Goal: Task Accomplishment & Management: Complete application form

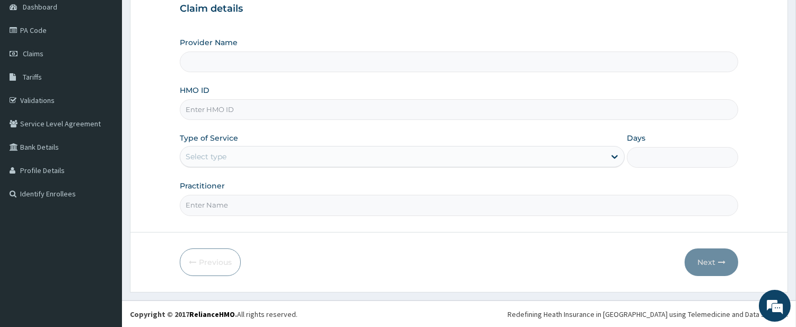
type input "TEN/10032/A"
type input "[PERSON_NAME] Medical's Lifestyle clinic"
type input "TEN/10032/A"
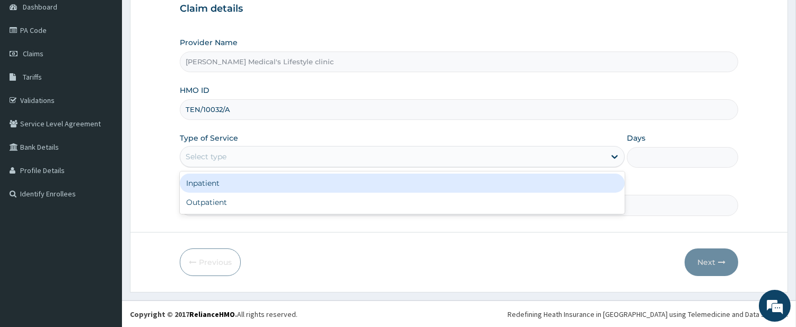
click at [247, 160] on div "Select type" at bounding box center [392, 156] width 425 height 17
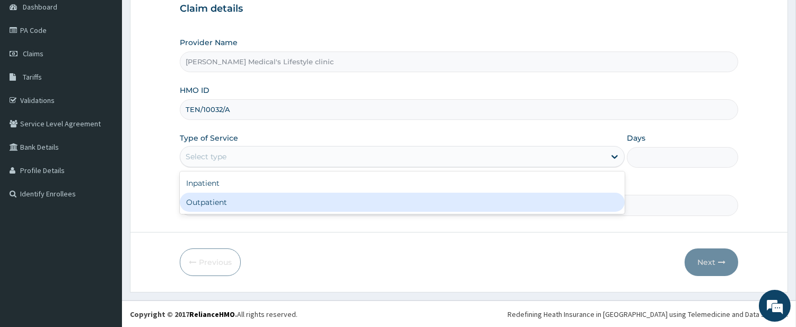
click at [234, 199] on div "Outpatient" at bounding box center [402, 201] width 445 height 19
type input "1"
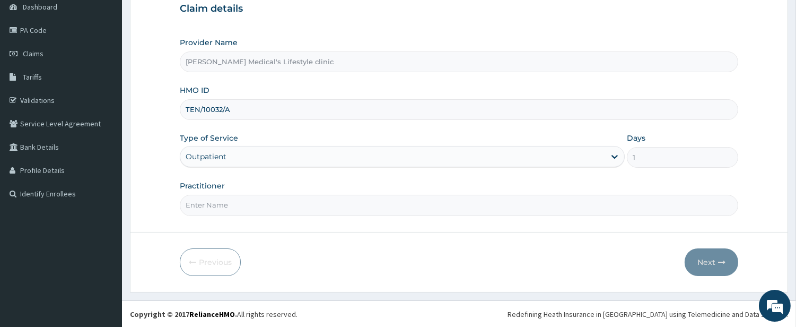
click at [234, 199] on input "Practitioner" at bounding box center [459, 205] width 558 height 21
click at [231, 205] on input "Practitioner" at bounding box center [459, 205] width 558 height 21
type input "DR kolawole"
click at [707, 261] on button "Next" at bounding box center [711, 262] width 54 height 28
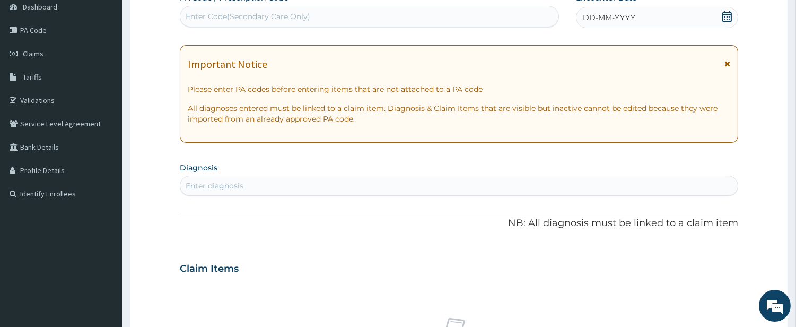
click at [304, 24] on div "Enter Code(Secondary Care Only)" at bounding box center [369, 16] width 378 height 17
paste input "PA/C8A5EC"
type input "PA/C8A5EC"
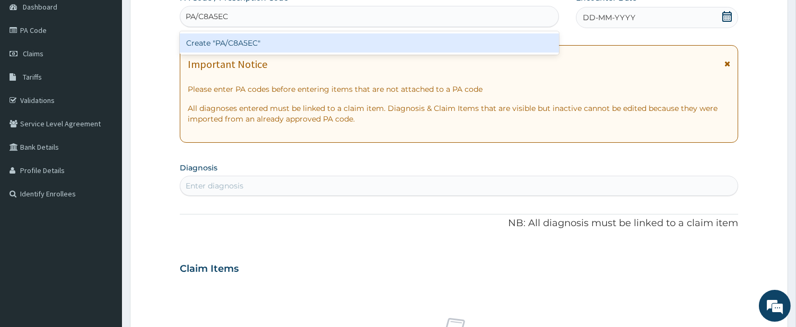
click at [305, 42] on div "Create "PA/C8A5EC"" at bounding box center [369, 42] width 379 height 19
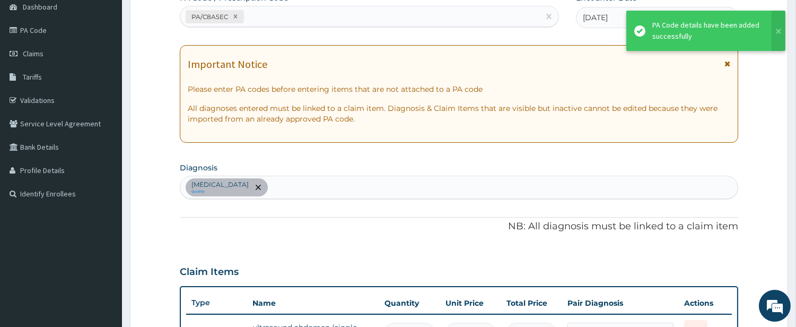
scroll to position [124, 0]
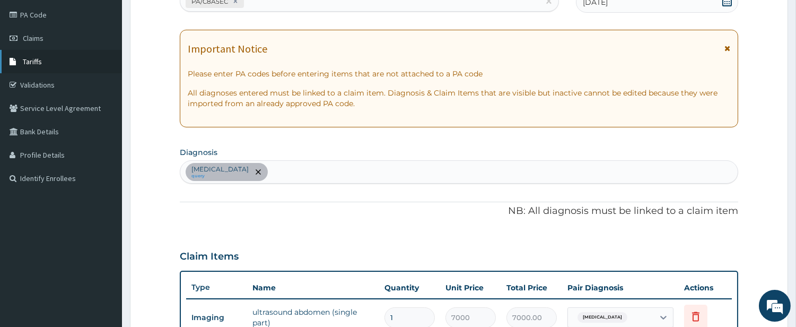
click at [39, 57] on span "Tariffs" at bounding box center [32, 62] width 19 height 10
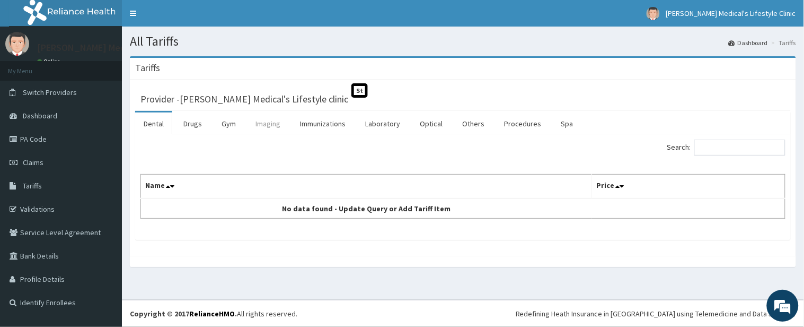
click at [271, 122] on link "Imaging" at bounding box center [268, 123] width 42 height 22
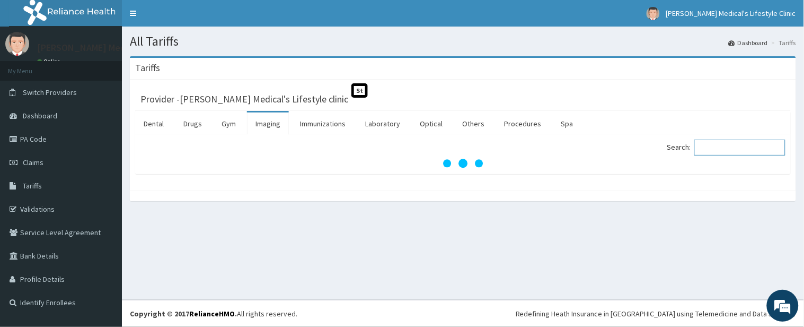
click at [730, 146] on input "Search:" at bounding box center [739, 147] width 91 height 16
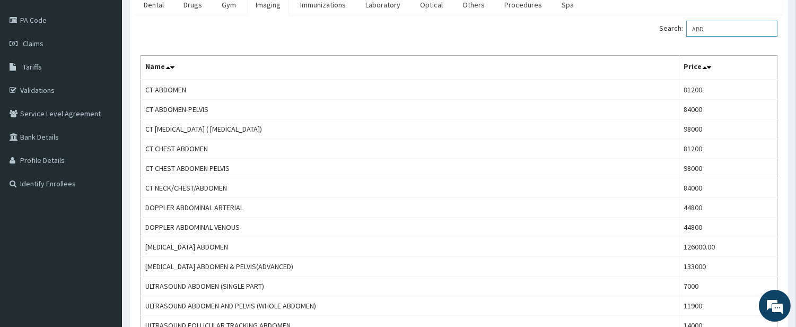
scroll to position [196, 0]
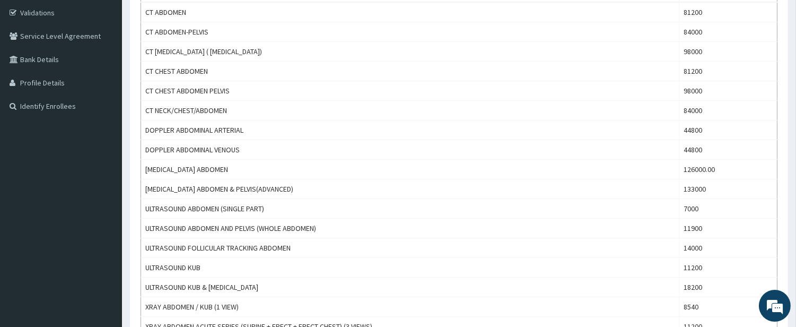
type input "ABD"
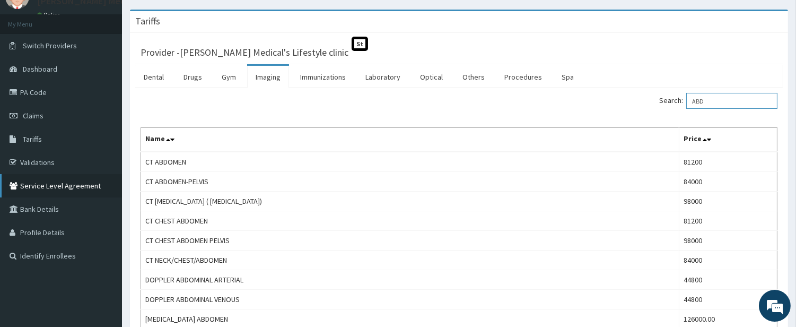
scroll to position [0, 0]
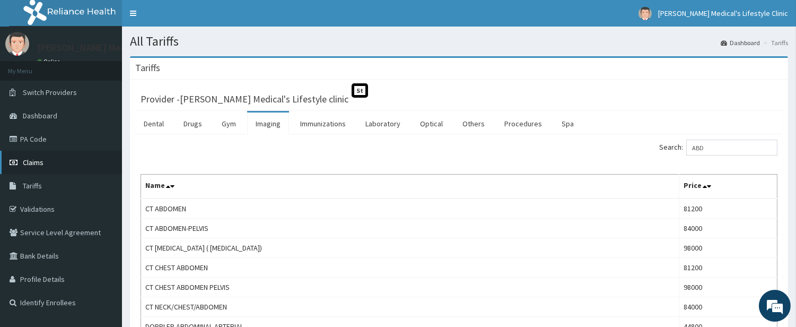
click at [25, 163] on span "Claims" at bounding box center [33, 162] width 21 height 10
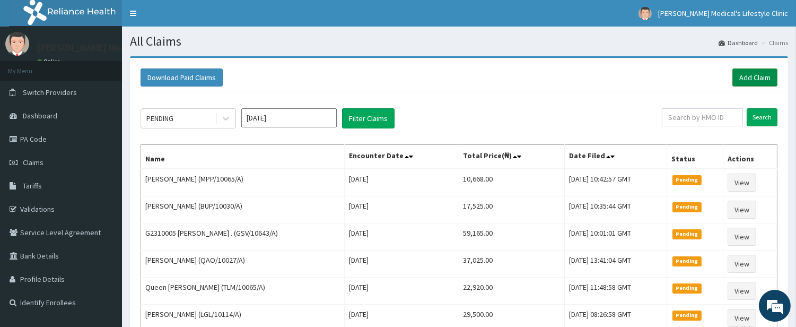
click at [750, 75] on link "Add Claim" at bounding box center [754, 77] width 45 height 18
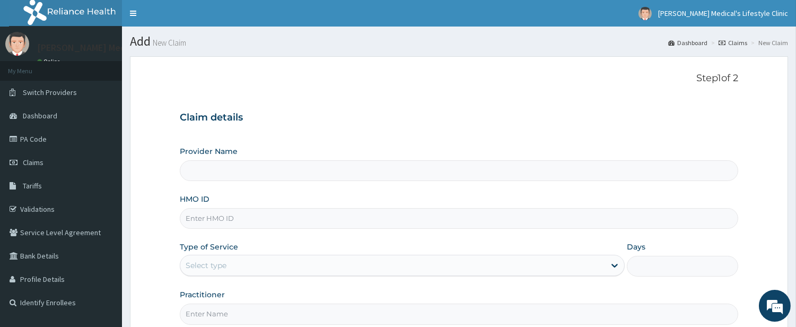
type input "[PERSON_NAME] Medical's Lifestyle clinic"
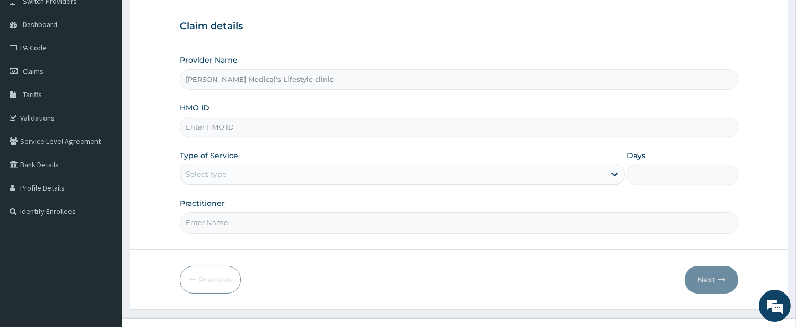
scroll to position [98, 0]
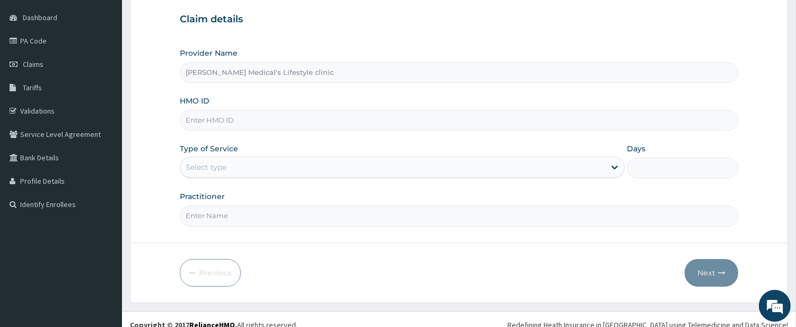
click at [272, 120] on input "HMO ID" at bounding box center [459, 120] width 558 height 21
paste input "JEE/10118/A"
type input "JEE/10118/A"
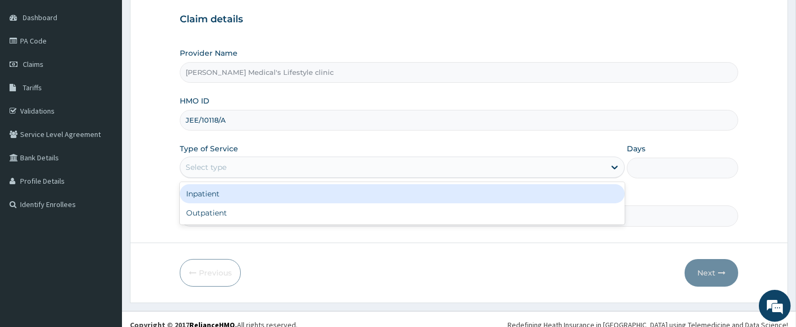
click at [237, 165] on div "Select type" at bounding box center [392, 166] width 425 height 17
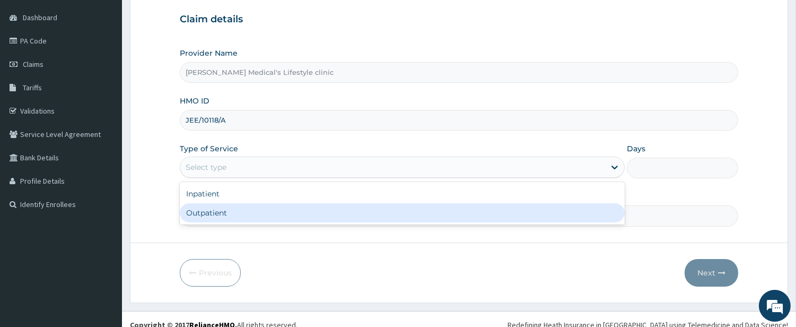
click at [235, 215] on div "Outpatient" at bounding box center [402, 212] width 445 height 19
type input "1"
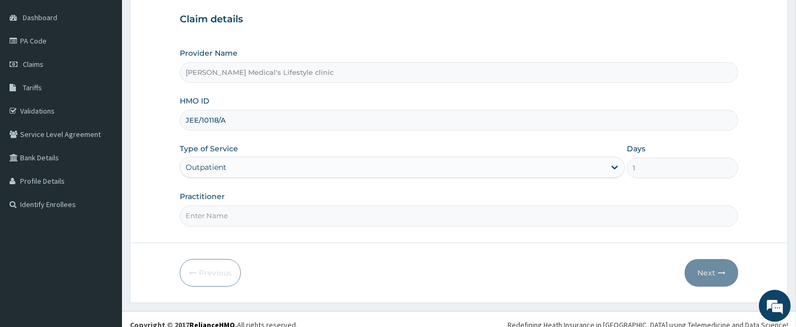
click at [235, 215] on input "Practitioner" at bounding box center [459, 215] width 558 height 21
type input "DR kolawole"
click at [700, 263] on button "Next" at bounding box center [711, 273] width 54 height 28
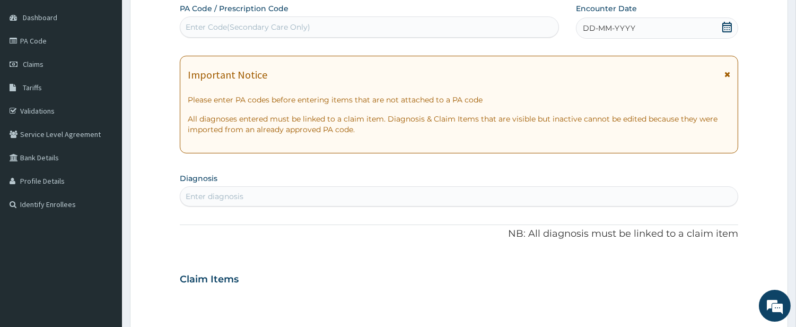
scroll to position [0, 0]
click at [286, 201] on div "Enter diagnosis" at bounding box center [458, 196] width 557 height 17
type input "CANDI"
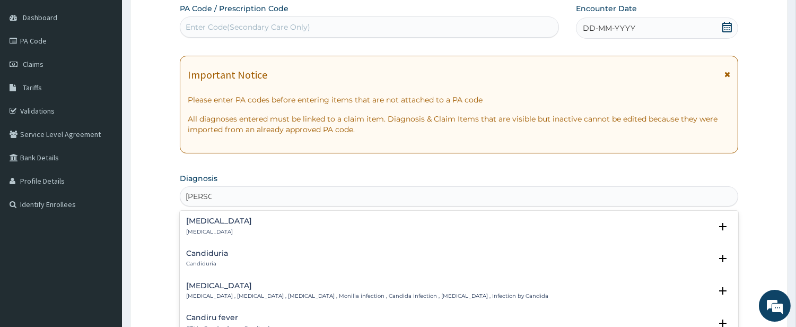
click at [220, 284] on h4 "Candidiasis" at bounding box center [367, 285] width 362 height 8
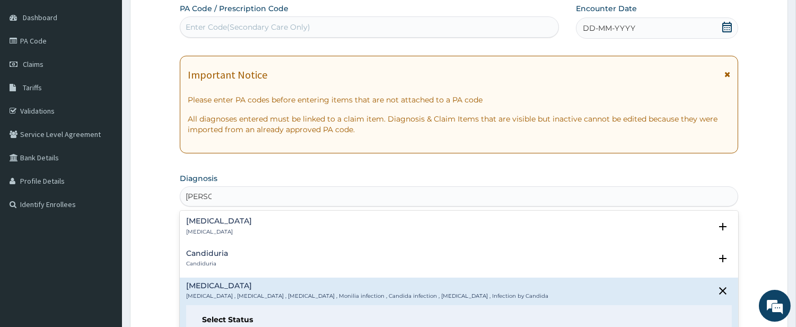
scroll to position [98, 0]
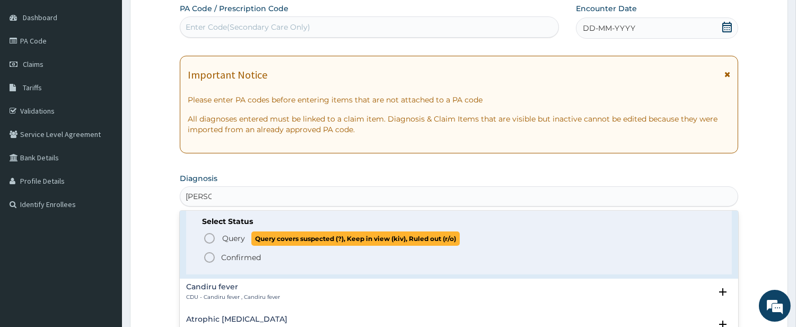
click at [223, 242] on span "Query" at bounding box center [233, 238] width 23 height 11
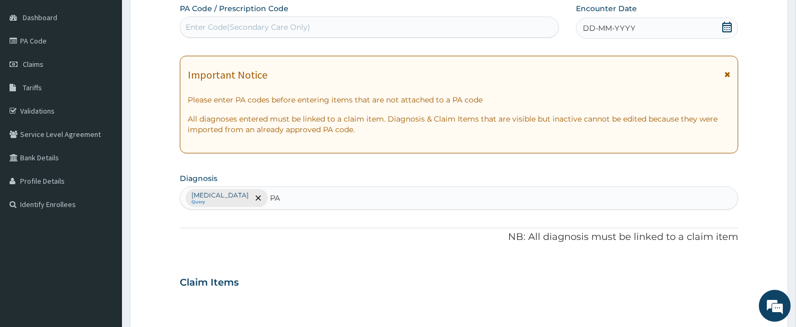
type input "P"
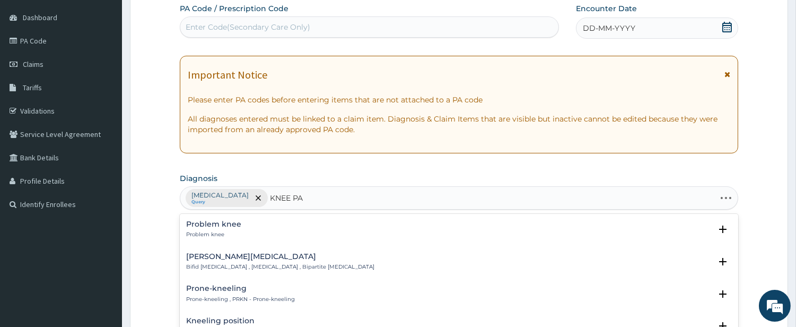
type input "KNEE PAI"
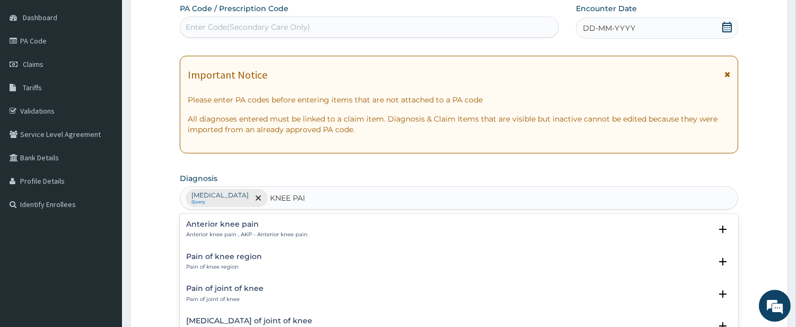
click at [236, 292] on h4 "Pain of joint of knee" at bounding box center [224, 288] width 77 height 8
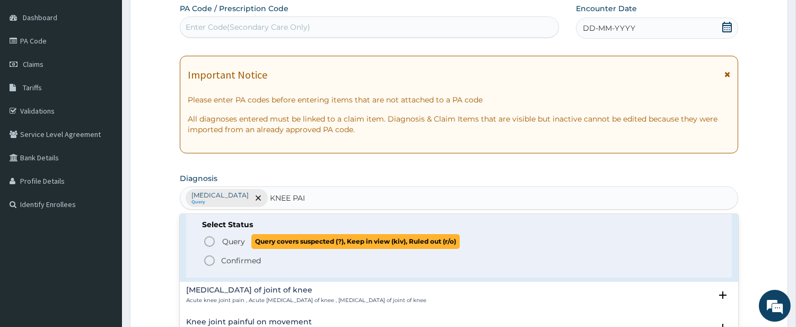
click at [215, 244] on icon "status option query" at bounding box center [209, 241] width 13 height 13
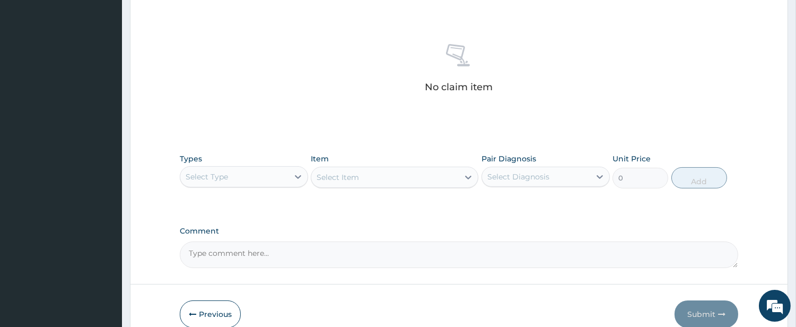
scroll to position [393, 0]
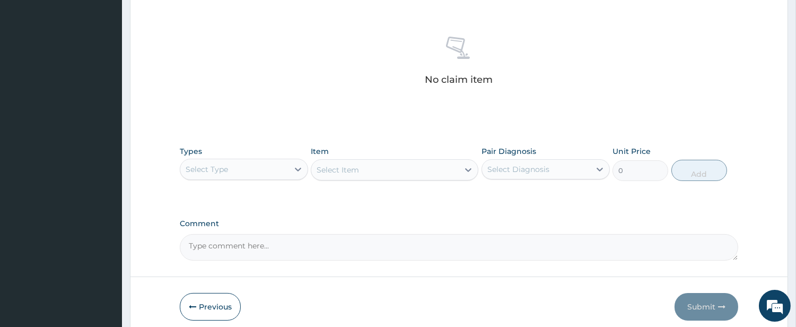
click at [246, 169] on div "Select Type" at bounding box center [234, 169] width 108 height 17
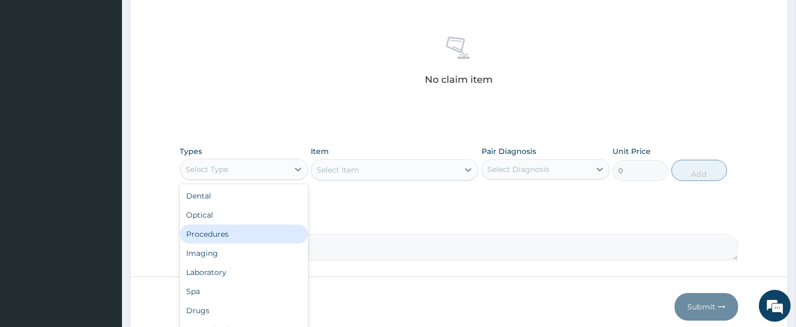
click at [233, 234] on div "Procedures" at bounding box center [244, 233] width 128 height 19
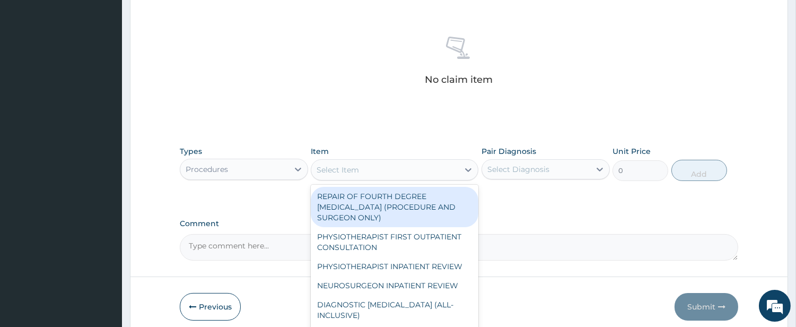
click at [435, 173] on div "Select Item" at bounding box center [384, 169] width 147 height 17
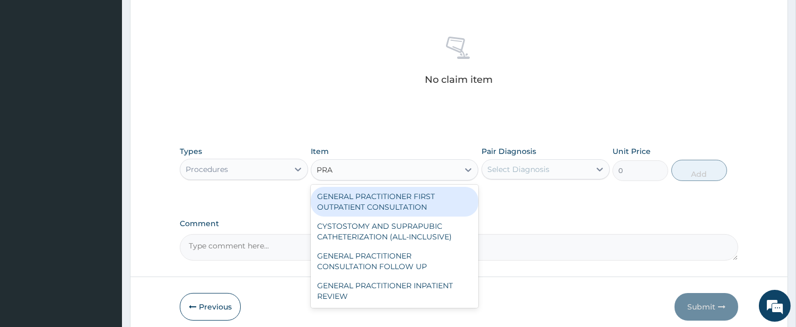
type input "PRAC"
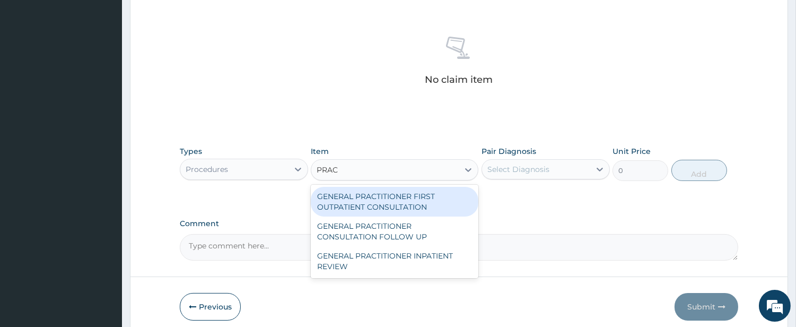
click at [415, 191] on div "GENERAL PRACTITIONER FIRST OUTPATIENT CONSULTATION" at bounding box center [395, 202] width 168 height 30
type input "4500"
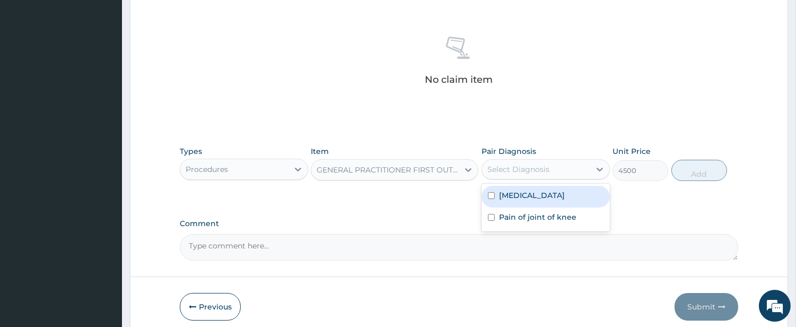
click at [515, 175] on div "Select Diagnosis" at bounding box center [536, 169] width 108 height 17
click at [510, 199] on label "Candidiasis" at bounding box center [532, 195] width 66 height 11
checkbox input "true"
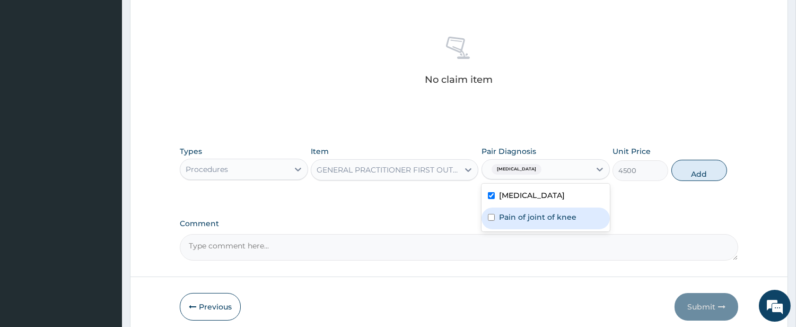
click at [509, 221] on label "Pain of joint of knee" at bounding box center [537, 217] width 77 height 11
checkbox input "true"
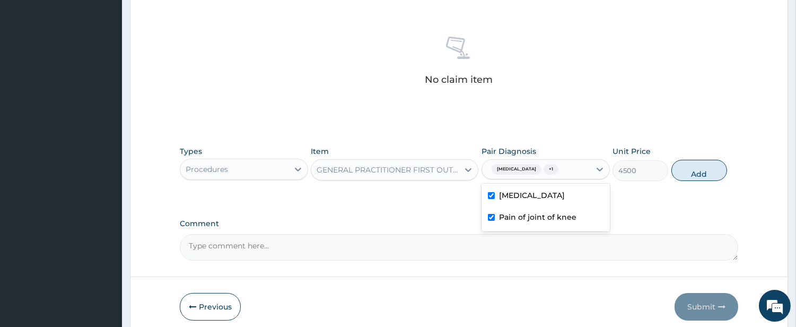
click at [684, 172] on button "Add" at bounding box center [699, 170] width 56 height 21
type input "0"
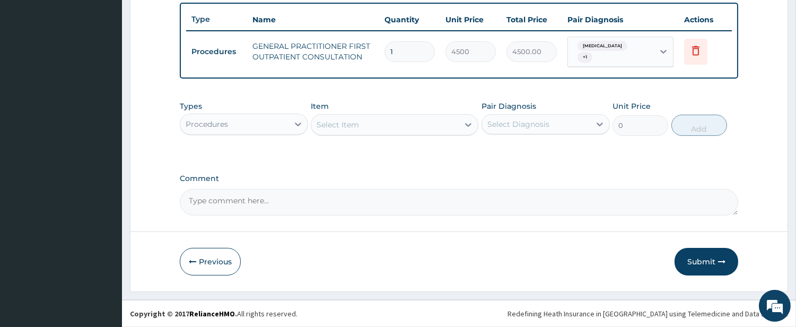
scroll to position [386, 0]
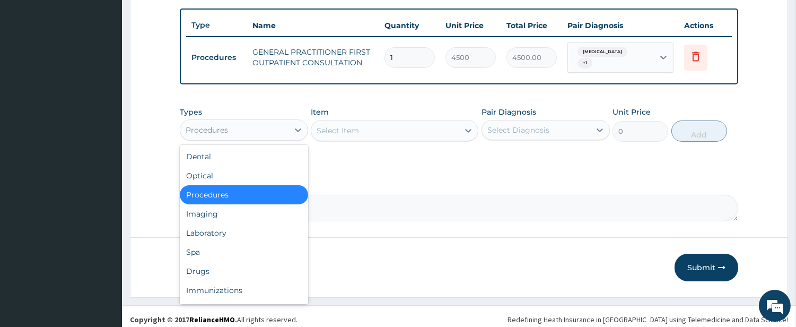
click at [244, 125] on div "Procedures" at bounding box center [234, 129] width 108 height 17
click at [269, 262] on div "Drugs" at bounding box center [244, 270] width 128 height 19
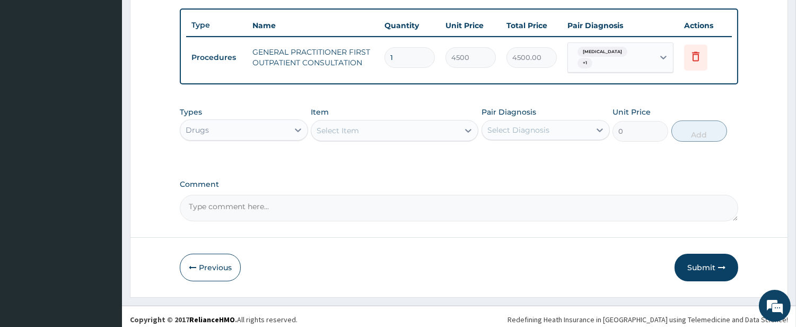
click at [390, 124] on div "Select Item" at bounding box center [384, 130] width 147 height 17
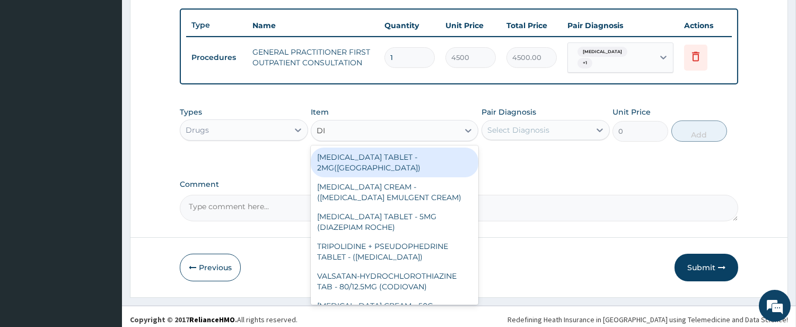
type input "DIC"
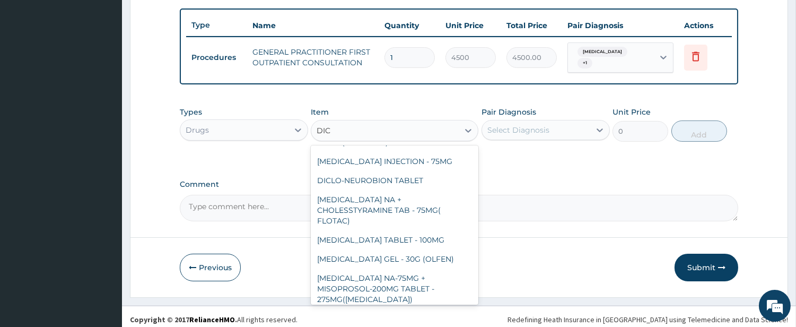
scroll to position [98, 0]
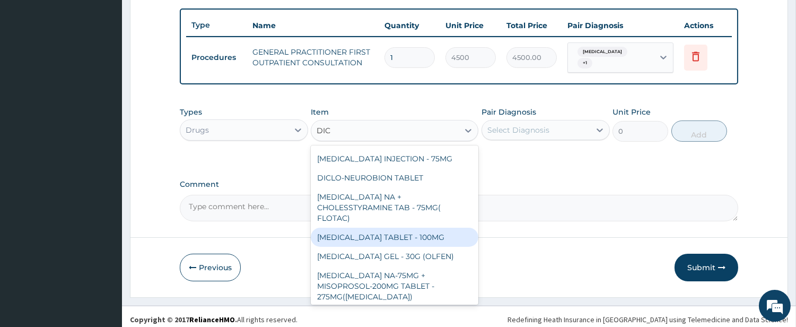
click at [389, 230] on div "[MEDICAL_DATA] TABLET - 100MG" at bounding box center [395, 236] width 168 height 19
type input "128"
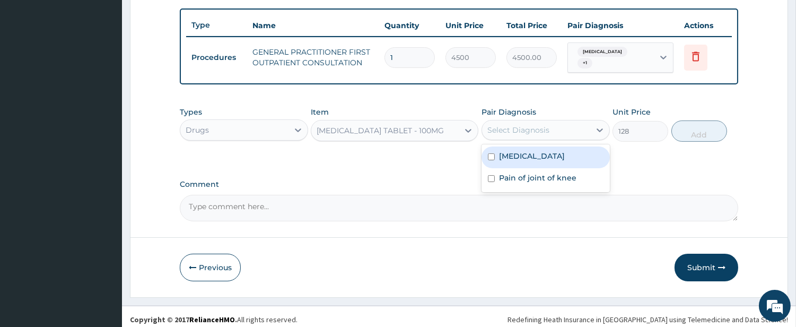
click at [490, 125] on div "Select Diagnosis" at bounding box center [518, 130] width 62 height 11
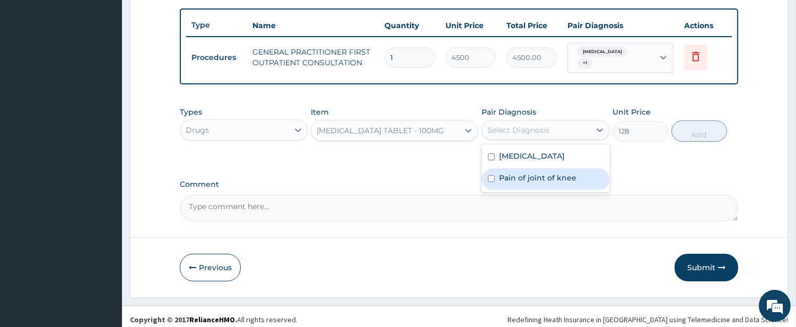
drag, startPoint x: 501, startPoint y: 170, endPoint x: 526, endPoint y: 156, distance: 28.7
click at [500, 172] on label "Pain of joint of knee" at bounding box center [537, 177] width 77 height 11
checkbox input "true"
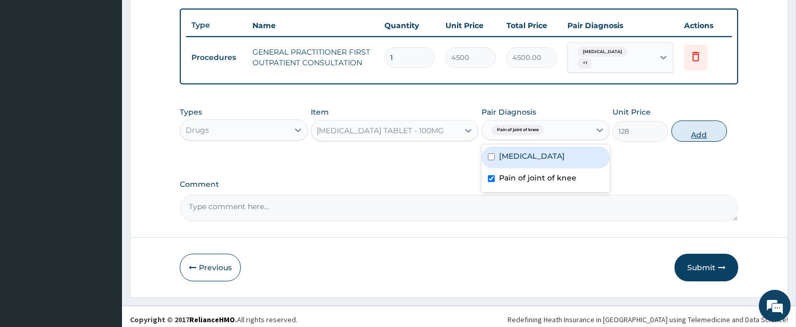
click at [686, 126] on button "Add" at bounding box center [699, 130] width 56 height 21
type input "0"
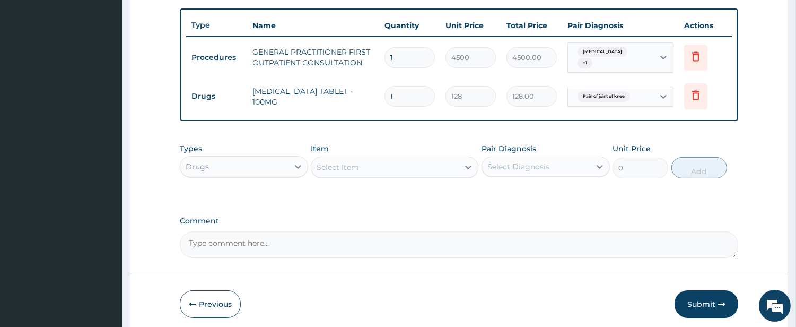
type input "10"
type input "1280.00"
type input "10"
click at [413, 156] on div "Select Item" at bounding box center [395, 166] width 168 height 21
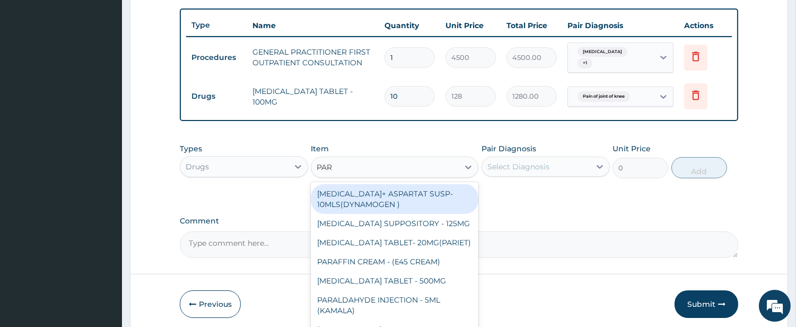
type input "PARA"
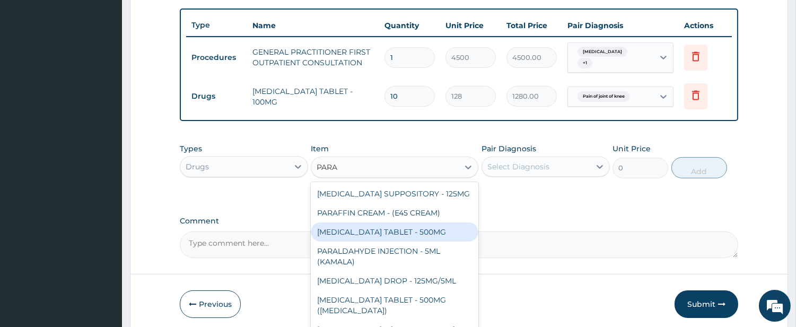
click at [391, 226] on div "[MEDICAL_DATA] TABLET - 500MG" at bounding box center [395, 231] width 168 height 19
type input "38.400000000000006"
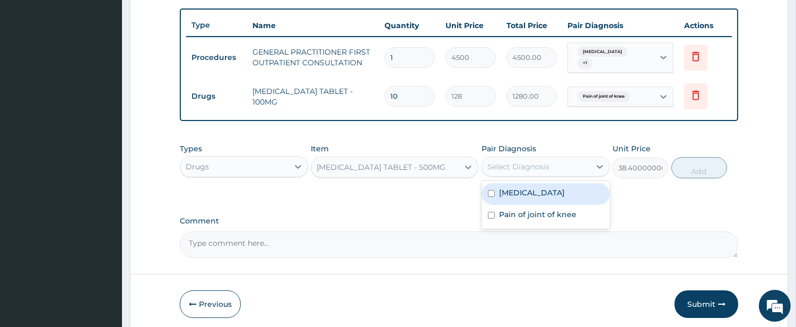
click at [518, 168] on div "Select Diagnosis" at bounding box center [536, 166] width 108 height 17
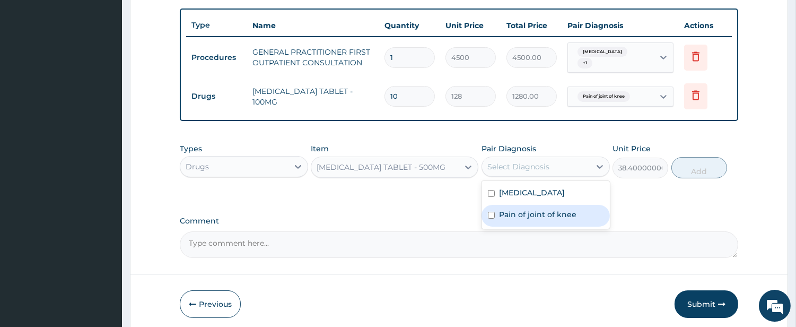
click at [521, 205] on div "Pain of joint of knee" at bounding box center [545, 216] width 128 height 22
checkbox input "true"
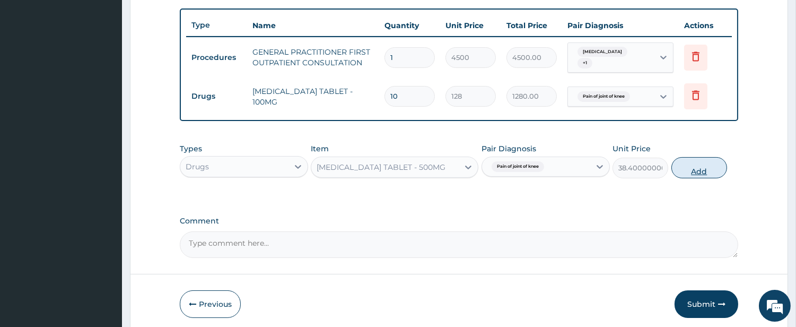
click at [680, 164] on button "Add" at bounding box center [699, 167] width 56 height 21
type input "0"
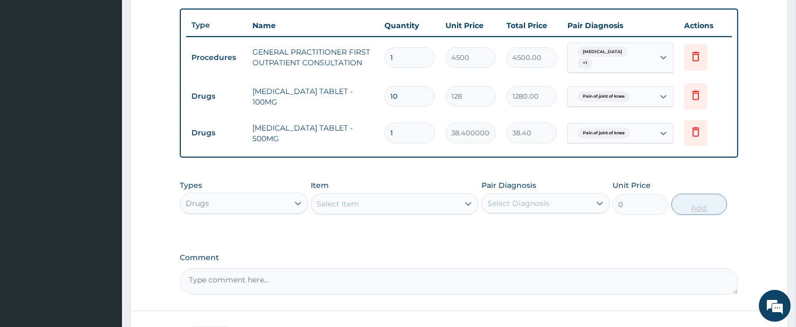
type input "18"
type input "691.20"
type input "18"
click at [389, 207] on div "Select Item" at bounding box center [384, 203] width 147 height 17
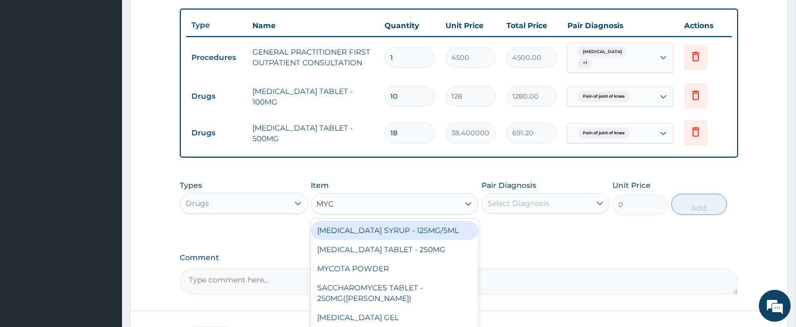
type input "MYCO"
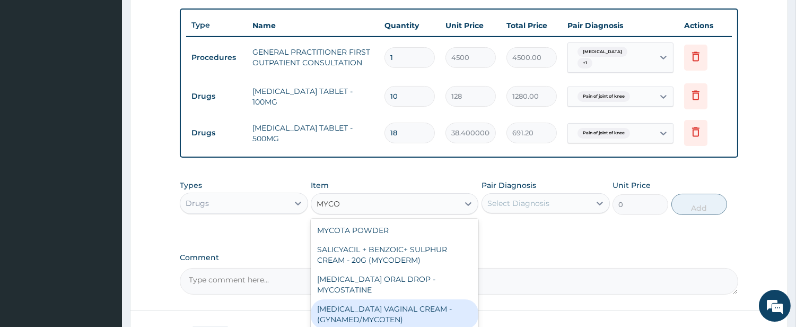
click at [425, 299] on div "[MEDICAL_DATA] VAGINAL CREAM - (GYNAMED/MYCOTEN)" at bounding box center [395, 314] width 168 height 30
type input "2560"
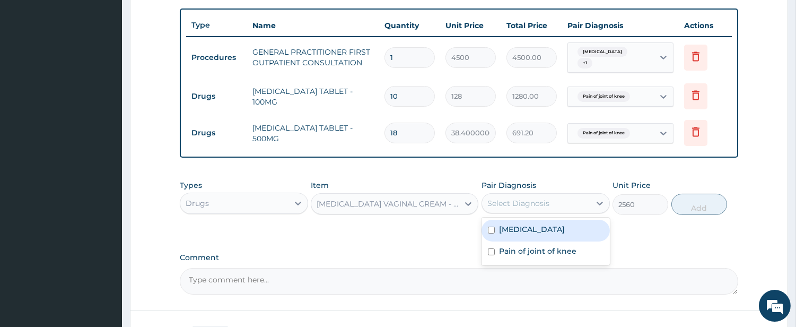
click at [544, 198] on div "Select Diagnosis" at bounding box center [518, 203] width 62 height 11
click at [530, 224] on label "Candidiasis" at bounding box center [532, 229] width 66 height 11
checkbox input "true"
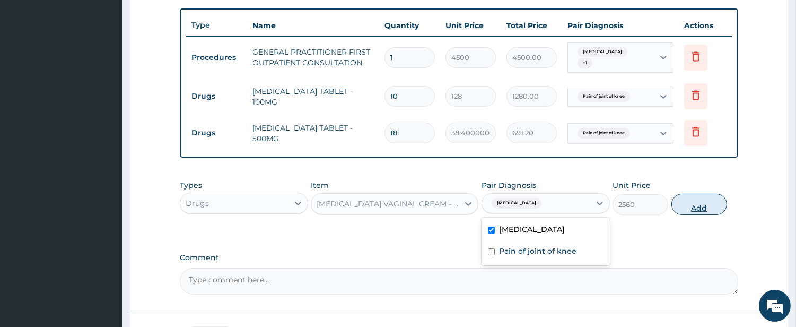
click at [685, 204] on button "Add" at bounding box center [699, 203] width 56 height 21
type input "0"
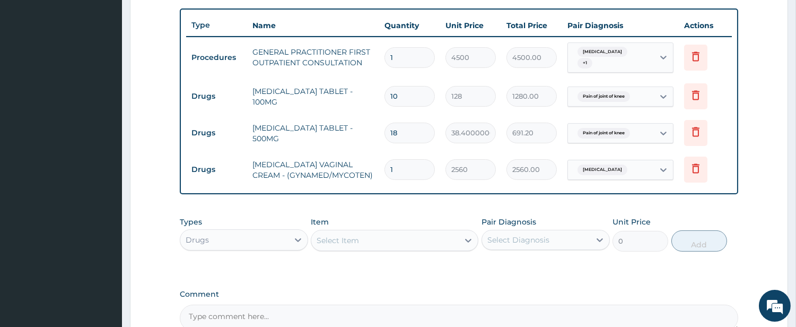
click at [410, 232] on div "Select Item" at bounding box center [384, 240] width 147 height 17
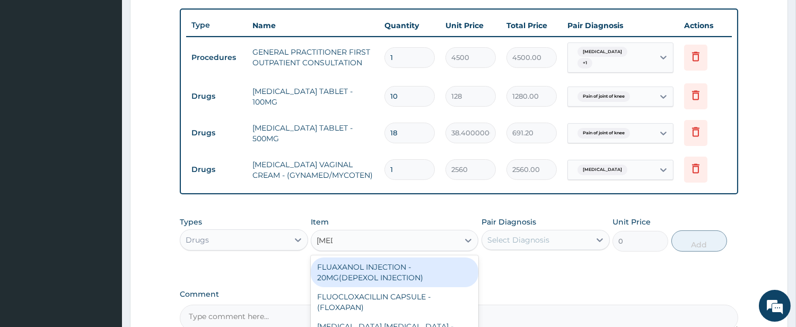
type input "FLUC"
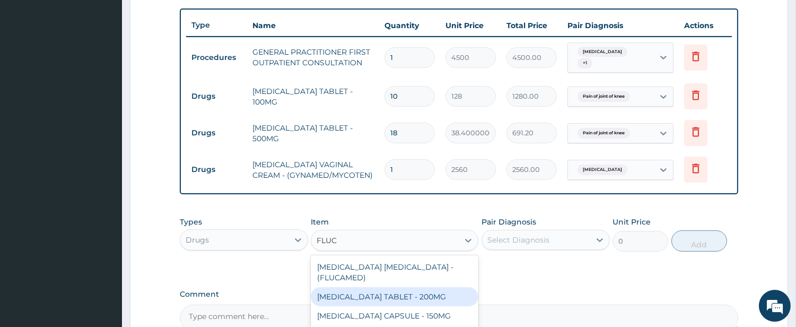
click at [424, 292] on div "[MEDICAL_DATA] TABLET - 200MG" at bounding box center [395, 296] width 168 height 19
type input "608"
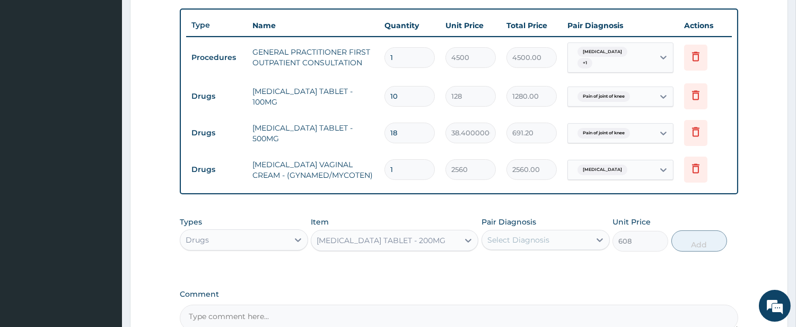
click at [528, 236] on div "Select Diagnosis" at bounding box center [518, 239] width 62 height 11
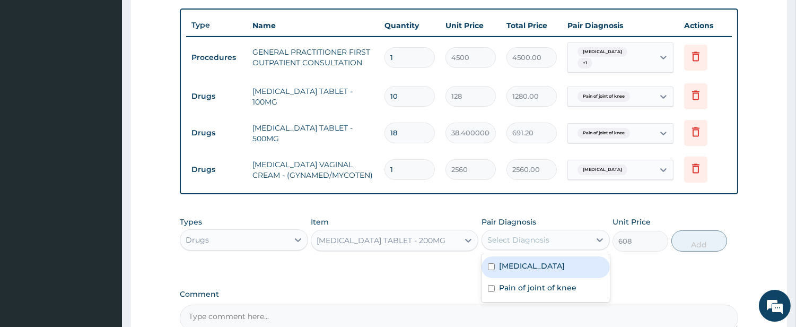
click at [516, 260] on label "Candidiasis" at bounding box center [532, 265] width 66 height 11
checkbox input "true"
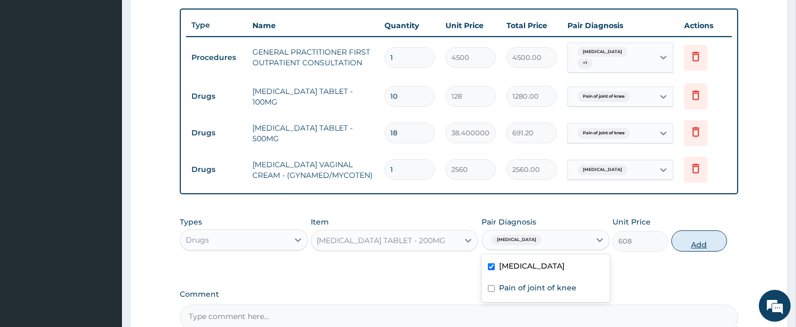
click at [696, 232] on button "Add" at bounding box center [699, 240] width 56 height 21
type input "0"
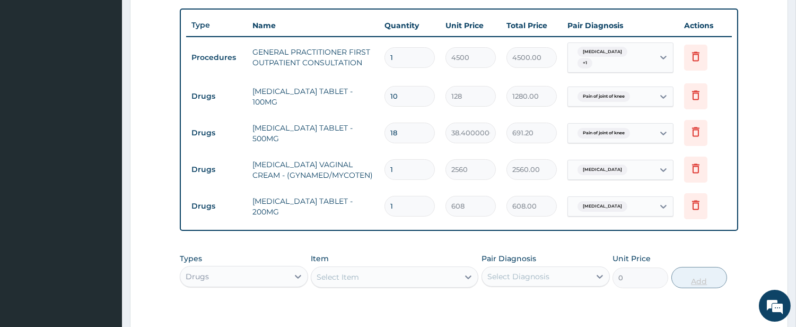
type input "0.00"
type input "3"
type input "1824.00"
type input "3"
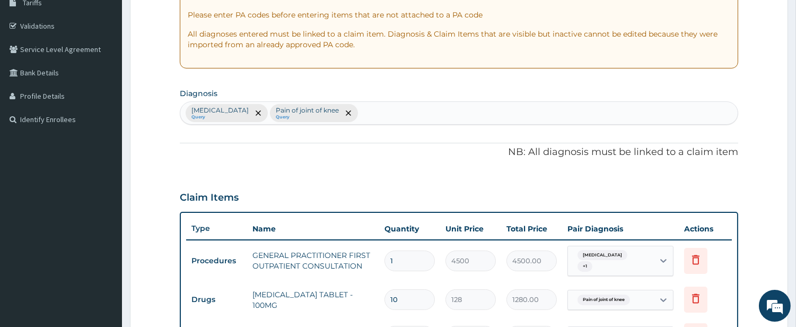
scroll to position [92, 0]
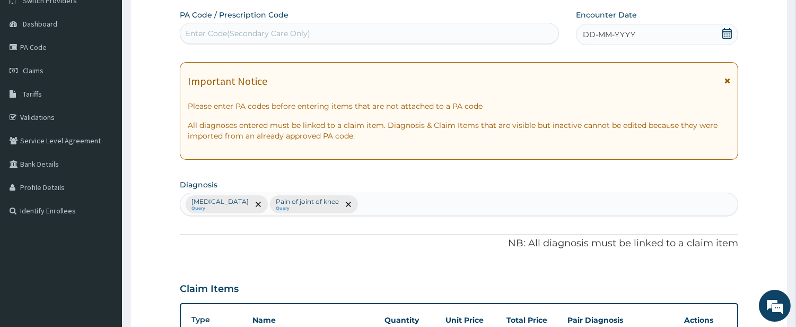
click at [587, 27] on div "DD-MM-YYYY" at bounding box center [657, 34] width 162 height 21
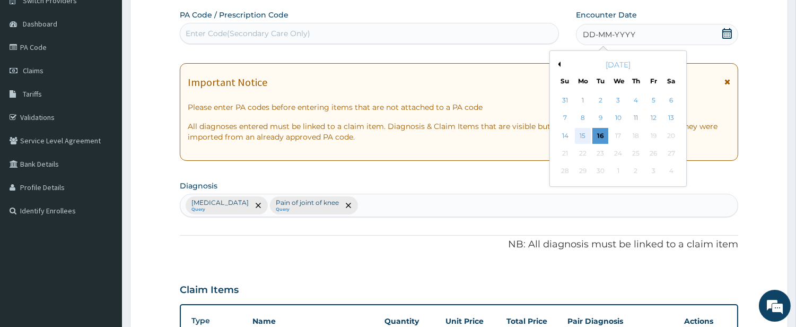
click at [583, 130] on div "15" at bounding box center [583, 136] width 16 height 16
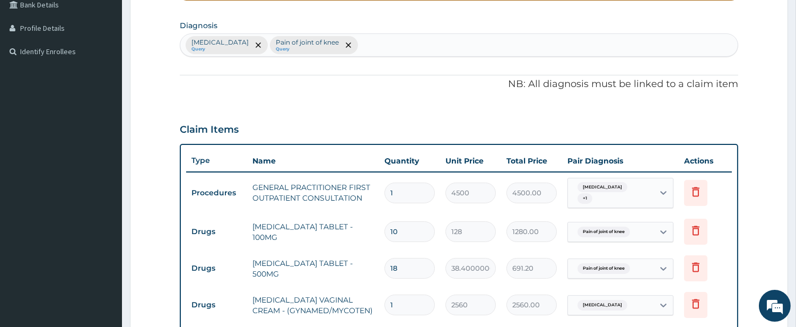
scroll to position [533, 0]
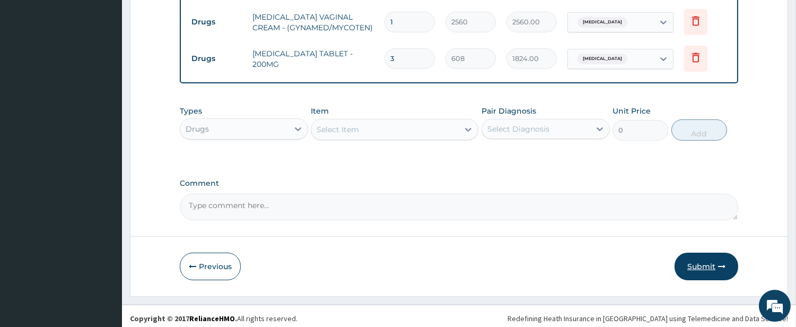
click at [695, 262] on button "Submit" at bounding box center [706, 266] width 64 height 28
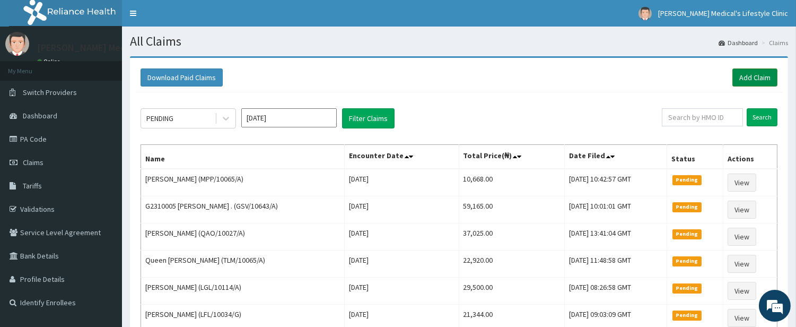
click at [748, 82] on link "Add Claim" at bounding box center [754, 77] width 45 height 18
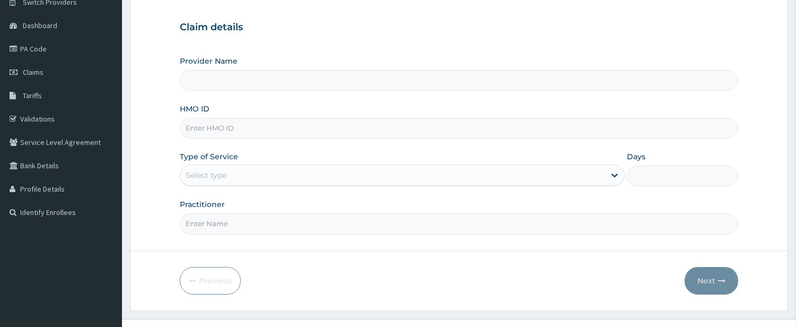
scroll to position [109, 0]
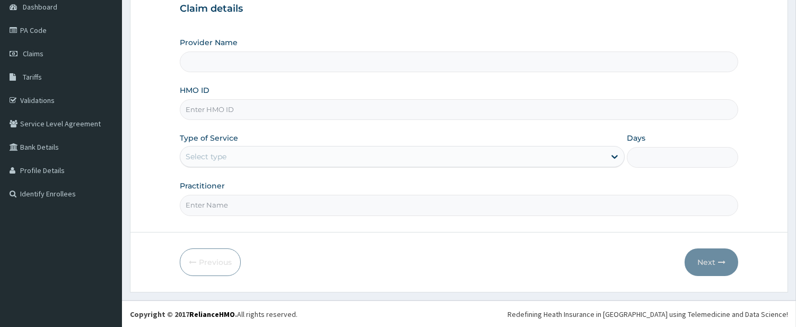
click at [281, 112] on input "HMO ID" at bounding box center [459, 109] width 558 height 21
paste input "SLN/10010/A"
type input "SLN/10010/A"
click at [237, 159] on div "Select type" at bounding box center [392, 156] width 425 height 17
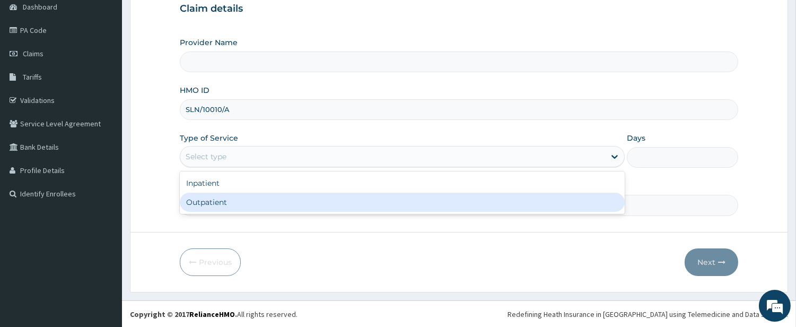
type input "Grover Medical's Lifestyle clinic"
click at [282, 205] on div "Outpatient" at bounding box center [402, 201] width 445 height 19
type input "1"
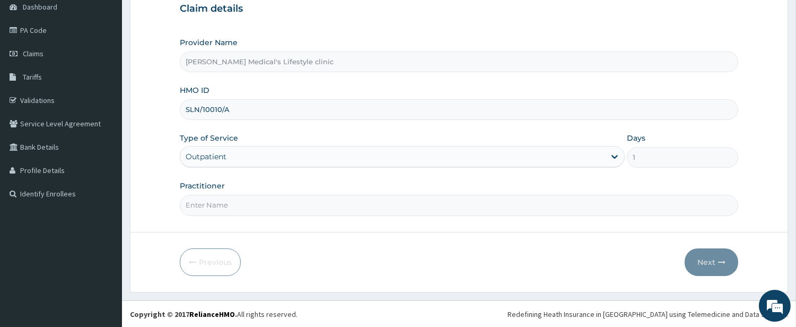
click at [282, 205] on input "Practitioner" at bounding box center [459, 205] width 558 height 21
type input "DR David O. Ajibade"
click at [713, 267] on button "Next" at bounding box center [711, 262] width 54 height 28
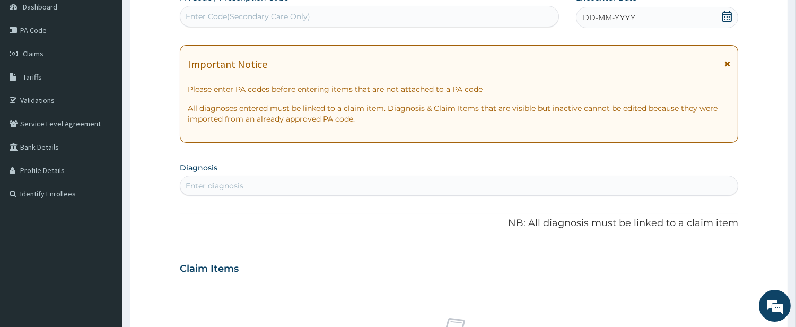
scroll to position [0, 0]
click at [243, 194] on div "Enter diagnosis" at bounding box center [459, 185] width 558 height 20
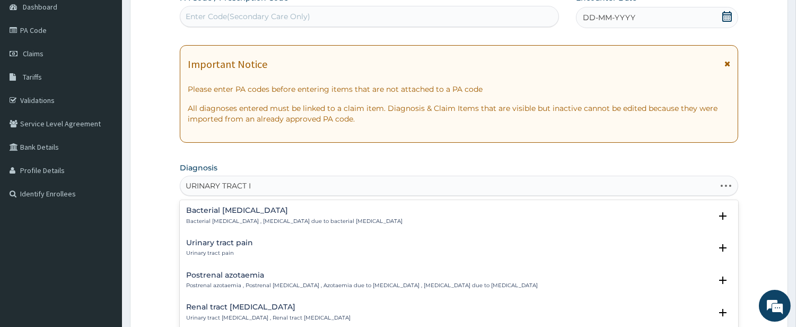
type input "URINARY TRACT IN"
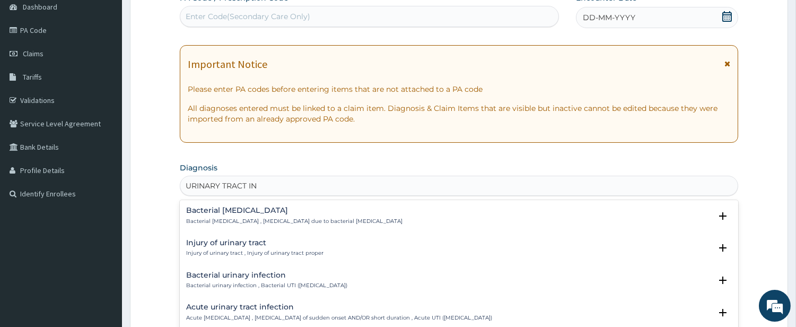
click at [225, 278] on h4 "Bacterial urinary infection" at bounding box center [266, 275] width 161 height 8
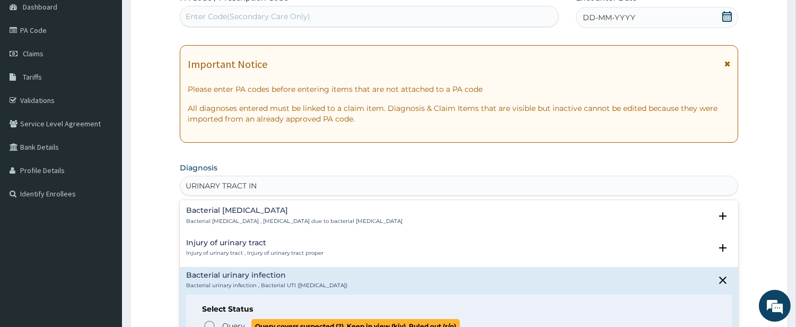
click at [211, 325] on icon "status option query" at bounding box center [209, 325] width 13 height 13
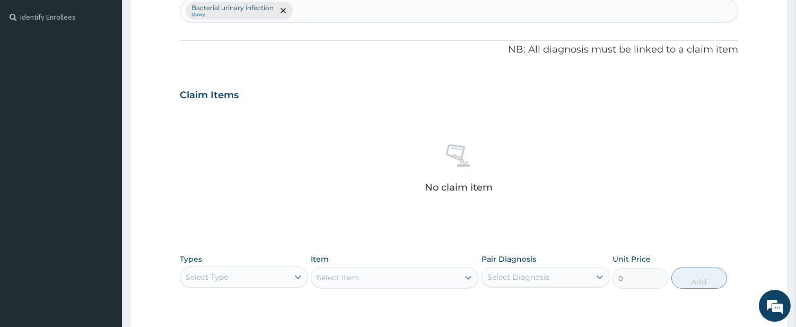
scroll to position [305, 0]
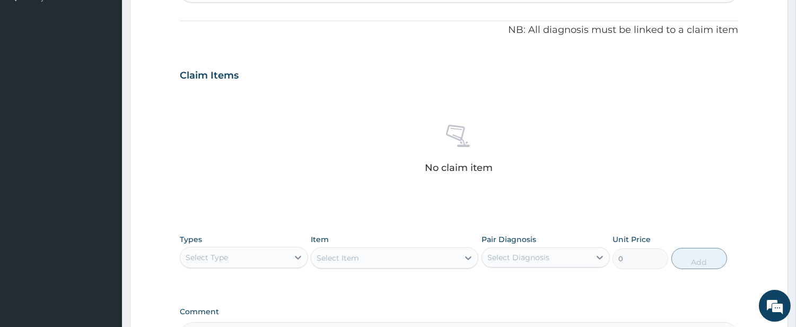
click at [267, 251] on div "Select Type" at bounding box center [234, 257] width 108 height 17
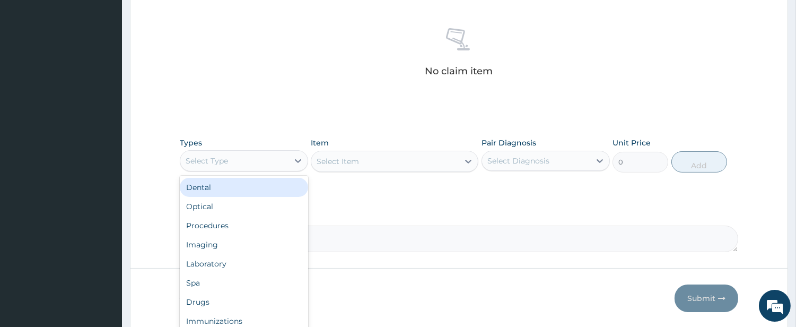
scroll to position [437, 0]
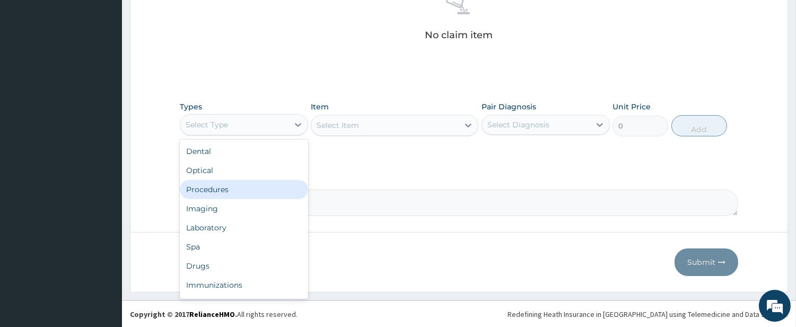
click at [226, 191] on div "Procedures" at bounding box center [244, 189] width 128 height 19
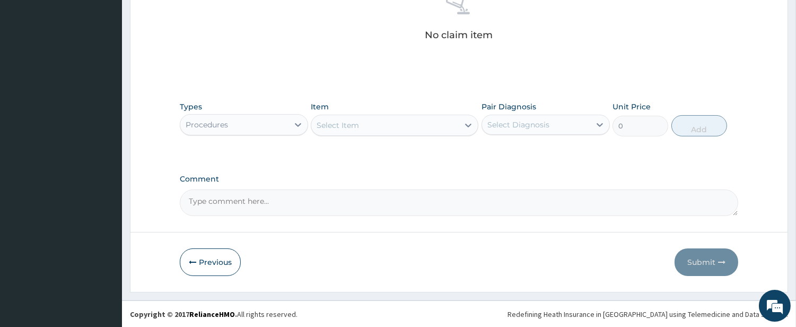
click at [446, 121] on div "Select Item" at bounding box center [384, 125] width 147 height 17
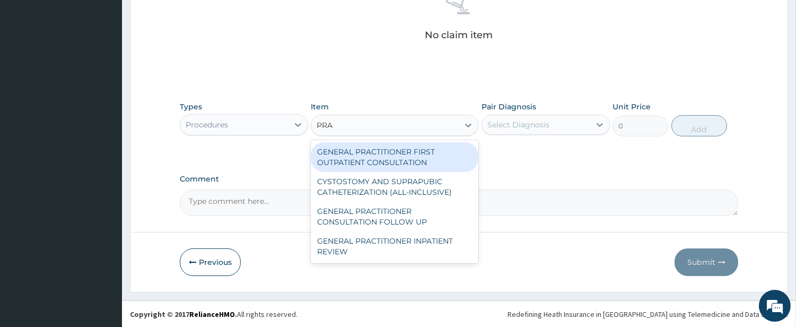
type input "PRAC"
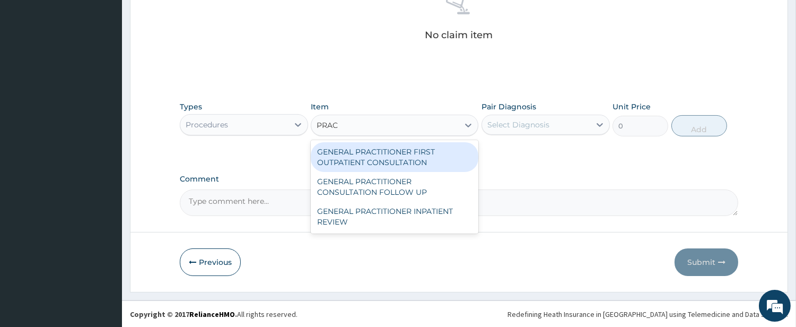
click at [416, 145] on div "GENERAL PRACTITIONER FIRST OUTPATIENT CONSULTATION" at bounding box center [395, 157] width 168 height 30
type input "4500"
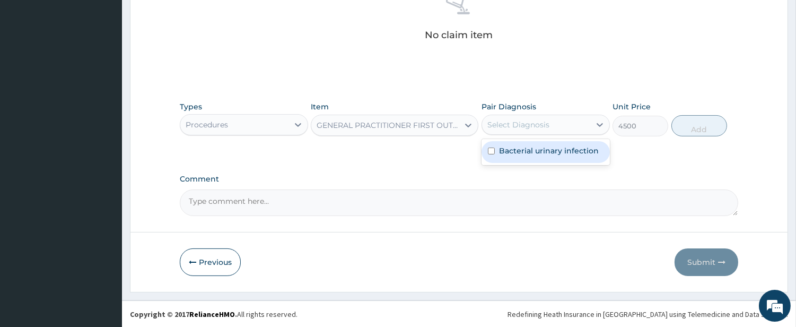
click at [487, 126] on div "Select Diagnosis" at bounding box center [518, 124] width 62 height 11
click at [495, 151] on div "Bacterial urinary infection" at bounding box center [545, 152] width 128 height 22
checkbox input "true"
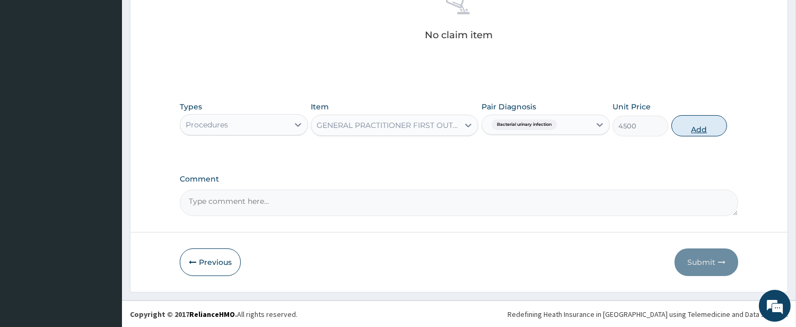
click at [679, 129] on button "Add" at bounding box center [699, 125] width 56 height 21
type input "0"
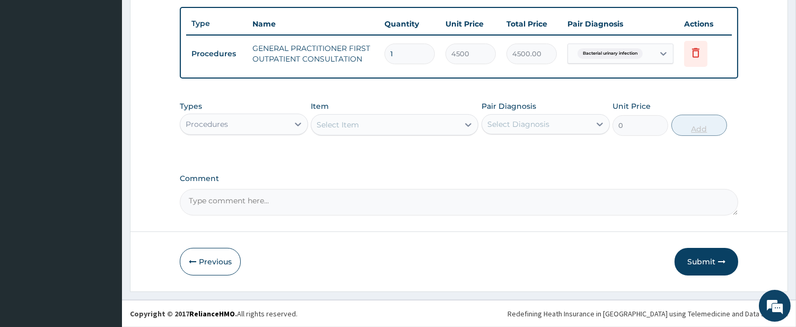
scroll to position [386, 0]
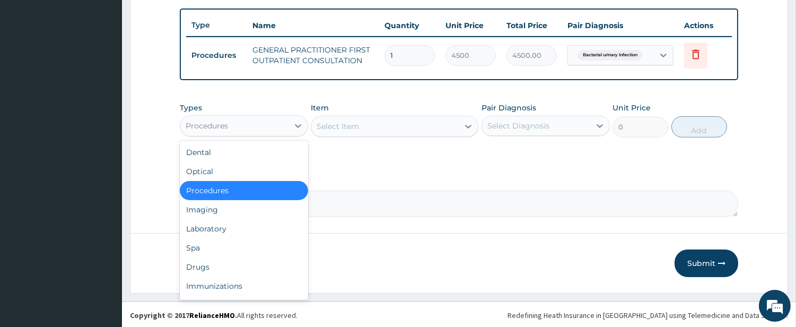
click at [281, 127] on div "Procedures" at bounding box center [234, 125] width 108 height 17
click at [283, 263] on div "Drugs" at bounding box center [244, 266] width 128 height 19
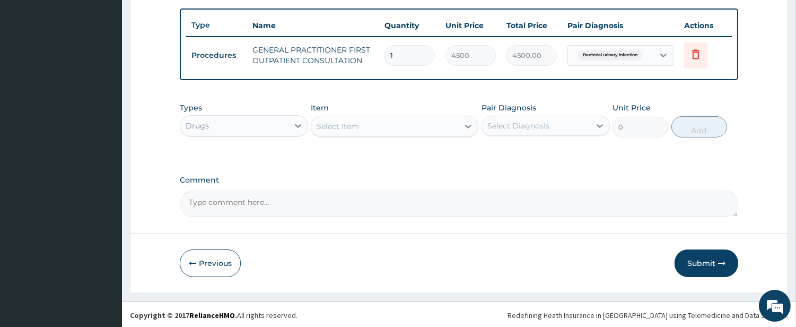
click at [357, 124] on div "Select Item" at bounding box center [337, 126] width 42 height 11
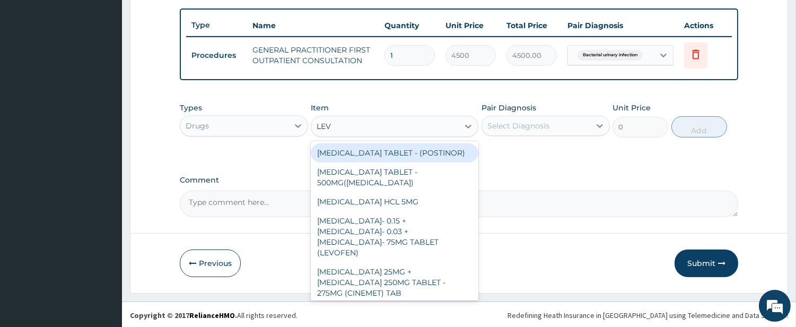
type input "LEVO"
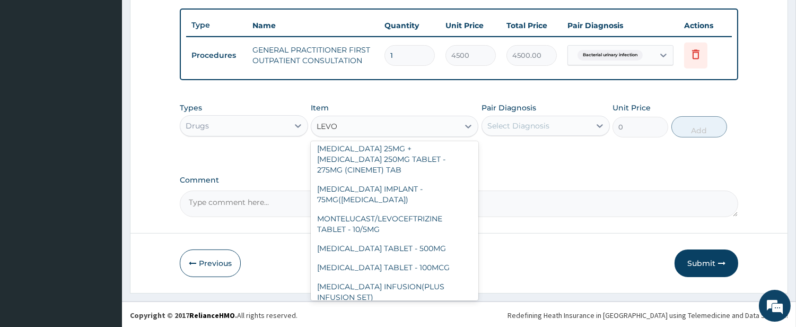
scroll to position [98, 0]
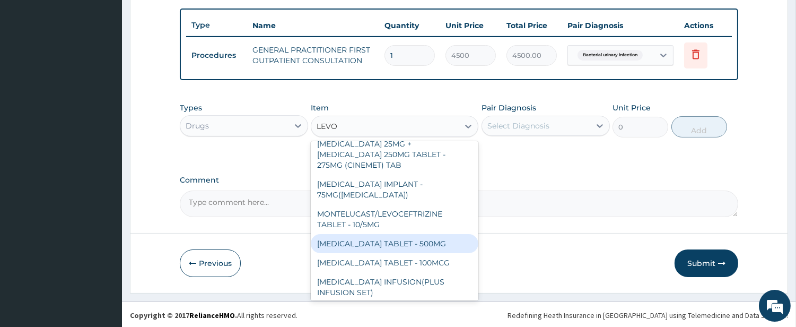
click at [424, 237] on div "LEVOFLOXACIN TABLET - 500MG" at bounding box center [395, 243] width 168 height 19
type input "224"
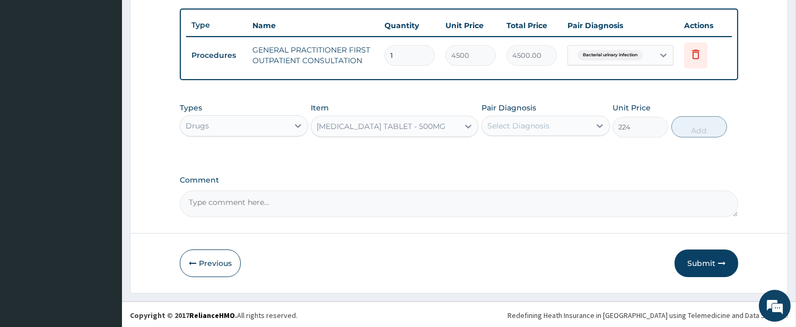
click at [553, 122] on div "Select Diagnosis" at bounding box center [536, 125] width 108 height 17
click at [531, 155] on label "Bacterial urinary infection" at bounding box center [549, 151] width 100 height 11
checkbox input "true"
click at [680, 125] on button "Add" at bounding box center [699, 126] width 56 height 21
type input "0"
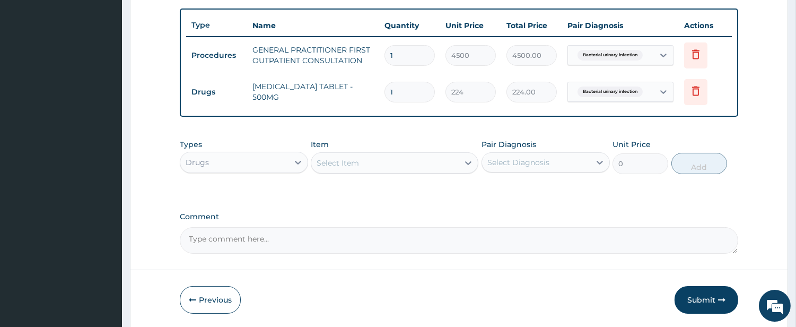
type input "0.00"
type input "7"
type input "1568.00"
type input "7"
click at [434, 161] on div "Select Item" at bounding box center [384, 162] width 147 height 17
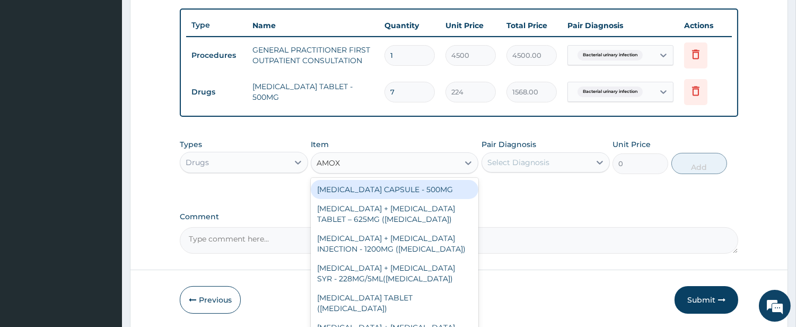
type input "AMOXI"
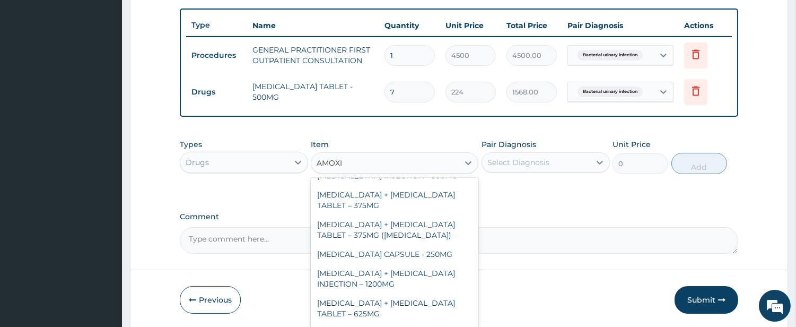
scroll to position [196, 0]
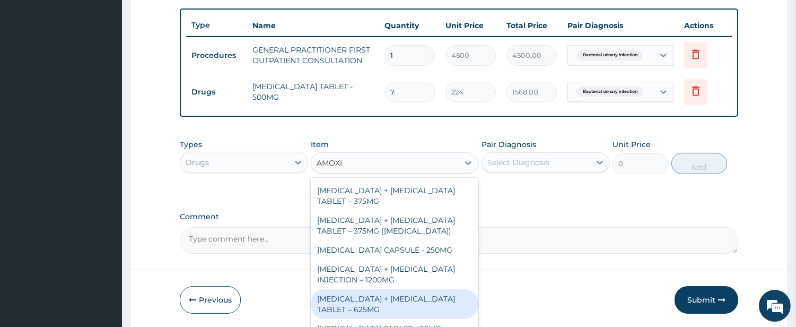
click at [391, 289] on div "AMOXICILLIN + CLAVULANIC ACID TABLET – 625MG" at bounding box center [395, 304] width 168 height 30
type input "480"
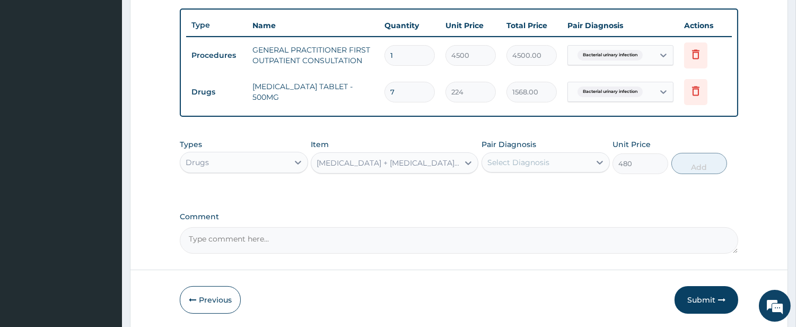
click at [521, 165] on div "Select Diagnosis" at bounding box center [518, 162] width 62 height 11
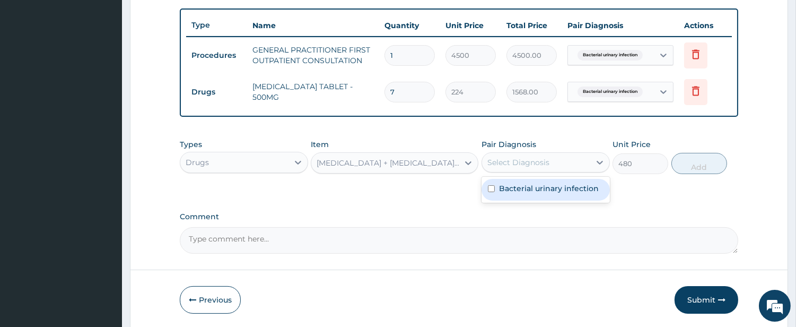
click at [519, 188] on label "Bacterial urinary infection" at bounding box center [549, 188] width 100 height 11
checkbox input "true"
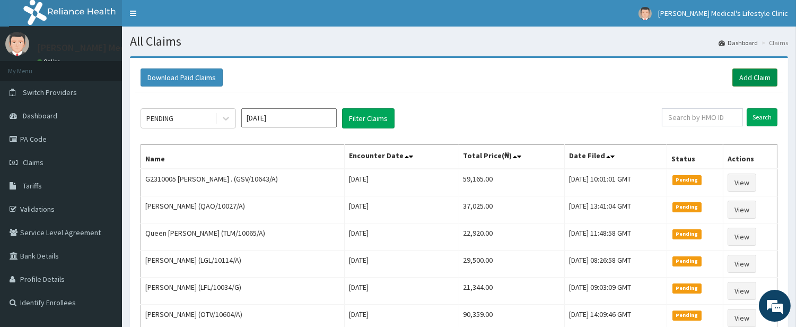
click at [752, 77] on link "Add Claim" at bounding box center [754, 77] width 45 height 18
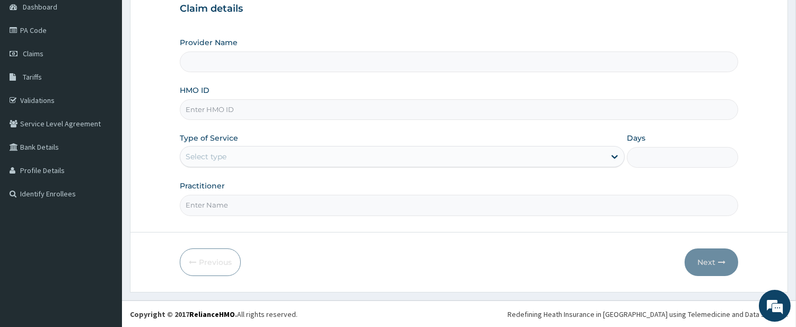
click at [244, 108] on input "HMO ID" at bounding box center [459, 109] width 558 height 21
type input "[PERSON_NAME] Medical's Lifestyle clinic"
paste input "SFL/10364/A"
type input "SFL/10364/A"
click at [248, 162] on div "Select type" at bounding box center [392, 156] width 425 height 17
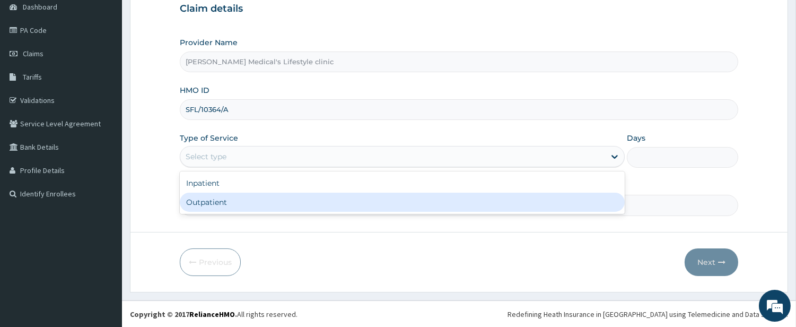
click at [242, 199] on div "Outpatient" at bounding box center [402, 201] width 445 height 19
type input "1"
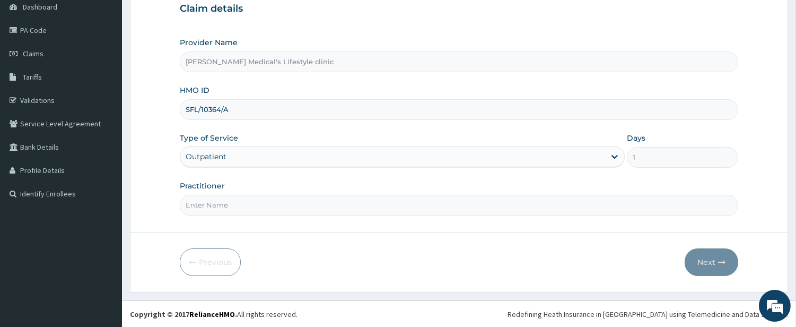
click at [242, 204] on input "Practitioner" at bounding box center [459, 205] width 558 height 21
type input "[PERSON_NAME]"
click at [695, 257] on button "Next" at bounding box center [711, 262] width 54 height 28
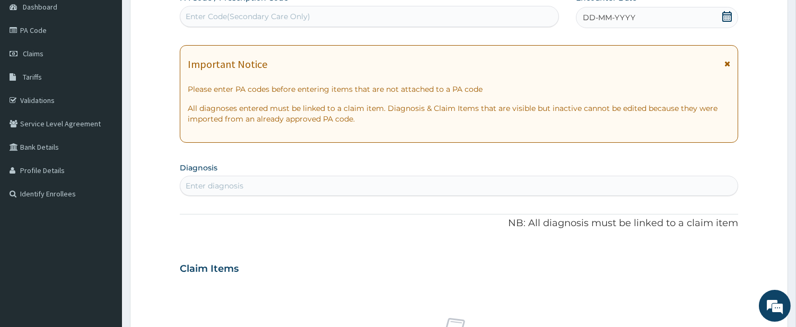
click at [314, 181] on div "Enter diagnosis" at bounding box center [458, 185] width 557 height 17
type input "TENSIO"
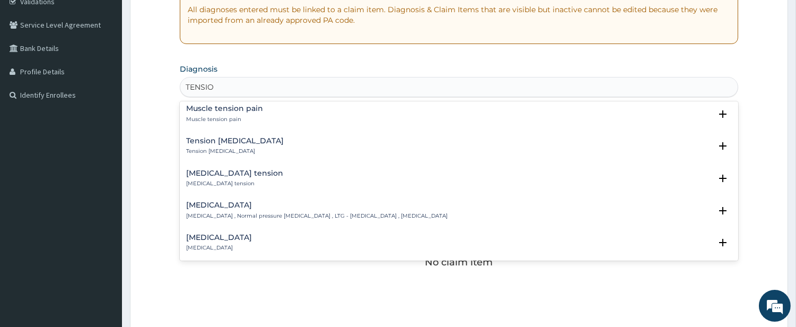
scroll to position [294, 0]
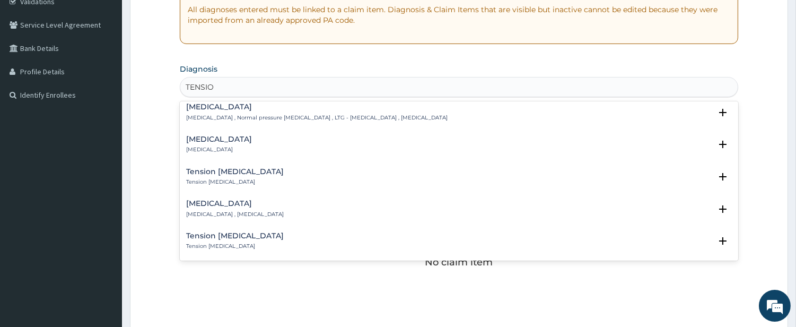
click at [221, 209] on div "Tension-type headache Tension-type headache , Tension headache" at bounding box center [235, 208] width 98 height 19
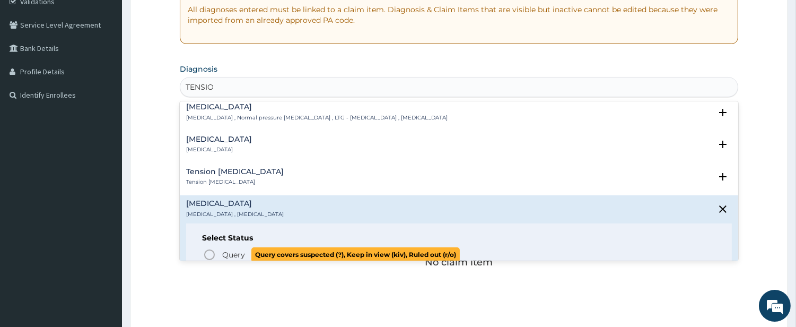
click at [211, 258] on circle "status option query" at bounding box center [210, 255] width 10 height 10
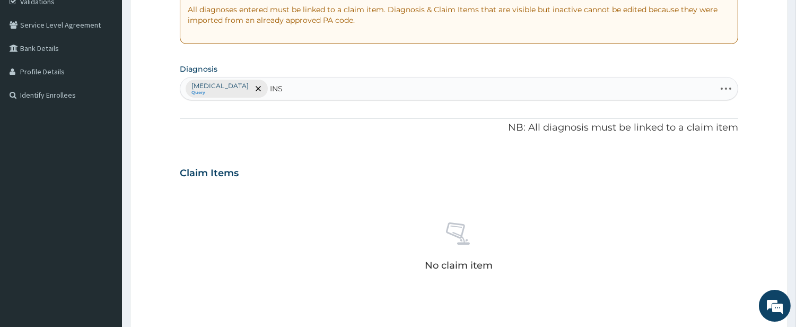
type input "INSO"
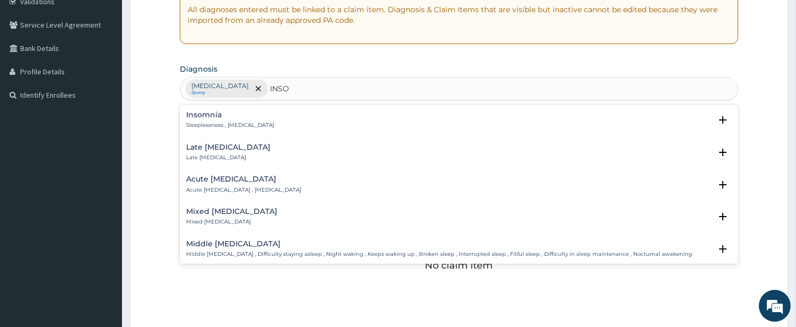
click at [205, 120] on div "Insomnia Sleeplessness , Insomnia" at bounding box center [230, 120] width 88 height 19
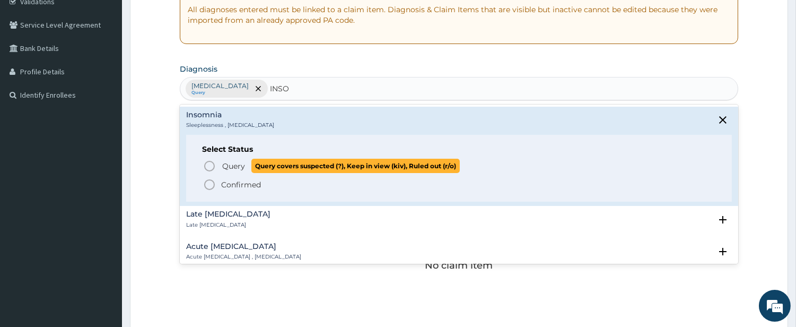
click at [213, 166] on icon "status option query" at bounding box center [209, 166] width 13 height 13
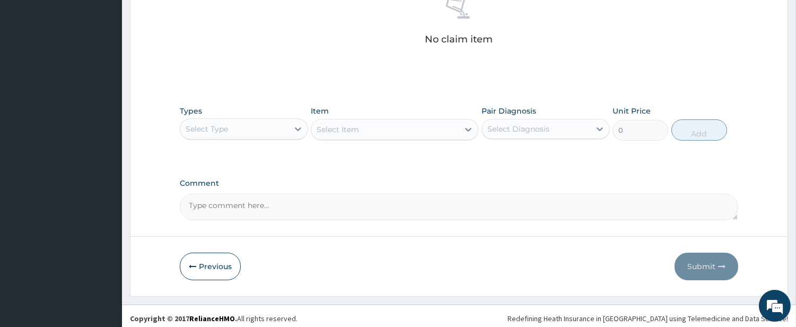
scroll to position [437, 0]
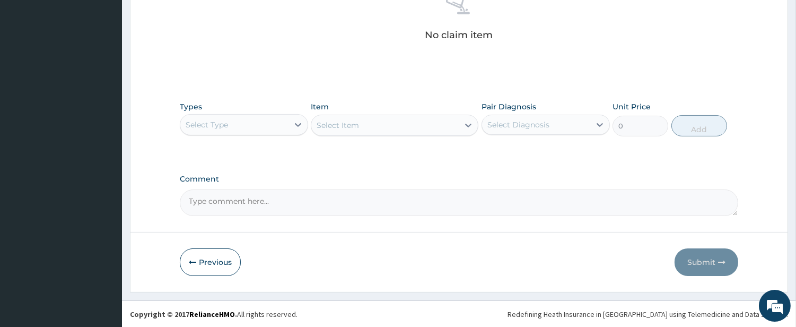
click at [242, 128] on div "Select Type" at bounding box center [234, 124] width 108 height 17
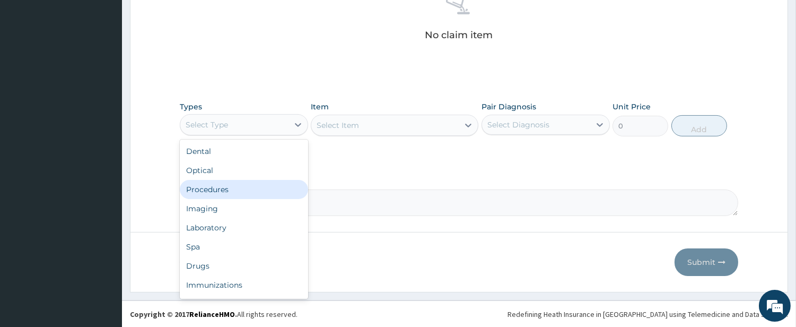
click at [246, 187] on div "Procedures" at bounding box center [244, 189] width 128 height 19
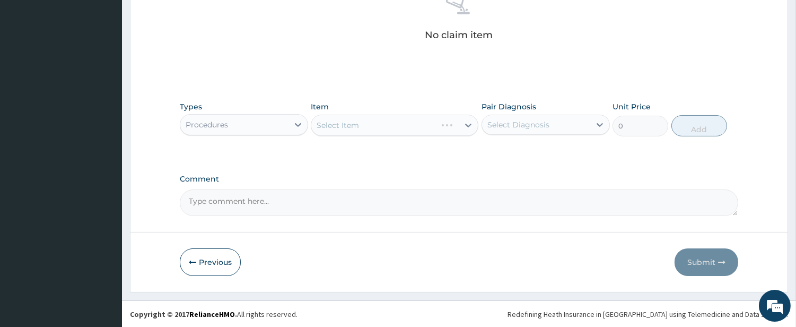
click at [425, 130] on div "Select Item" at bounding box center [395, 124] width 168 height 21
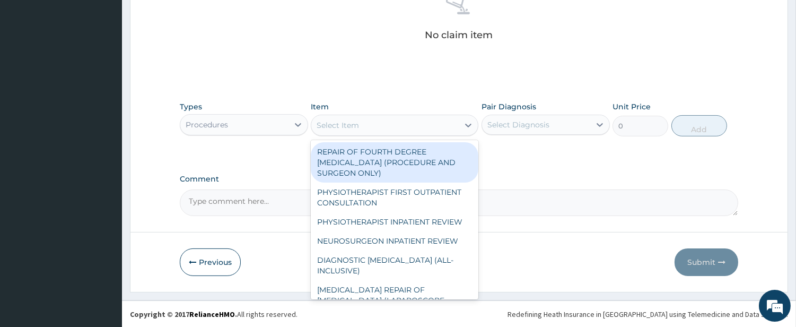
click at [426, 124] on div "Select Item" at bounding box center [384, 125] width 147 height 17
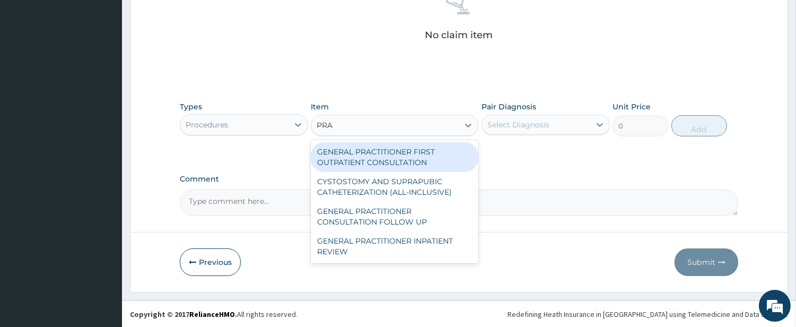
type input "PRAC"
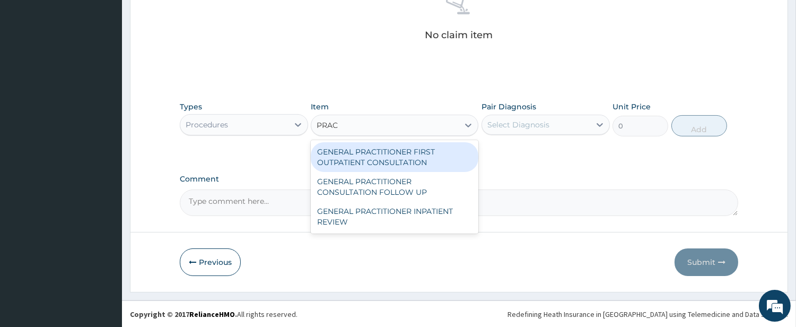
click at [404, 150] on div "GENERAL PRACTITIONER FIRST OUTPATIENT CONSULTATION" at bounding box center [395, 157] width 168 height 30
type input "4500"
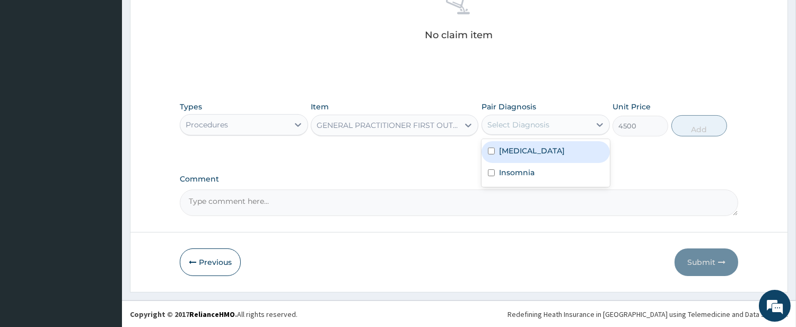
click at [533, 114] on div "Select Diagnosis" at bounding box center [545, 124] width 128 height 20
click at [516, 142] on div "Tension-type headache" at bounding box center [545, 152] width 128 height 22
checkbox input "true"
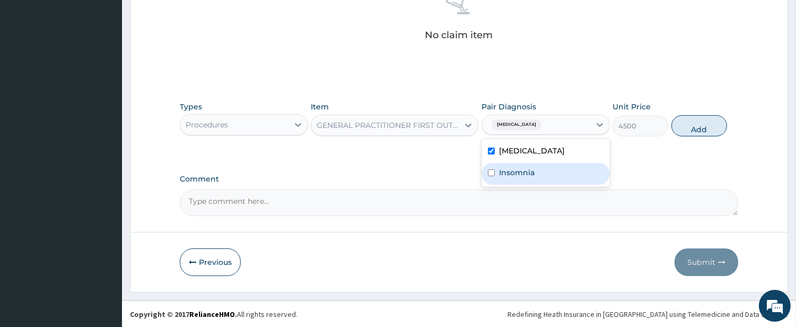
click at [514, 170] on label "Insomnia" at bounding box center [517, 172] width 36 height 11
checkbox input "true"
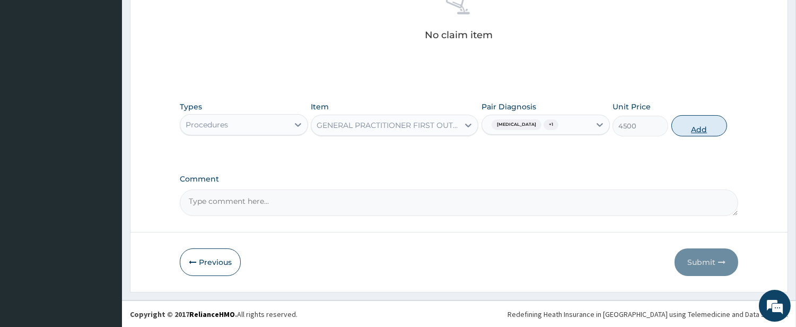
click at [689, 122] on button "Add" at bounding box center [699, 125] width 56 height 21
type input "0"
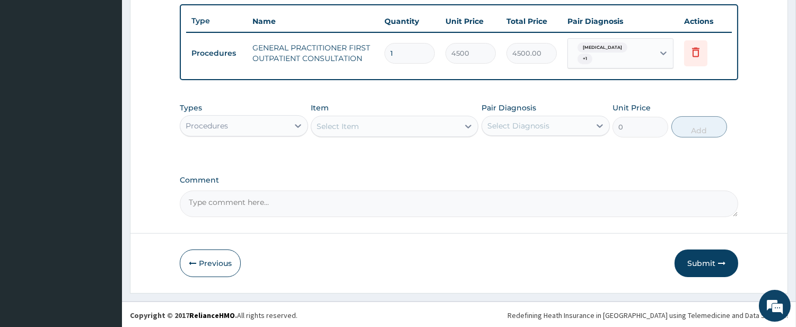
click at [272, 119] on div "Procedures" at bounding box center [234, 125] width 108 height 17
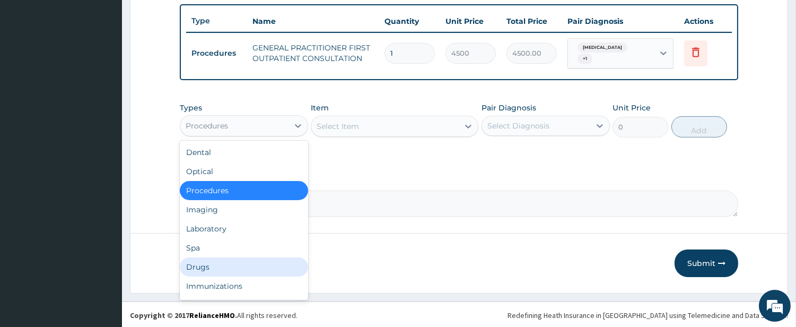
click at [287, 265] on div "Drugs" at bounding box center [244, 266] width 128 height 19
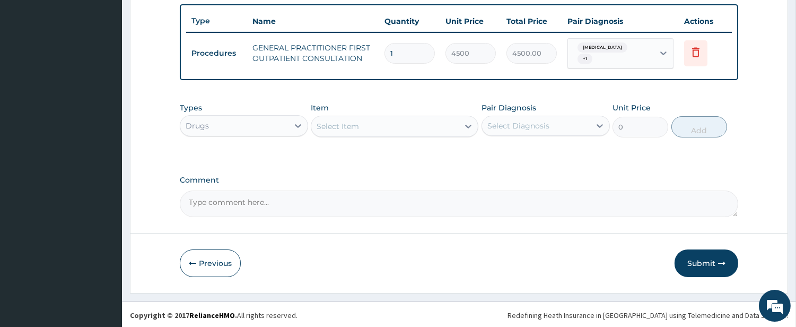
click at [382, 127] on div "Select Item" at bounding box center [384, 126] width 147 height 17
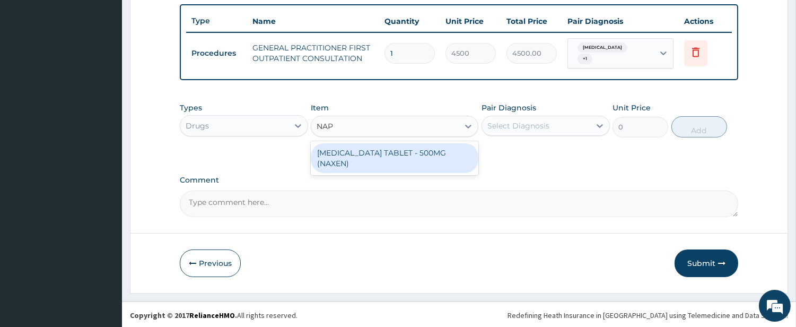
type input "NAPR"
click at [395, 145] on div "[MEDICAL_DATA] TABLET - 500MG (NAXEN)" at bounding box center [395, 158] width 168 height 30
type input "92.80000000000001"
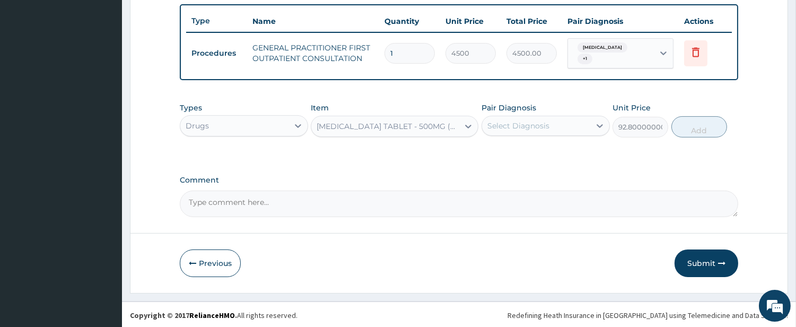
click at [518, 125] on div "Select Diagnosis" at bounding box center [518, 125] width 62 height 11
click at [522, 153] on label "Tension-type headache" at bounding box center [532, 151] width 66 height 11
checkbox input "true"
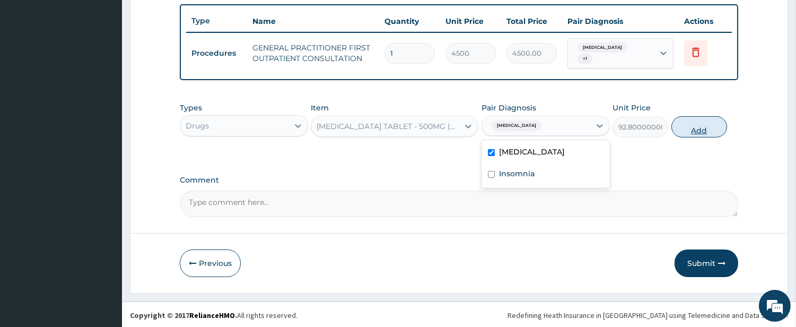
click at [701, 124] on button "Add" at bounding box center [699, 126] width 56 height 21
type input "0"
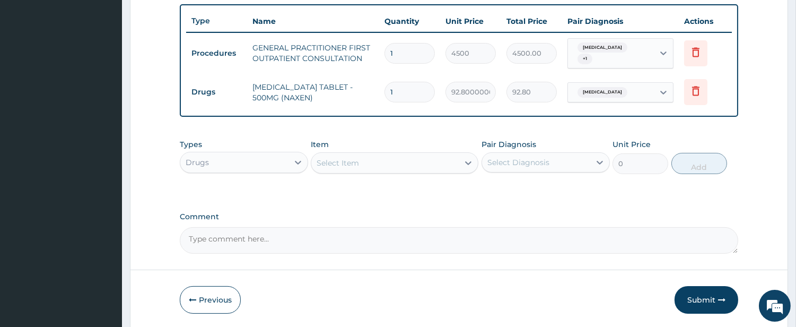
type input "10"
type input "928.00"
type input "10"
click at [431, 166] on div "Select Item" at bounding box center [384, 162] width 147 height 17
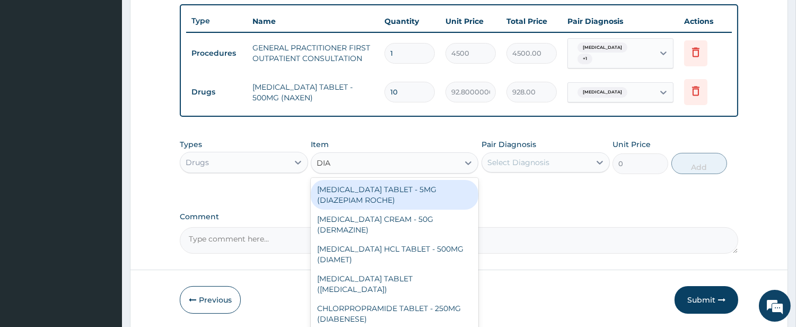
type input "DIAZ"
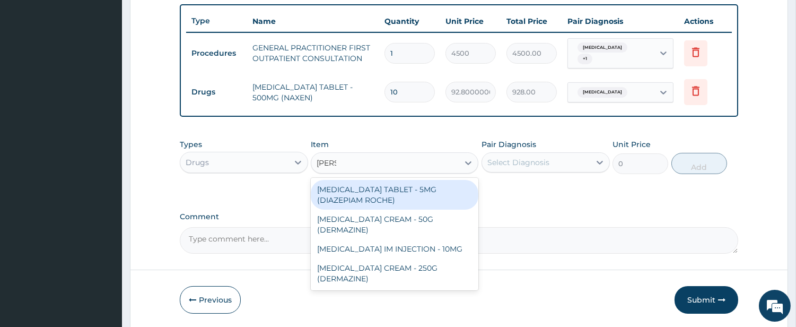
click at [423, 194] on div "[MEDICAL_DATA] TABLET - 5MG (DIAZEPIAM ROCHE)" at bounding box center [395, 195] width 168 height 30
type input "320"
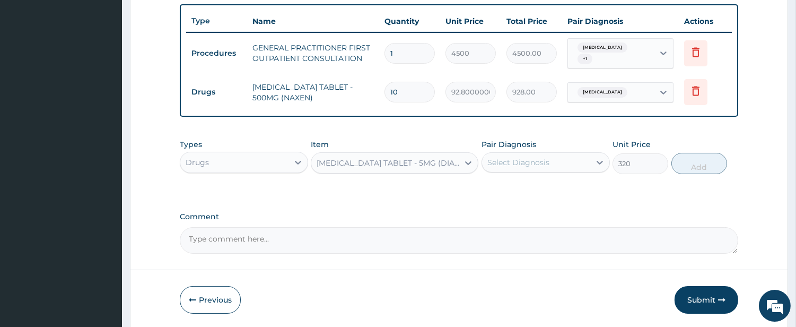
click at [544, 149] on div "Pair Diagnosis Select Diagnosis" at bounding box center [545, 156] width 128 height 35
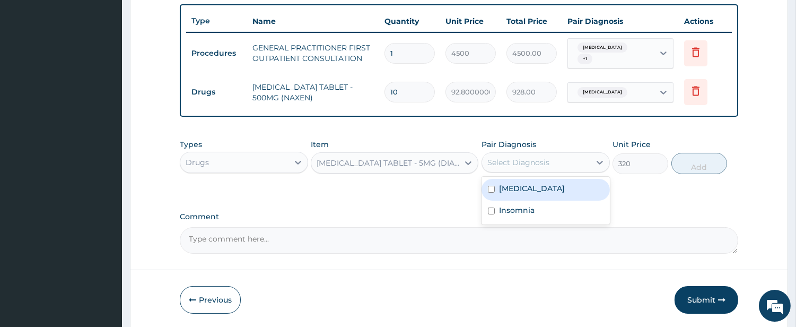
click at [542, 152] on div "Select Diagnosis" at bounding box center [545, 162] width 128 height 20
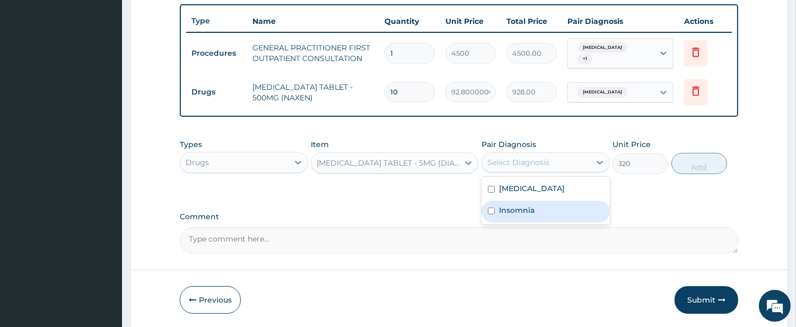
click at [521, 205] on label "Insomnia" at bounding box center [517, 210] width 36 height 11
checkbox input "true"
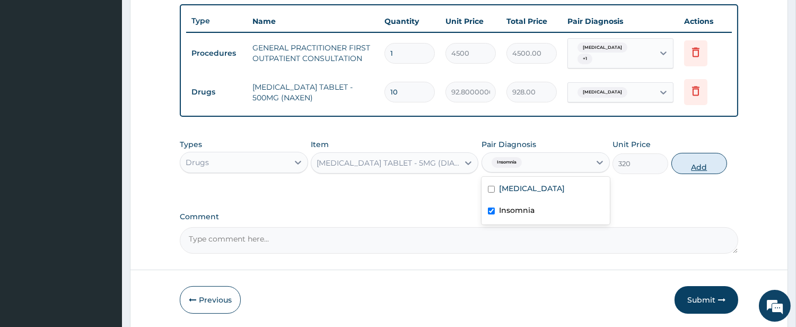
click at [711, 163] on button "Add" at bounding box center [699, 163] width 56 height 21
type input "0"
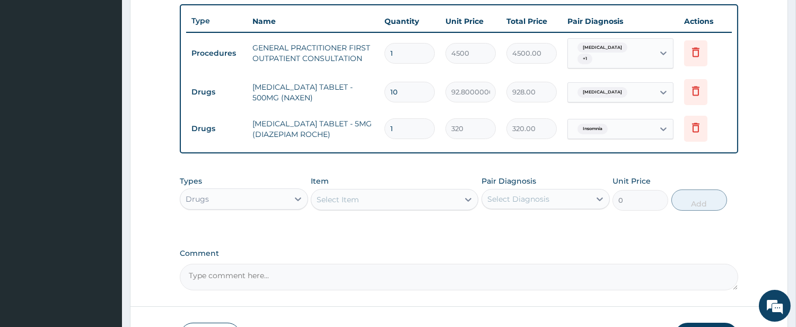
type input "0.00"
type input "6"
type input "1920.00"
type input "6"
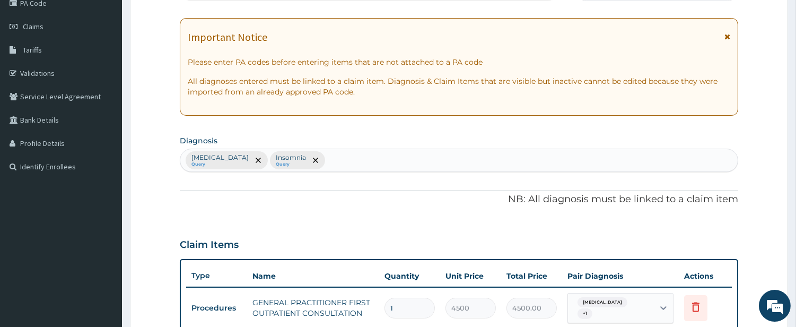
scroll to position [96, 0]
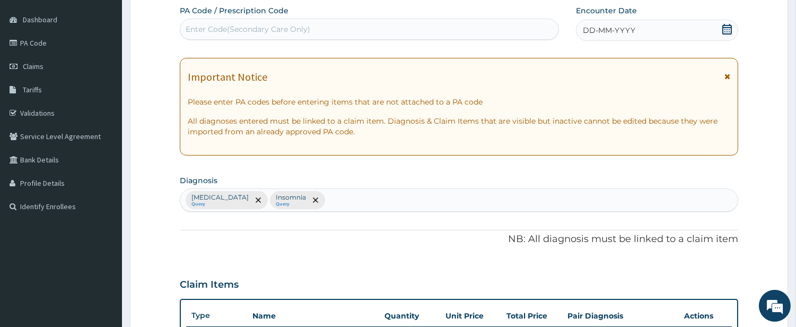
click at [618, 34] on span "DD-MM-YYYY" at bounding box center [609, 30] width 52 height 11
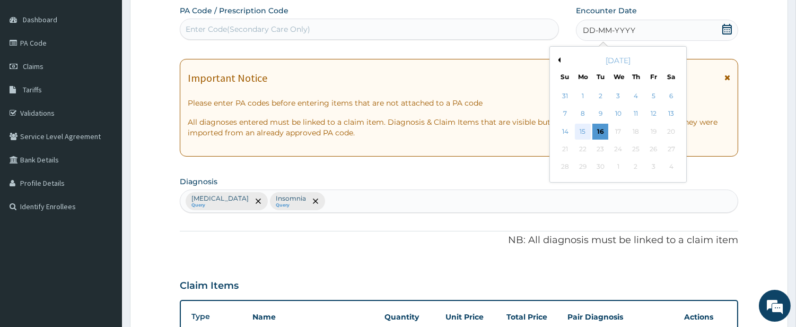
click at [585, 137] on div "15" at bounding box center [583, 132] width 16 height 16
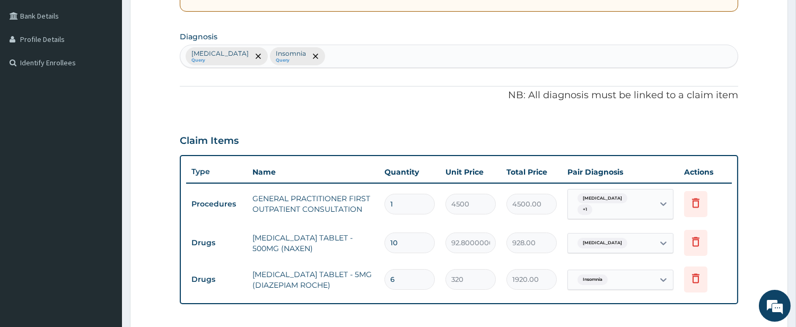
scroll to position [464, 0]
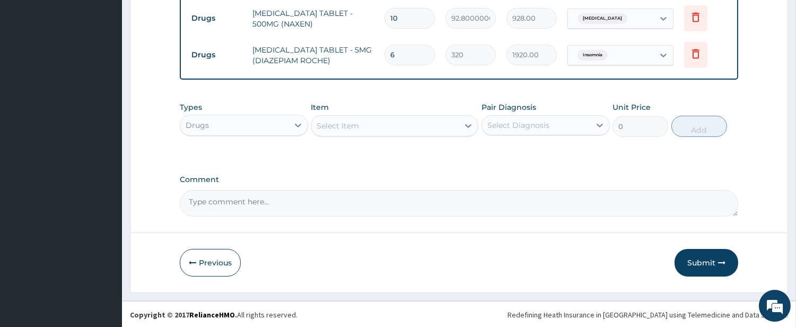
click at [703, 258] on button "Submit" at bounding box center [706, 263] width 64 height 28
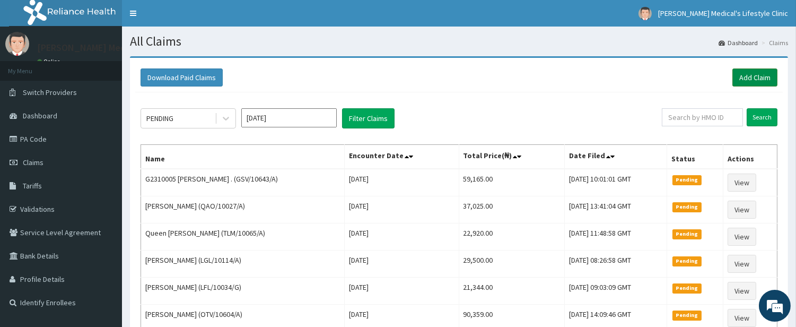
click at [741, 74] on link "Add Claim" at bounding box center [754, 77] width 45 height 18
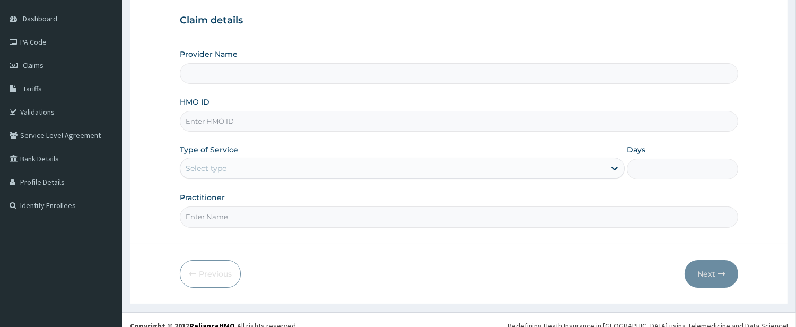
scroll to position [109, 0]
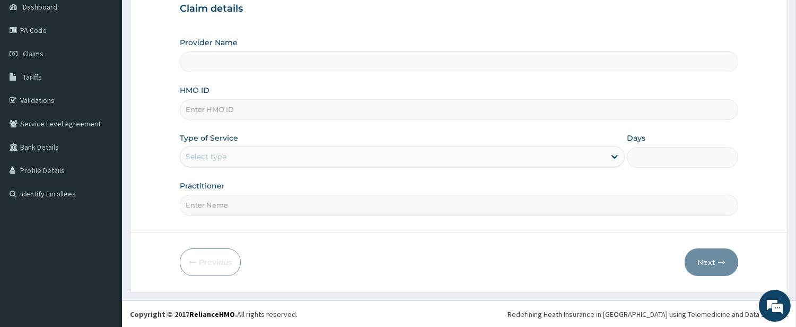
click at [268, 113] on input "HMO ID" at bounding box center [459, 109] width 558 height 21
type input "[PERSON_NAME] Medical's Lifestyle clinic"
paste input "KSB/11011/A"
type input "KSB/11011/A"
click at [230, 159] on div "Select type" at bounding box center [392, 156] width 425 height 17
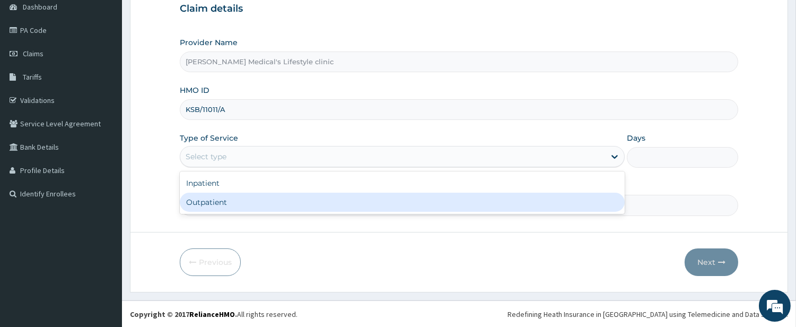
click at [253, 208] on div "Outpatient" at bounding box center [402, 201] width 445 height 19
type input "1"
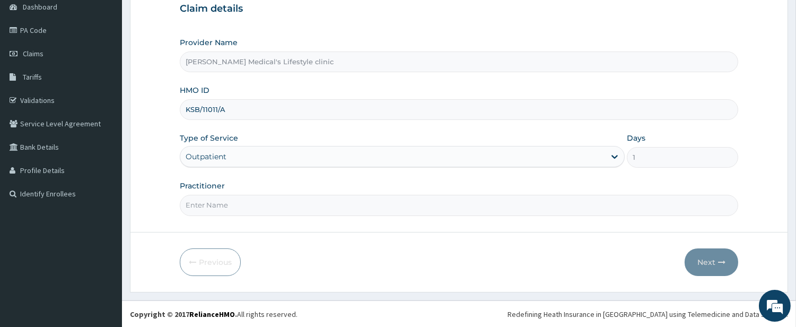
click at [252, 208] on input "Practitioner" at bounding box center [459, 205] width 558 height 21
type input "[PERSON_NAME]"
click at [721, 262] on icon "button" at bounding box center [721, 261] width 7 height 7
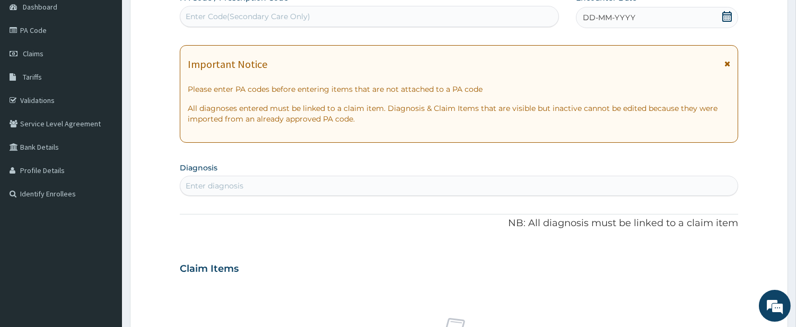
scroll to position [0, 0]
click at [272, 25] on div "Enter Code(Secondary Care Only)" at bounding box center [369, 16] width 379 height 21
paste input "PA/7CFA0A"
type input "PA/7CFA0A"
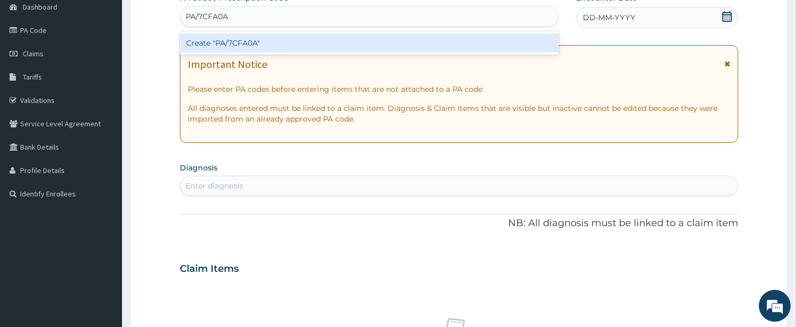
click at [268, 44] on div "Create "PA/7CFA0A"" at bounding box center [369, 42] width 379 height 19
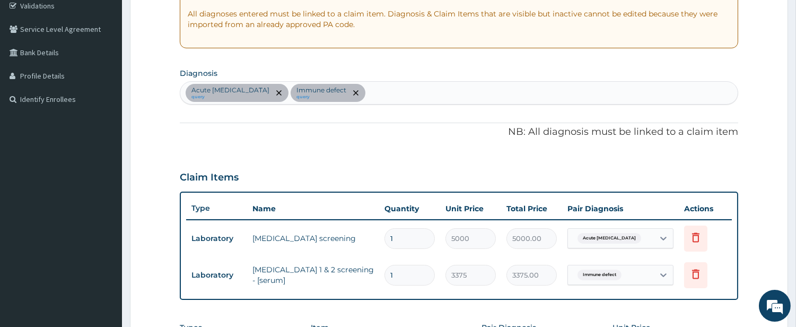
scroll to position [118, 0]
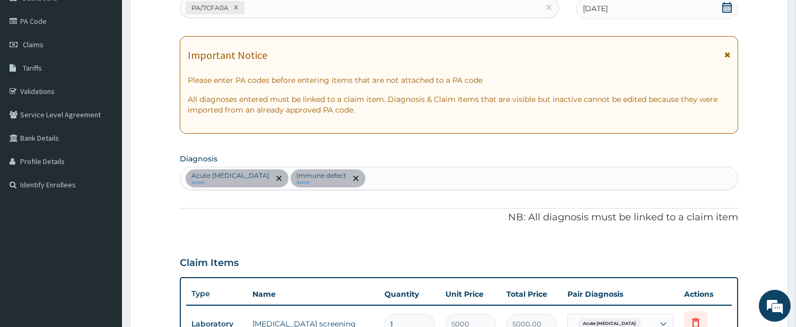
click at [350, 171] on div "Acute [MEDICAL_DATA] query Immune defect query" at bounding box center [458, 178] width 557 height 22
type input "SEP"
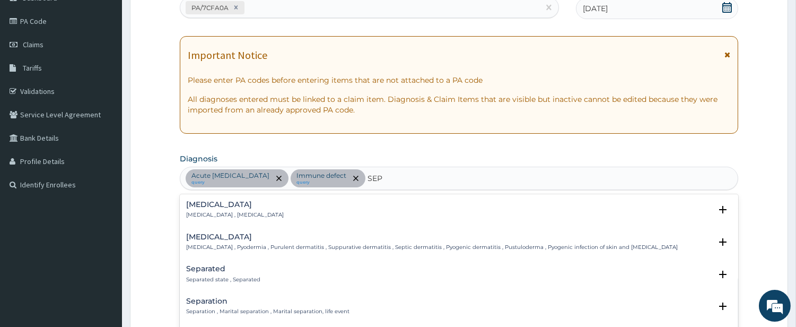
click at [209, 207] on h4 "[MEDICAL_DATA]" at bounding box center [235, 204] width 98 height 8
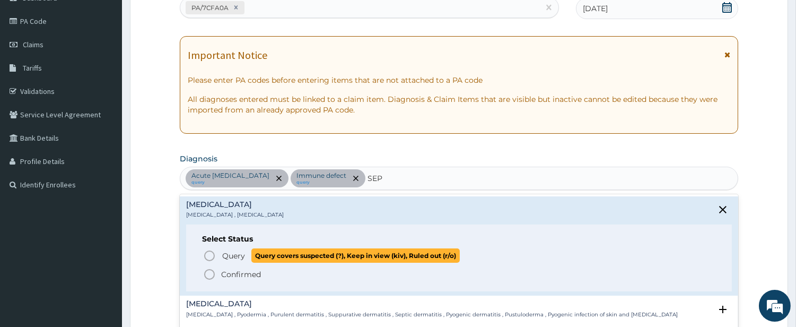
click at [215, 250] on icon "status option query" at bounding box center [209, 255] width 13 height 13
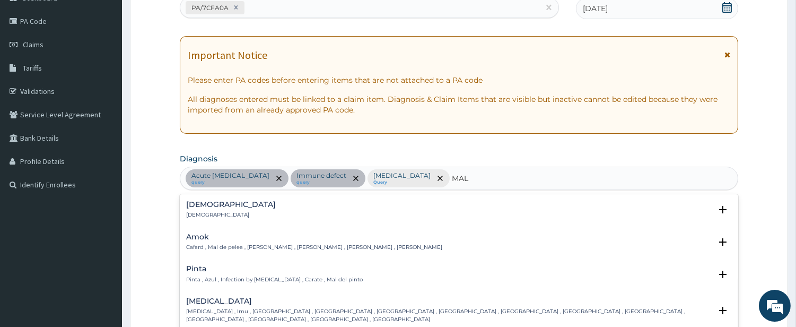
type input "MALA"
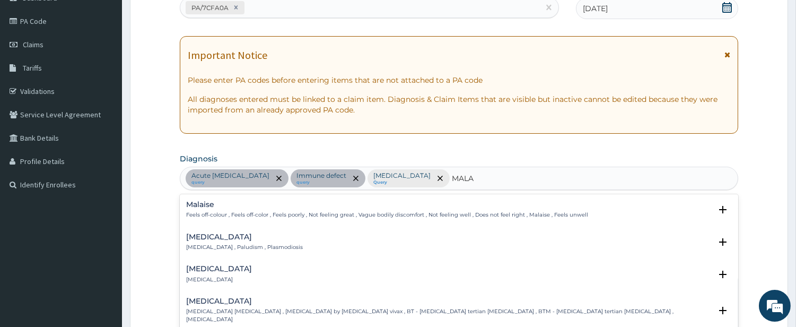
click at [208, 242] on div "[MEDICAL_DATA] [MEDICAL_DATA] , Paludism , Plasmodiosis" at bounding box center [244, 242] width 117 height 19
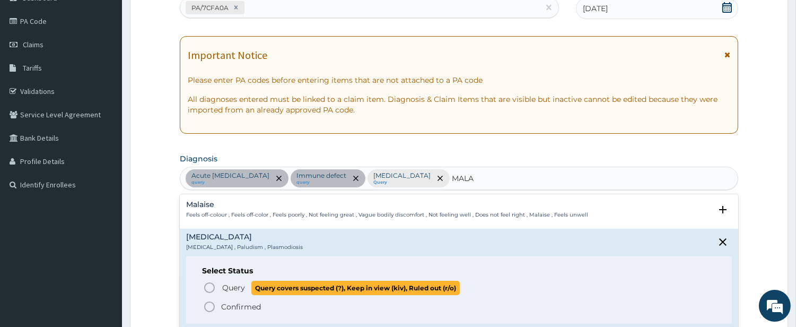
click at [218, 284] on span "Query Query covers suspected (?), Keep in view (kiv), Ruled out (r/o)" at bounding box center [459, 287] width 513 height 14
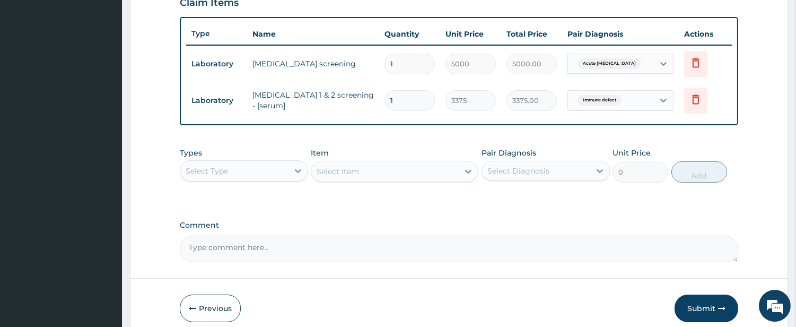
scroll to position [422, 0]
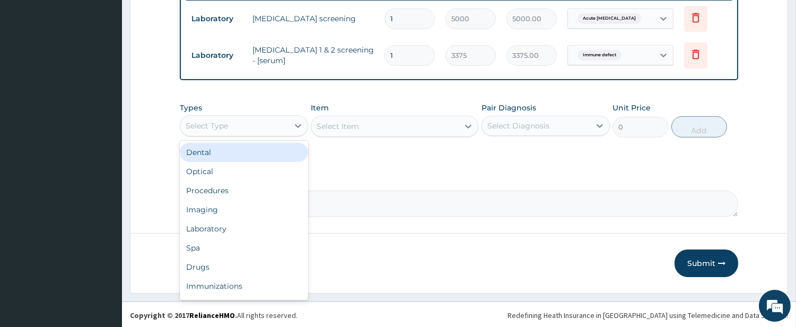
click at [270, 124] on div "Select Type" at bounding box center [234, 125] width 108 height 17
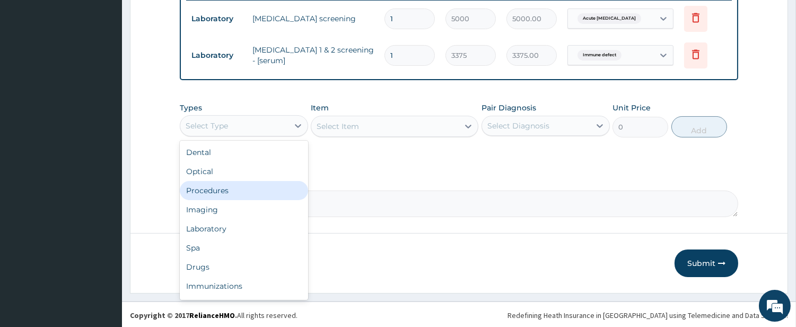
click at [244, 189] on div "Procedures" at bounding box center [244, 190] width 128 height 19
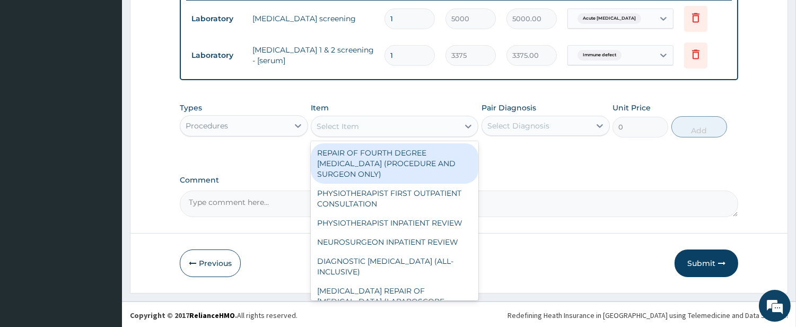
click at [383, 118] on div "Select Item" at bounding box center [384, 126] width 147 height 17
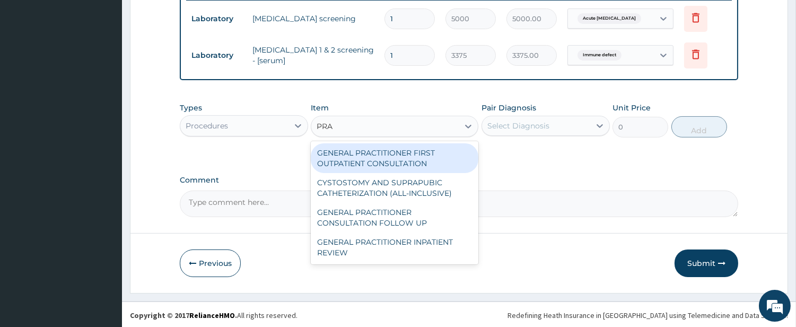
type input "PRAC"
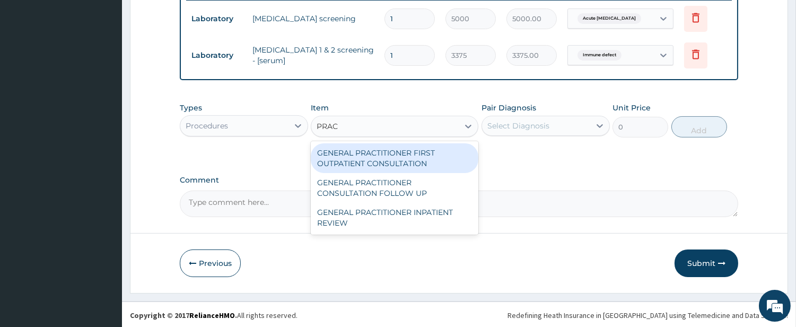
click at [392, 154] on div "GENERAL PRACTITIONER FIRST OUTPATIENT CONSULTATION" at bounding box center [395, 158] width 168 height 30
type input "4500"
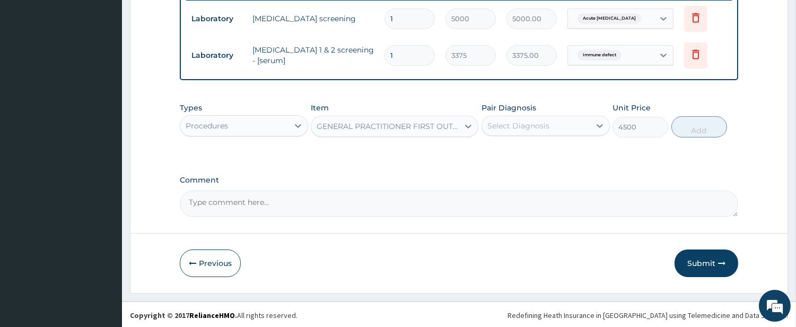
click at [495, 120] on div "Select Diagnosis" at bounding box center [518, 125] width 62 height 11
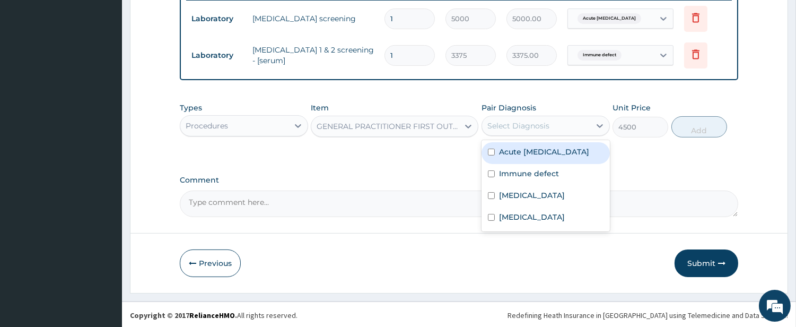
click at [527, 151] on label "Acute [MEDICAL_DATA]" at bounding box center [544, 151] width 90 height 11
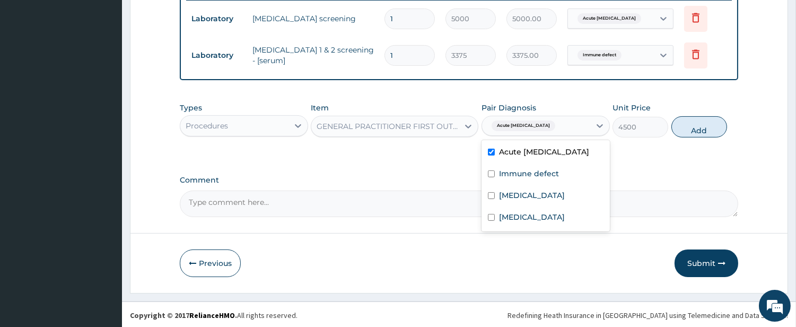
click at [527, 162] on div "Acute [MEDICAL_DATA]" at bounding box center [545, 153] width 128 height 22
checkbox input "false"
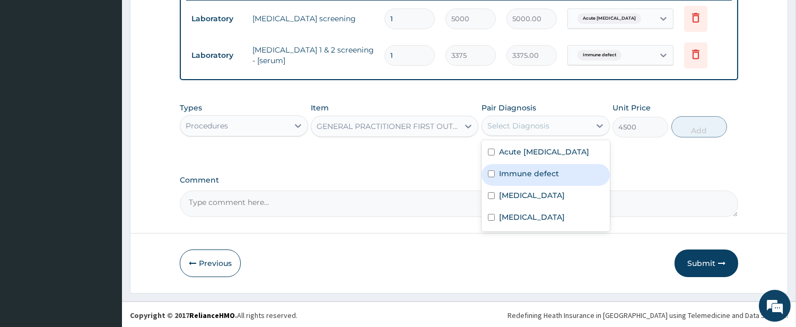
click at [530, 172] on label "Immune defect" at bounding box center [529, 173] width 60 height 11
checkbox input "true"
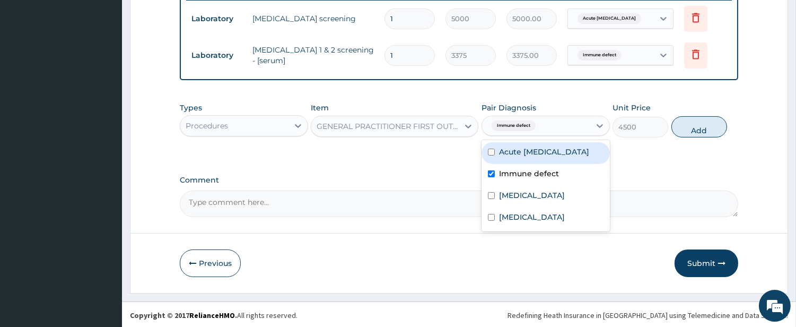
drag, startPoint x: 513, startPoint y: 154, endPoint x: 522, endPoint y: 163, distance: 12.7
click at [513, 153] on label "Acute [MEDICAL_DATA]" at bounding box center [544, 151] width 90 height 11
checkbox input "true"
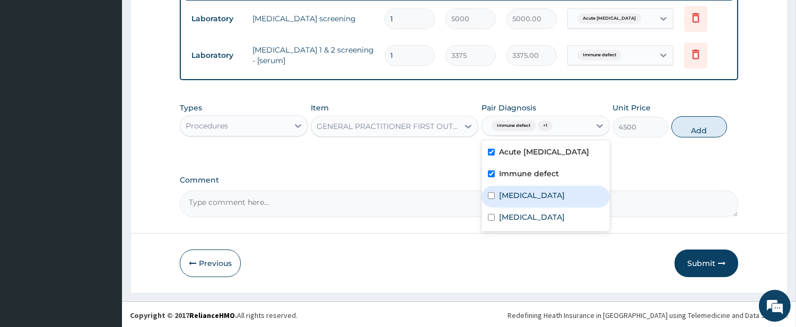
click at [521, 190] on label "[MEDICAL_DATA]" at bounding box center [532, 195] width 66 height 11
checkbox input "true"
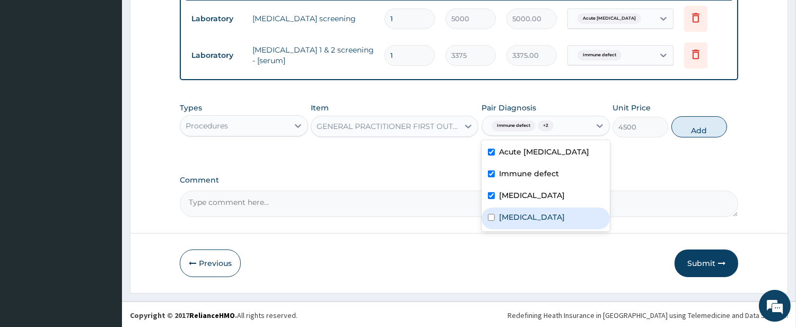
click at [517, 218] on label "[MEDICAL_DATA]" at bounding box center [532, 217] width 66 height 11
checkbox input "true"
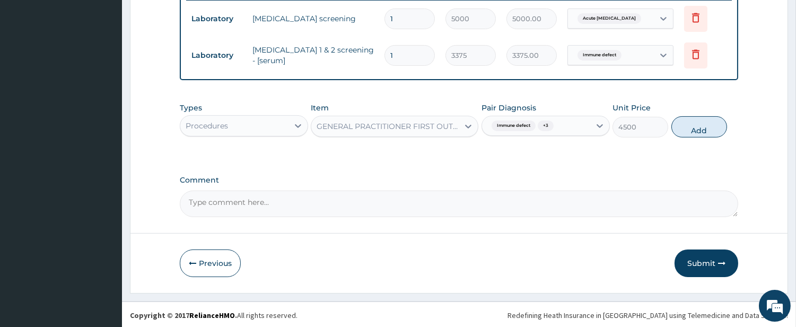
click at [692, 129] on button "Add" at bounding box center [699, 126] width 56 height 21
type input "0"
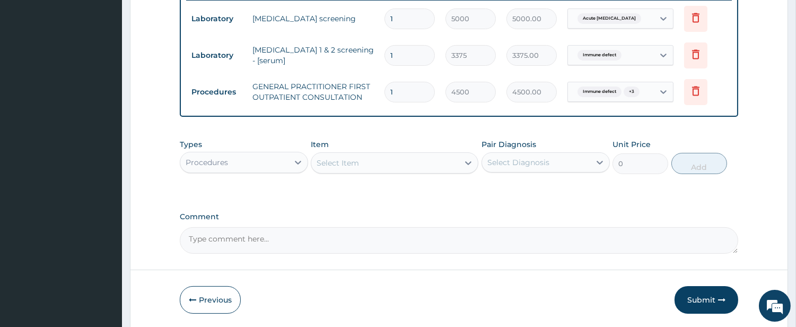
click at [279, 162] on div "Procedures" at bounding box center [234, 162] width 108 height 17
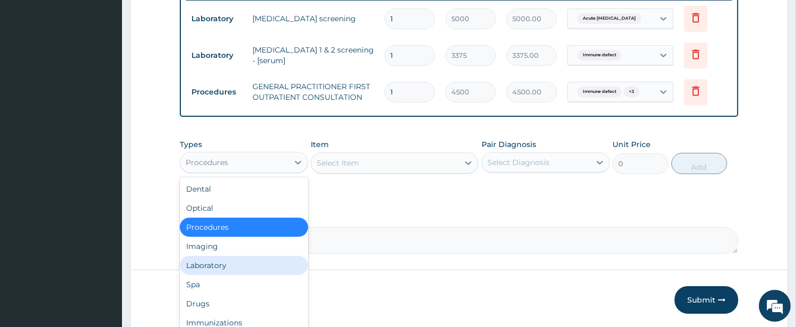
click at [289, 262] on div "Laboratory" at bounding box center [244, 265] width 128 height 19
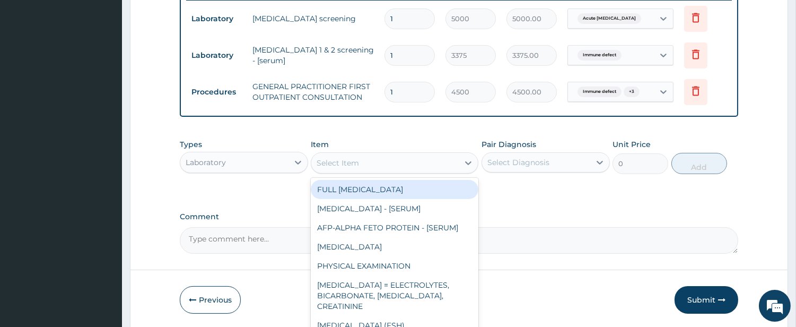
click at [411, 161] on div "Select Item" at bounding box center [384, 162] width 147 height 17
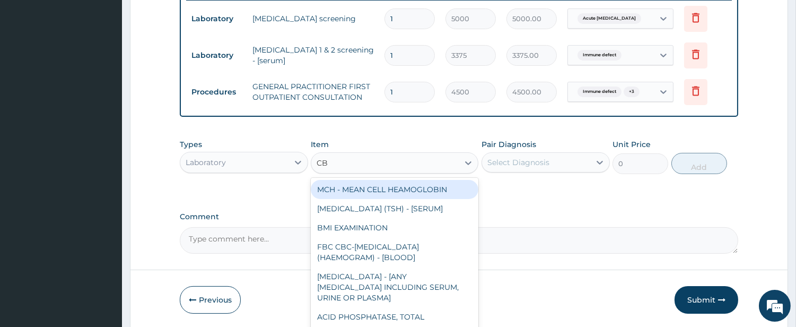
type input "CBC"
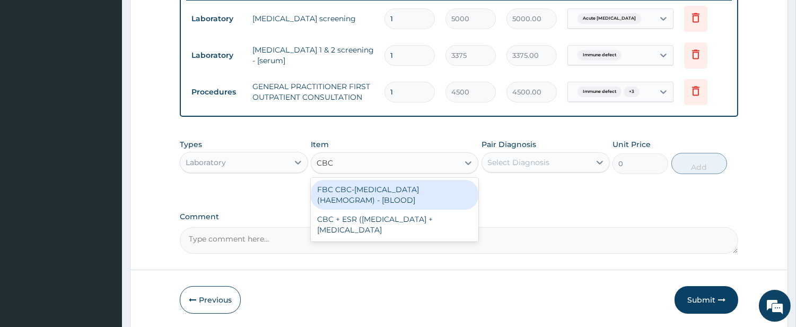
click at [416, 181] on div "FBC CBC-[MEDICAL_DATA] (HAEMOGRAM) - [BLOOD]" at bounding box center [395, 195] width 168 height 30
type input "6000"
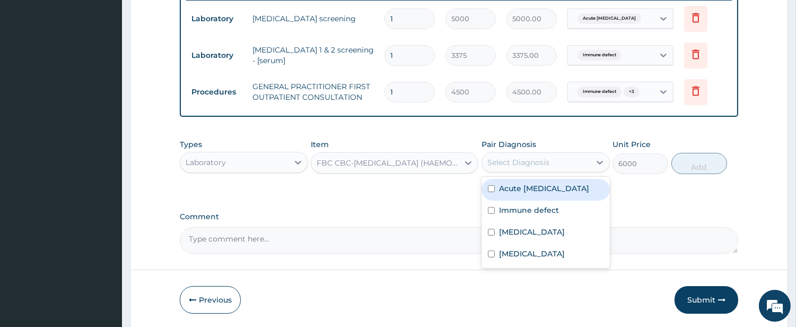
click at [516, 168] on div "Select Diagnosis" at bounding box center [536, 162] width 108 height 17
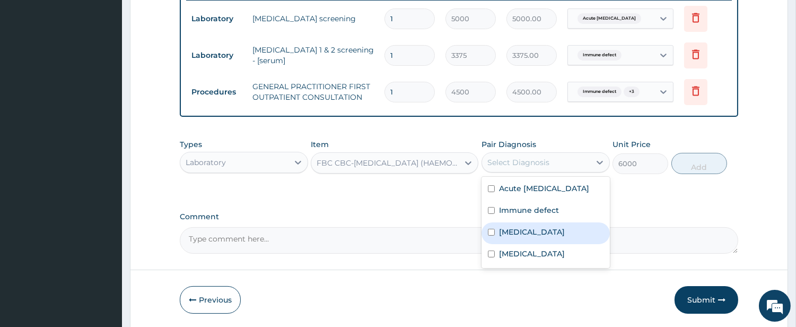
drag, startPoint x: 510, startPoint y: 231, endPoint x: 637, endPoint y: 187, distance: 134.6
click at [513, 230] on label "[MEDICAL_DATA]" at bounding box center [532, 231] width 66 height 11
checkbox input "true"
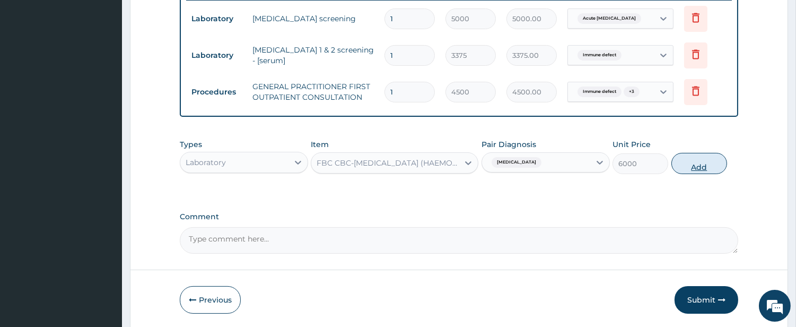
click at [690, 162] on button "Add" at bounding box center [699, 163] width 56 height 21
type input "0"
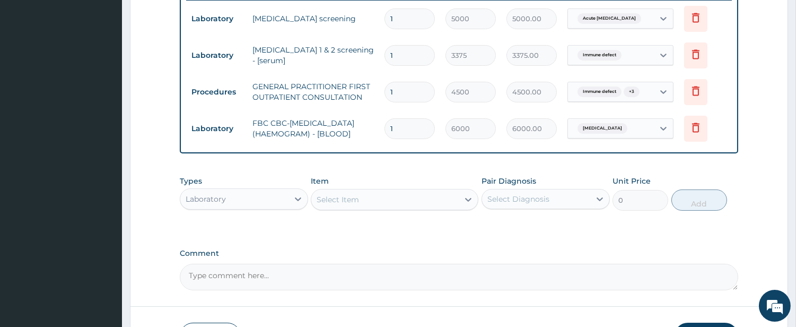
click at [446, 205] on div "Select Item" at bounding box center [384, 199] width 147 height 17
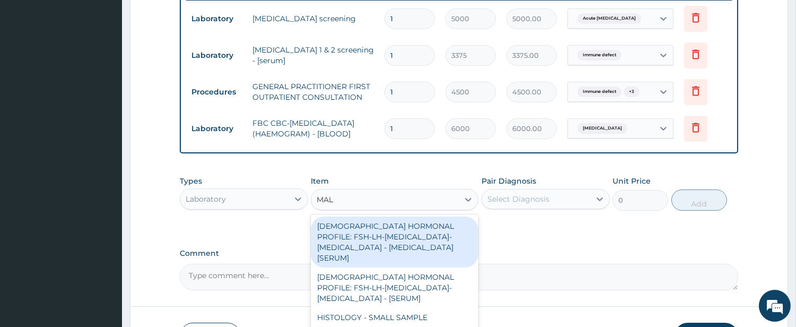
type input "MALA"
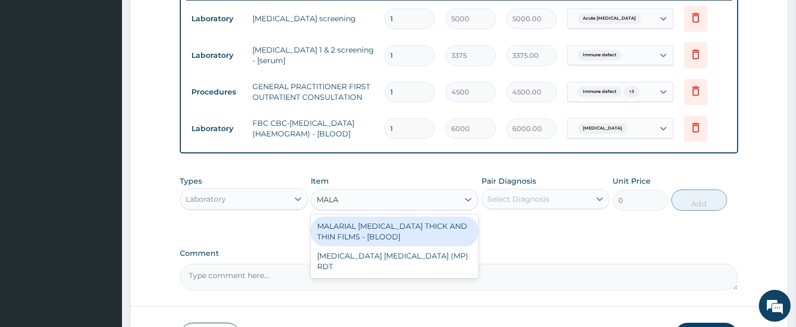
drag, startPoint x: 433, startPoint y: 239, endPoint x: 453, endPoint y: 227, distance: 23.1
click at [434, 237] on div "MALARIAL [MEDICAL_DATA] THICK AND THIN FILMS - [BLOOD]" at bounding box center [395, 231] width 168 height 30
type input "2625"
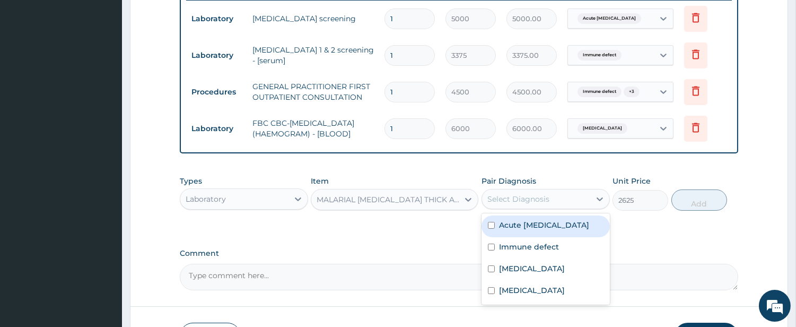
click at [517, 204] on div "Select Diagnosis" at bounding box center [518, 198] width 62 height 11
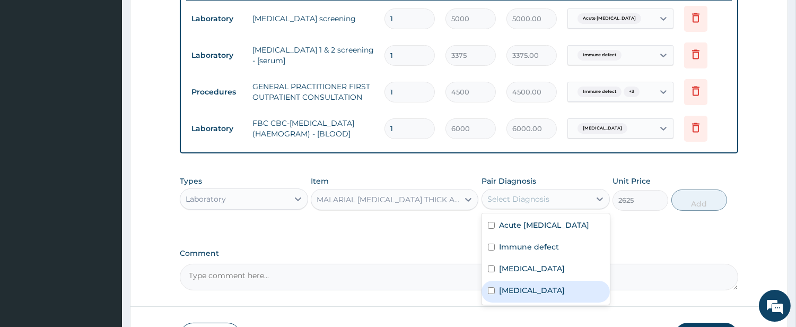
click at [509, 292] on label "[MEDICAL_DATA]" at bounding box center [532, 290] width 66 height 11
checkbox input "true"
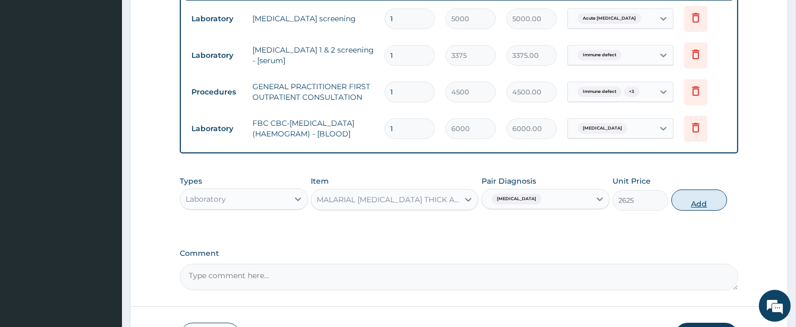
click at [680, 206] on button "Add" at bounding box center [699, 199] width 56 height 21
type input "0"
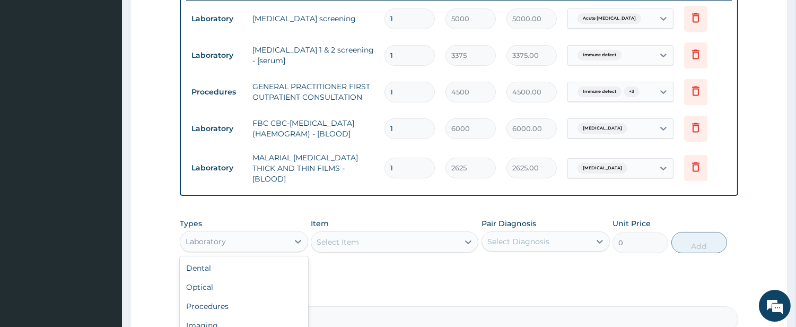
click at [256, 241] on div "Laboratory" at bounding box center [234, 241] width 108 height 17
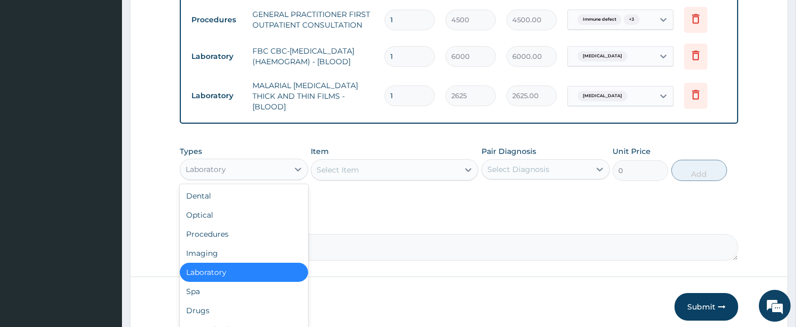
scroll to position [539, 0]
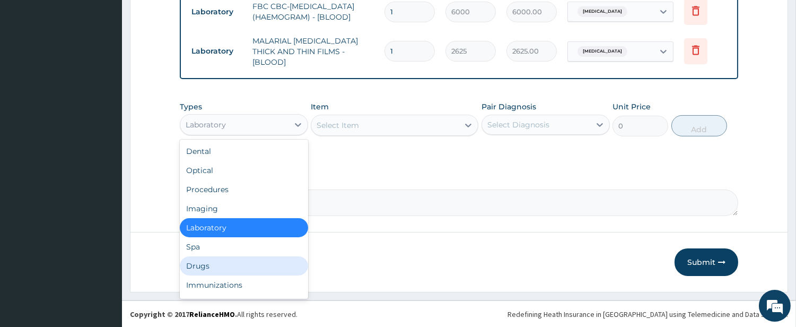
click at [292, 262] on div "Drugs" at bounding box center [244, 265] width 128 height 19
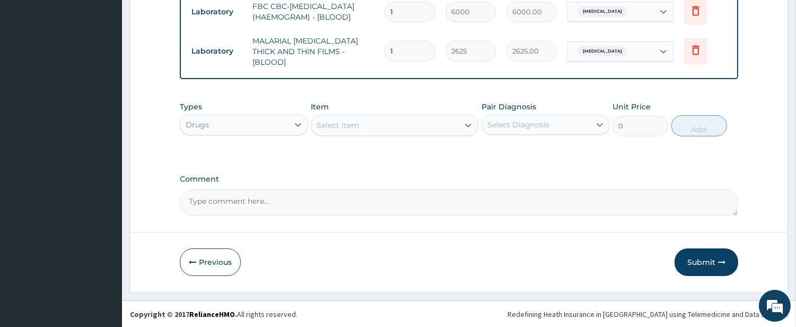
click at [419, 120] on div "Select Item" at bounding box center [384, 125] width 147 height 17
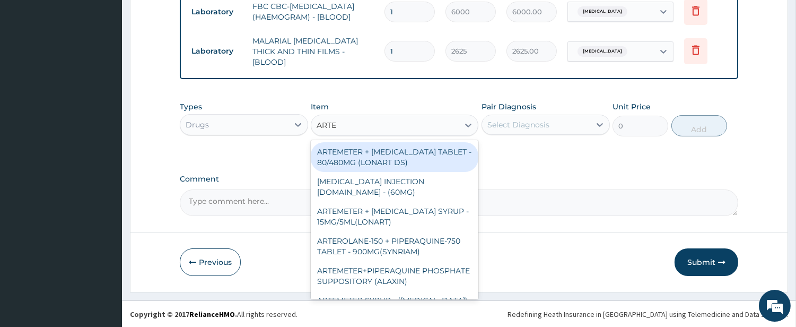
type input "ARTEM"
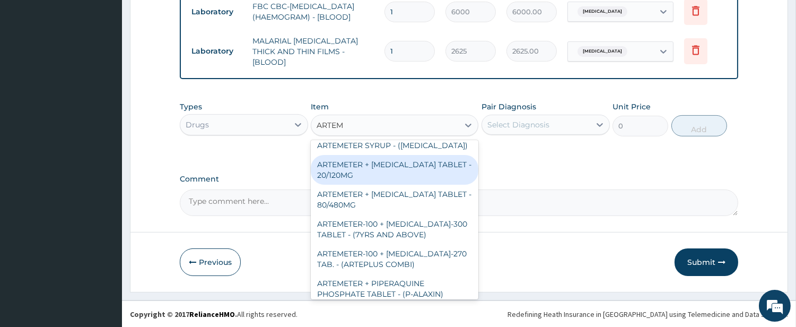
scroll to position [98, 0]
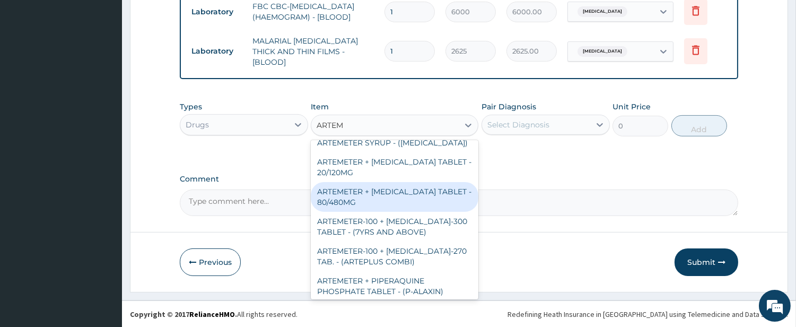
click at [397, 204] on div "ARTEMETER + [MEDICAL_DATA] TABLET - 80/480MG" at bounding box center [395, 197] width 168 height 30
type input "416"
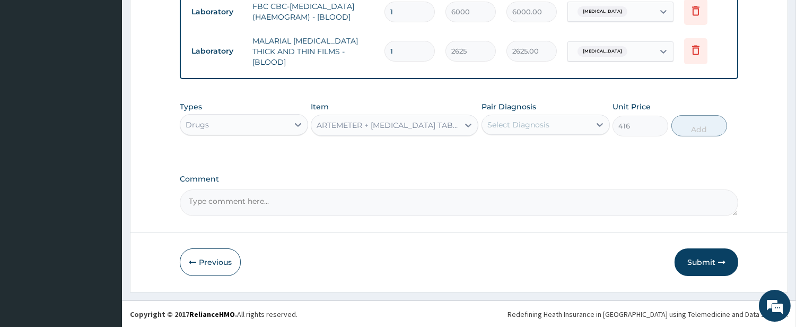
click at [513, 121] on div "Select Diagnosis" at bounding box center [518, 124] width 62 height 11
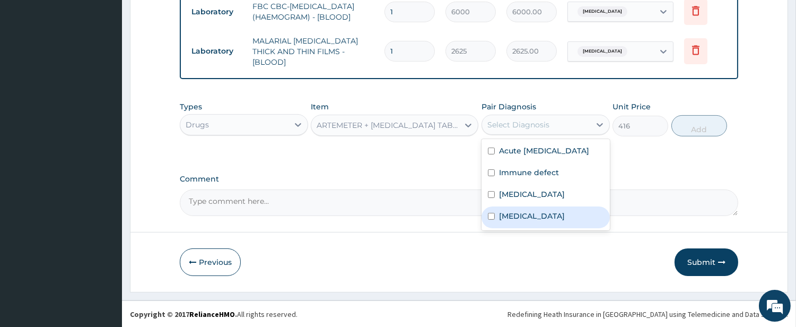
drag, startPoint x: 502, startPoint y: 213, endPoint x: 582, endPoint y: 170, distance: 90.4
click at [503, 213] on label "[MEDICAL_DATA]" at bounding box center [532, 215] width 66 height 11
checkbox input "true"
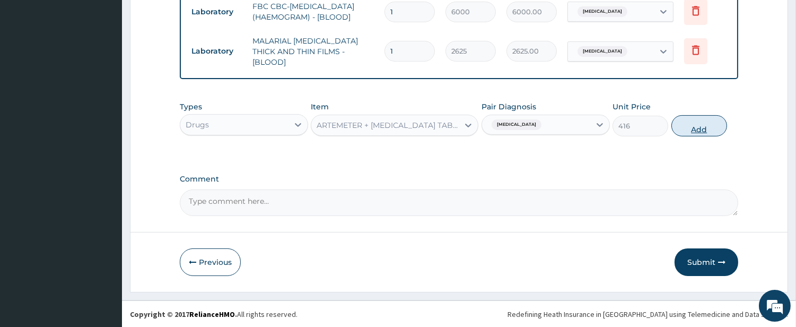
click at [680, 129] on button "Add" at bounding box center [699, 125] width 56 height 21
type input "0"
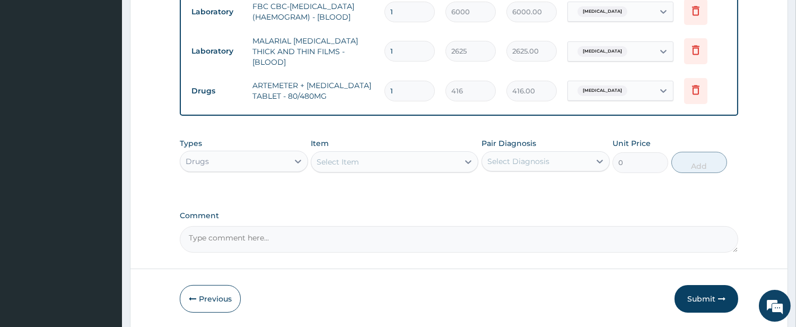
type input "0.00"
type input "6"
type input "2496.00"
type input "6"
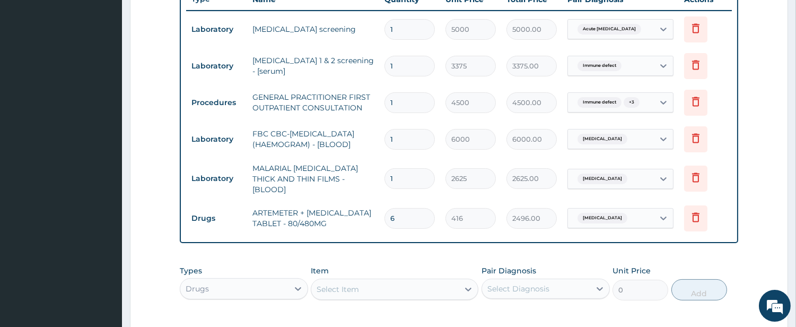
scroll to position [245, 0]
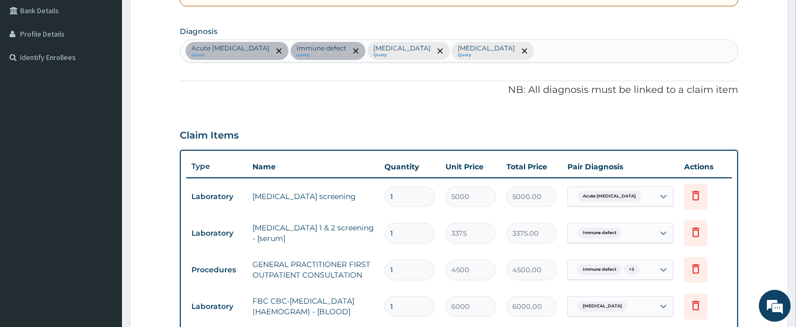
click at [441, 55] on div "Acute hepatitis query Immune defect query Sepsis Query Malaria Query" at bounding box center [458, 51] width 557 height 22
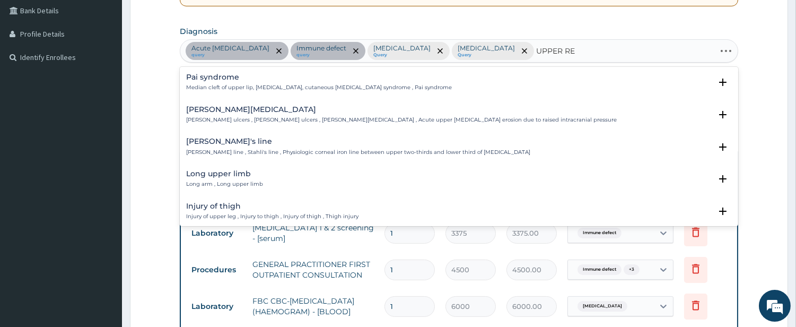
type input "UPPER RES"
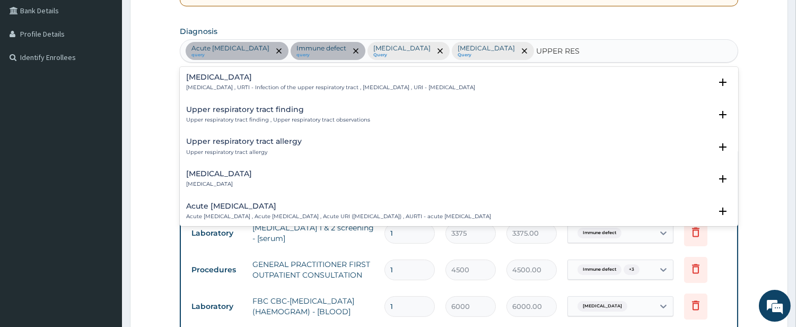
click at [268, 80] on h4 "Upper respiratory infection" at bounding box center [330, 77] width 289 height 8
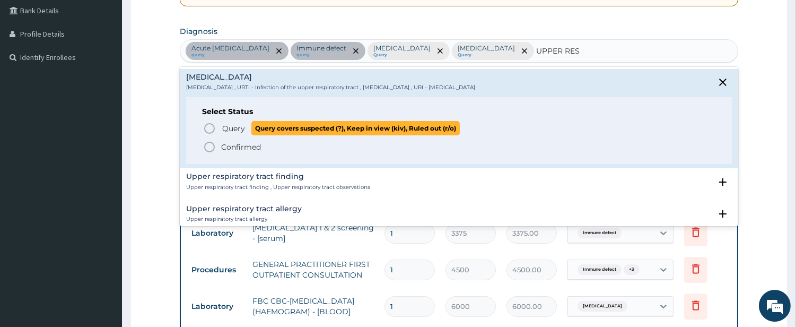
click at [240, 125] on span "Query" at bounding box center [233, 128] width 23 height 11
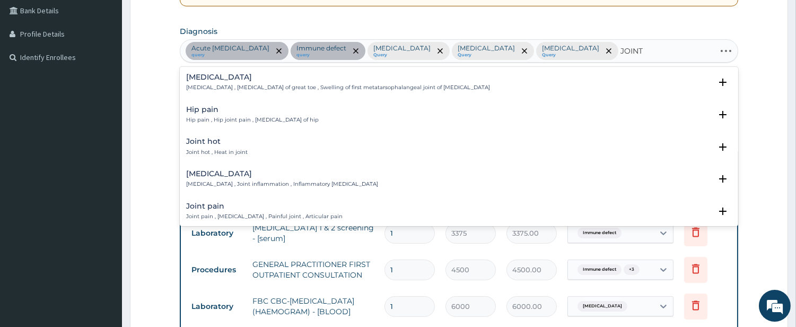
type input "JOINT P"
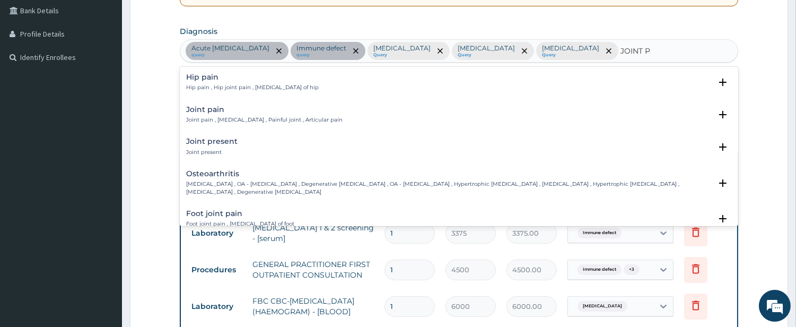
click at [214, 120] on p "Joint pain , Arthralgia , Painful joint , Articular pain" at bounding box center [264, 119] width 156 height 7
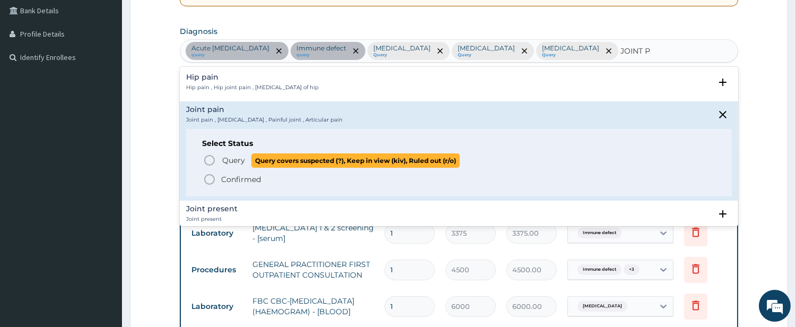
click at [216, 156] on span "Query Query covers suspected (?), Keep in view (kiv), Ruled out (r/o)" at bounding box center [459, 160] width 513 height 14
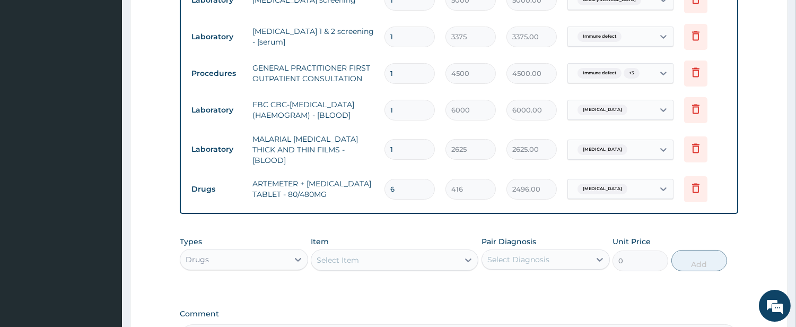
scroll to position [539, 0]
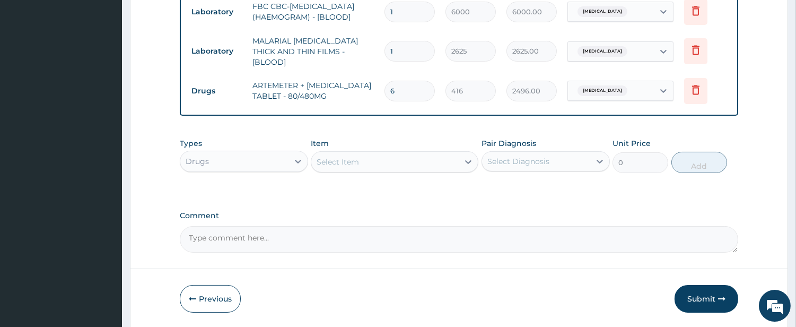
click at [377, 154] on div "Select Item" at bounding box center [384, 161] width 147 height 17
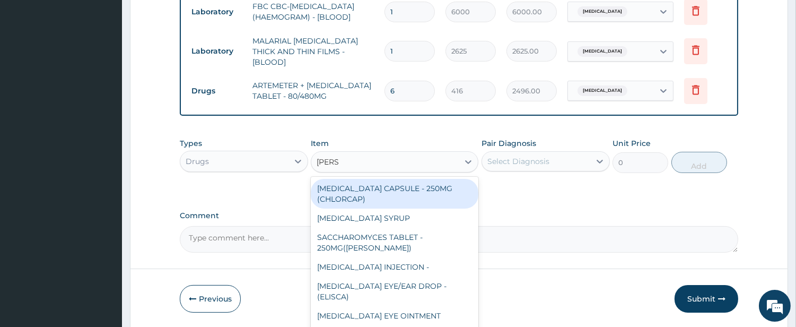
type input "LORAT"
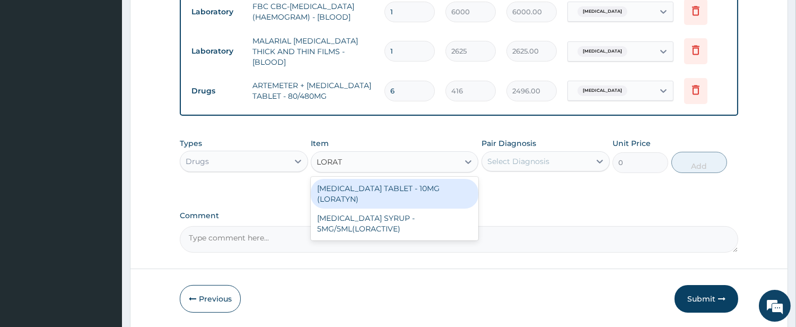
click at [375, 187] on div "LORATADINE TABLET - 10MG (LORATYN)" at bounding box center [395, 194] width 168 height 30
type input "112"
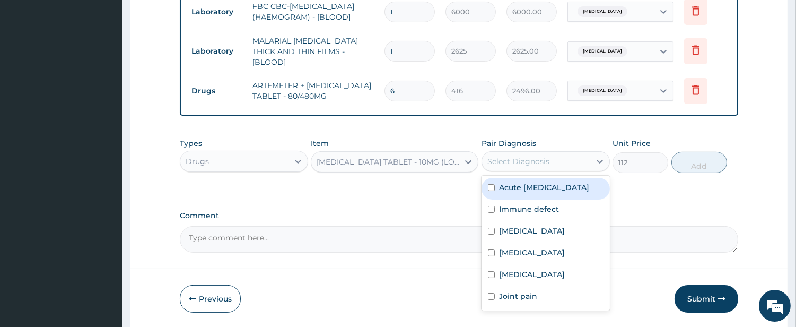
click at [509, 165] on div "Select Diagnosis" at bounding box center [518, 161] width 62 height 11
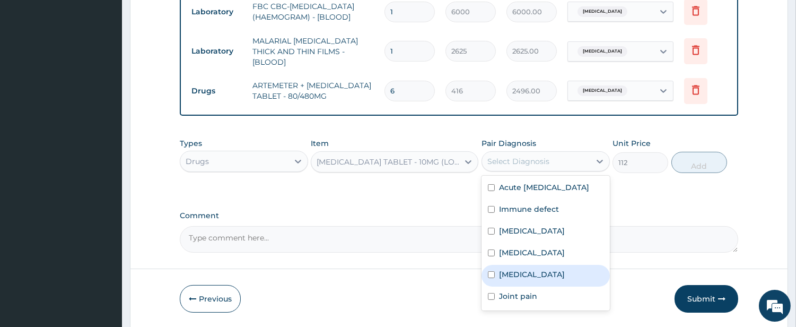
click at [523, 272] on label "Upper respiratory infection" at bounding box center [532, 274] width 66 height 11
checkbox input "true"
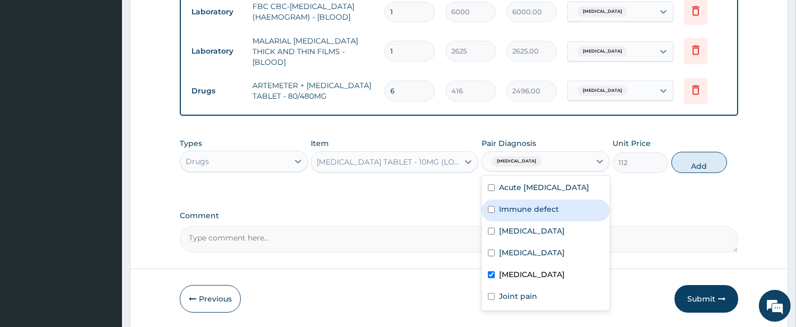
click at [696, 163] on button "Add" at bounding box center [699, 162] width 56 height 21
type input "0"
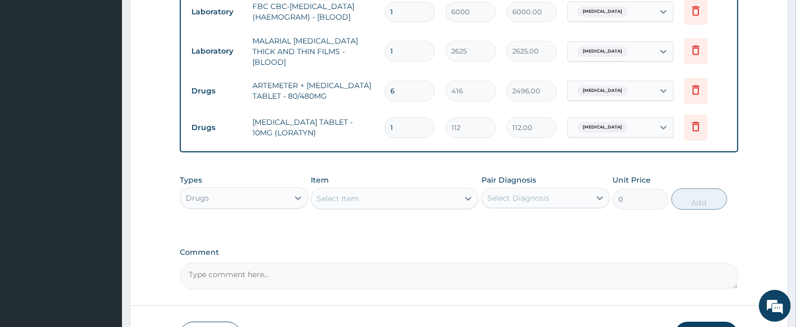
click at [444, 205] on div "Select Item" at bounding box center [384, 198] width 147 height 17
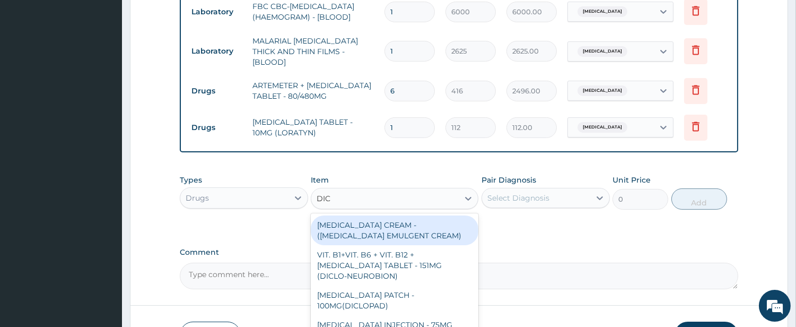
type input "DIC"
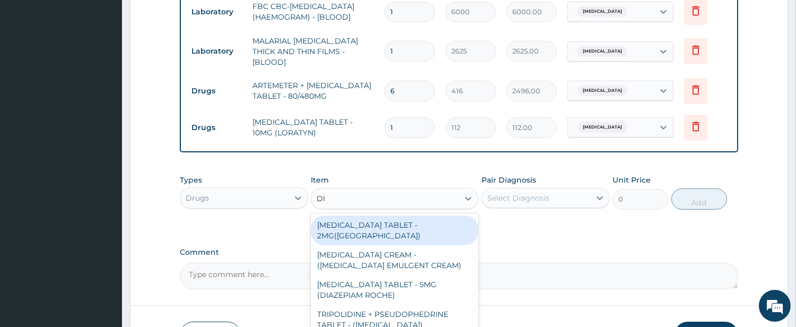
type input "DIC"
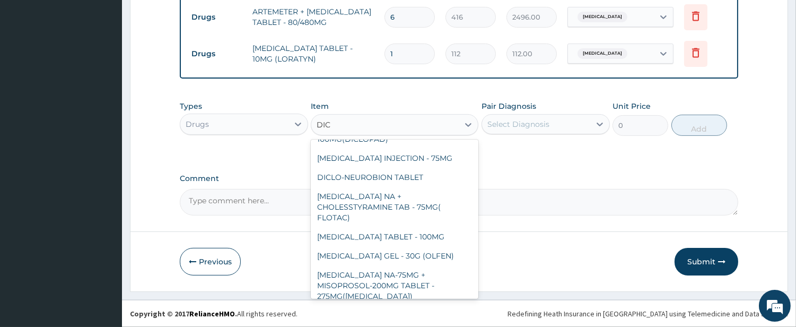
scroll to position [98, 0]
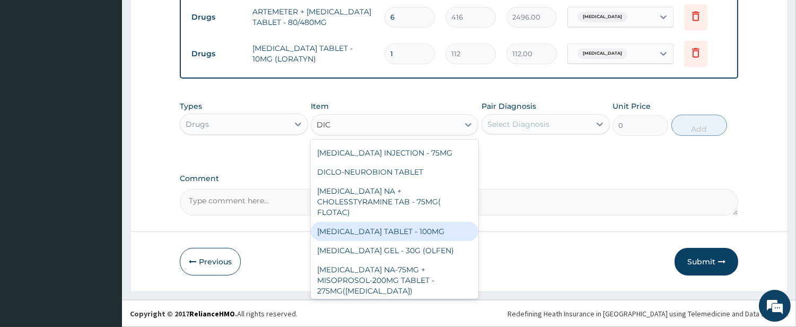
click at [410, 230] on div "DICLOFENAC TABLET - 100MG" at bounding box center [395, 231] width 168 height 19
type input "128"
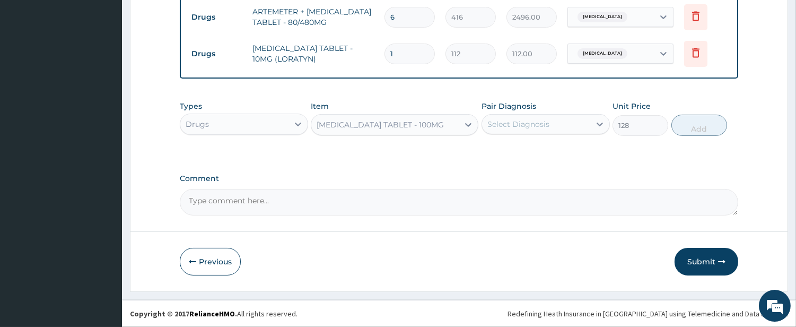
click at [533, 127] on div "Select Diagnosis" at bounding box center [518, 124] width 62 height 11
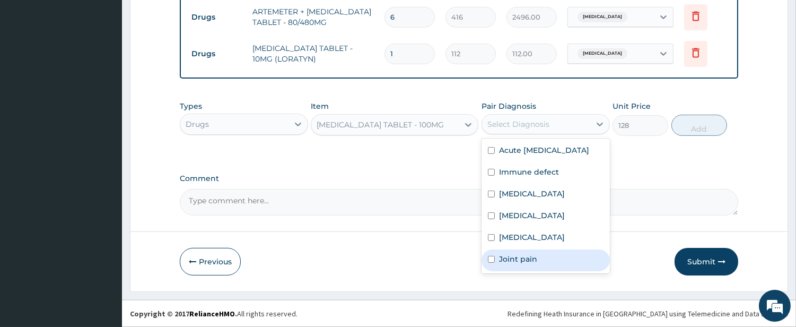
click at [488, 268] on div "Joint pain" at bounding box center [545, 260] width 128 height 22
checkbox input "true"
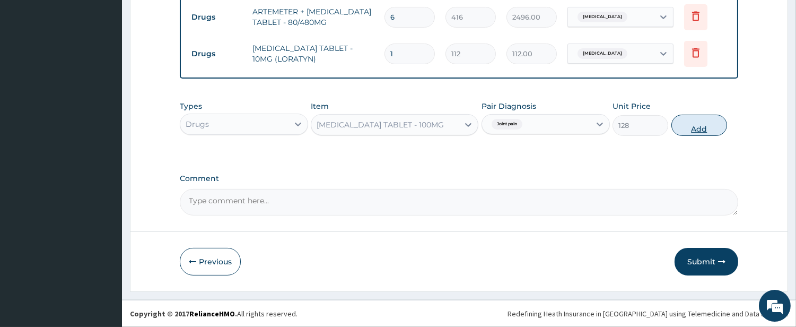
click at [692, 124] on button "Add" at bounding box center [699, 124] width 56 height 21
type input "0"
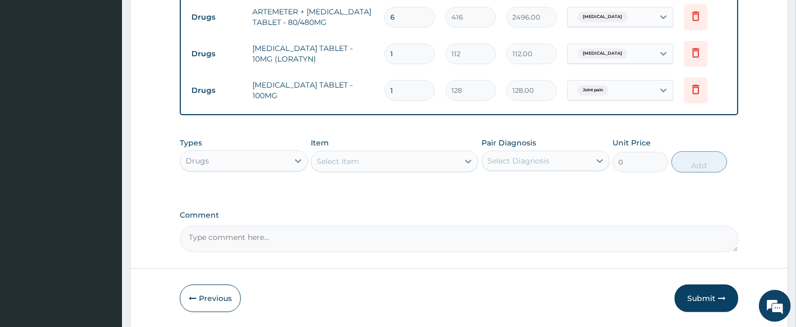
type input "0.00"
type input "6"
type input "768.00"
type input "6"
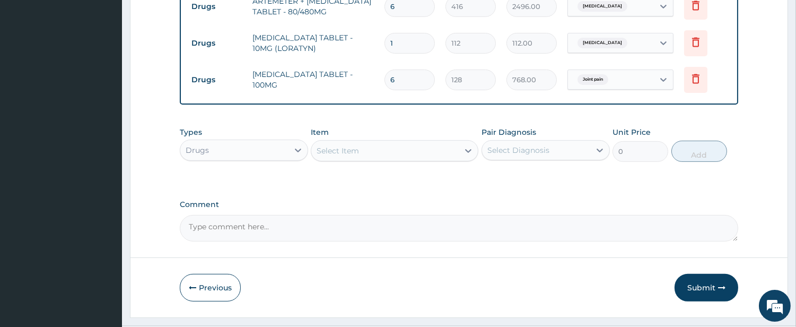
scroll to position [649, 0]
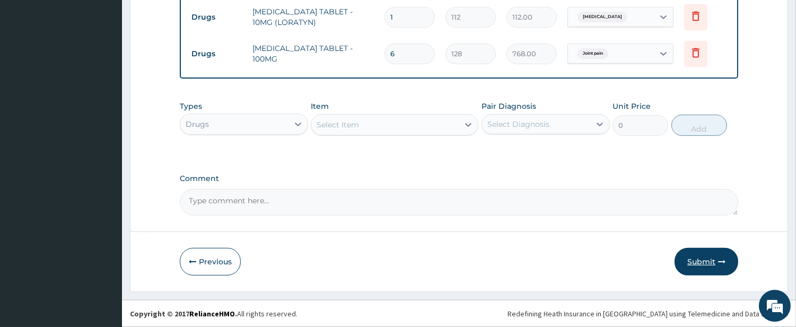
click at [695, 260] on button "Submit" at bounding box center [706, 262] width 64 height 28
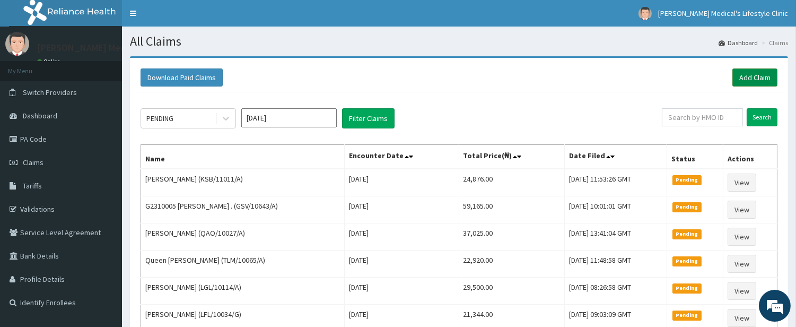
click at [762, 78] on link "Add Claim" at bounding box center [754, 77] width 45 height 18
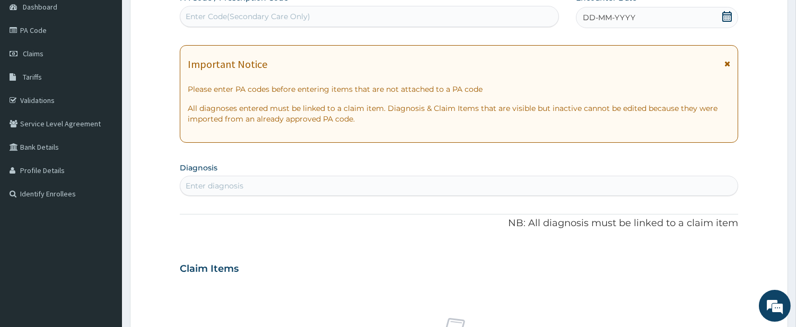
click at [283, 181] on div "Enter diagnosis" at bounding box center [458, 185] width 557 height 17
type input "SEP"
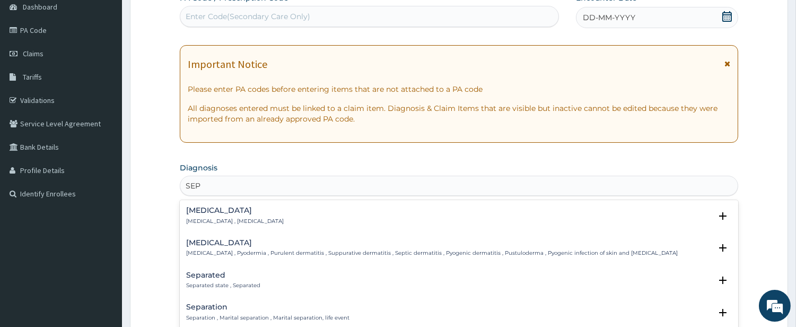
click at [214, 214] on div "[MEDICAL_DATA] [MEDICAL_DATA] , [MEDICAL_DATA]" at bounding box center [235, 215] width 98 height 19
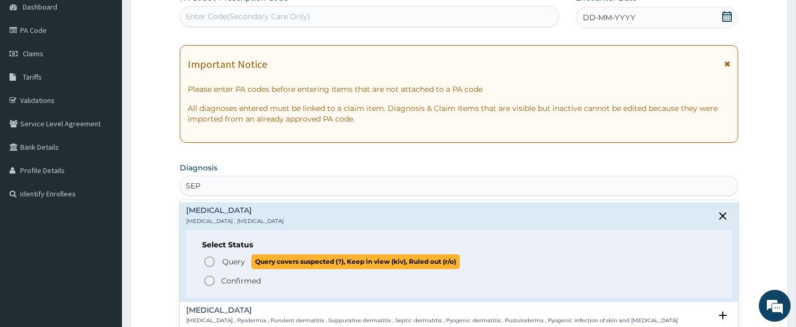
click at [215, 261] on icon "status option query" at bounding box center [209, 261] width 13 height 13
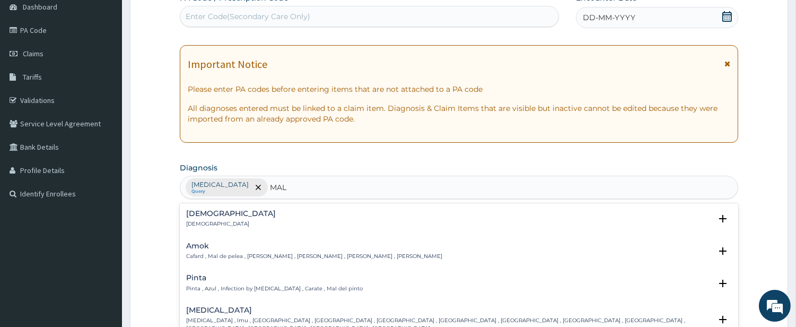
type input "MALA"
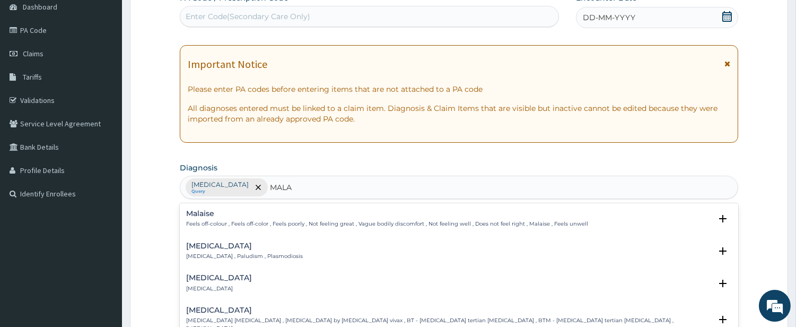
click at [213, 256] on p "[MEDICAL_DATA] , Paludism , Plasmodiosis" at bounding box center [244, 255] width 117 height 7
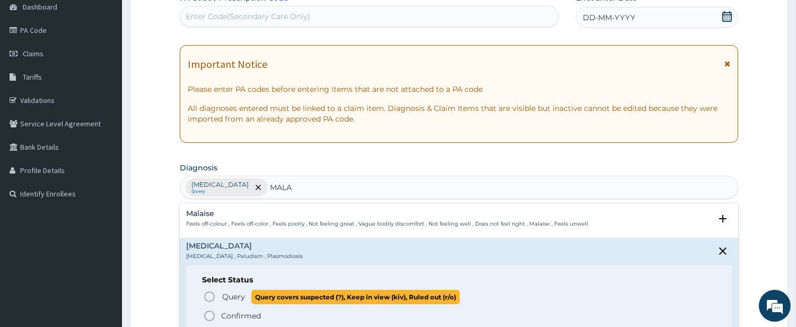
click at [215, 295] on icon "status option query" at bounding box center [209, 296] width 13 height 13
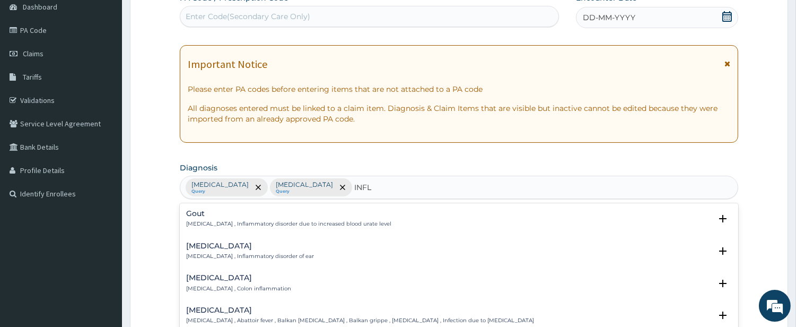
type input "INFLU"
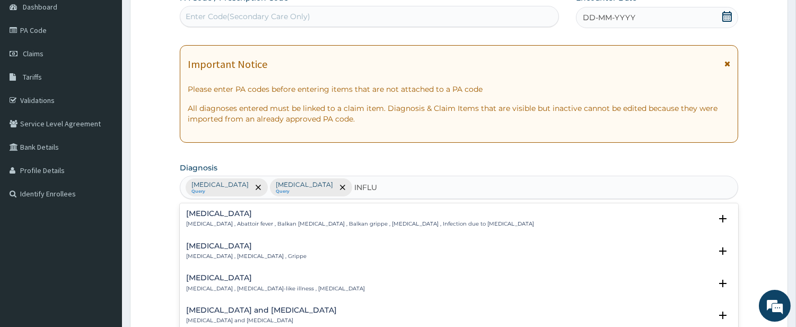
click at [212, 254] on p "Influenza , Flu , Grippe" at bounding box center [246, 255] width 120 height 7
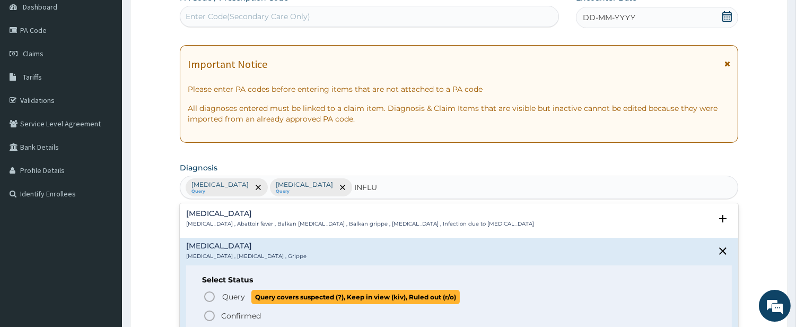
click at [204, 294] on icon "status option query" at bounding box center [209, 296] width 13 height 13
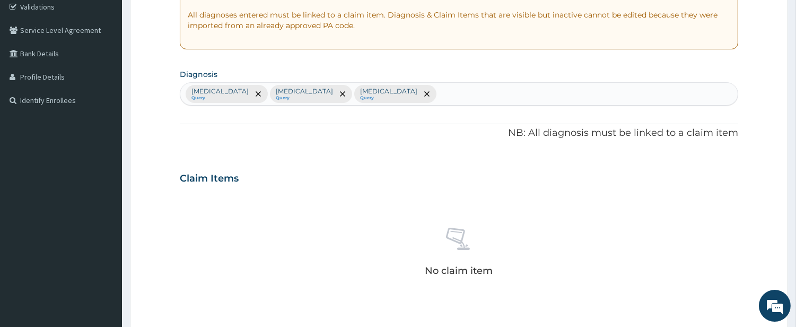
scroll to position [207, 0]
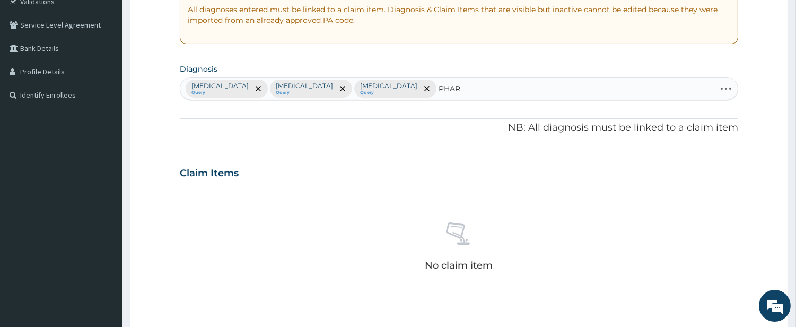
type input "PHARY"
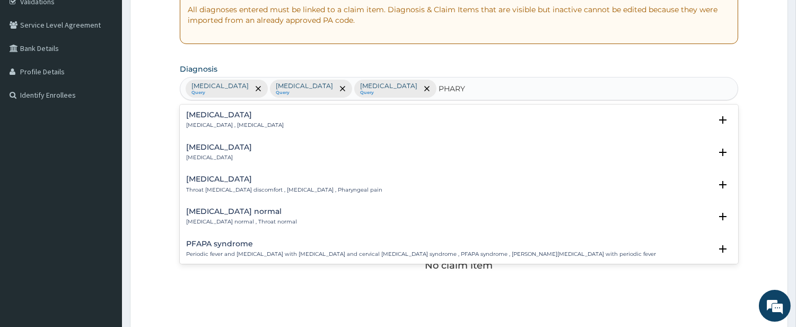
click at [214, 146] on h4 "Pharyngitis" at bounding box center [219, 147] width 66 height 8
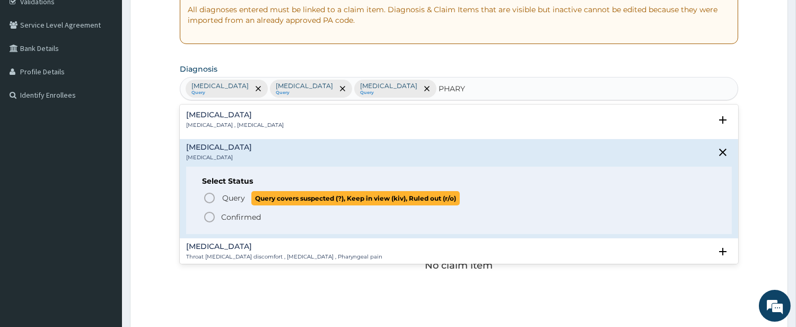
click at [209, 197] on icon "status option query" at bounding box center [209, 197] width 13 height 13
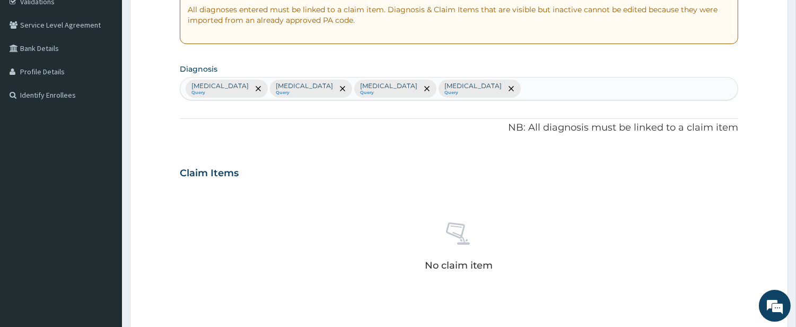
scroll to position [437, 0]
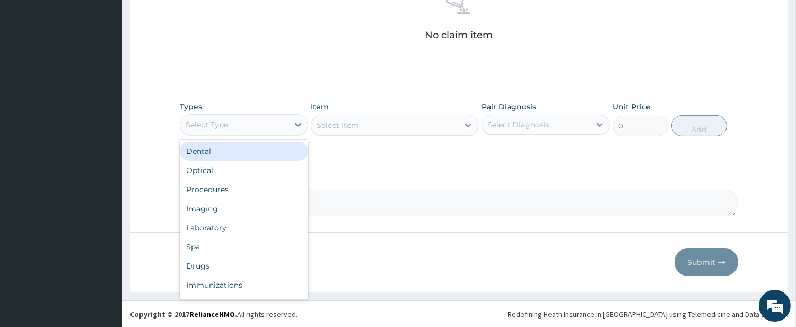
click at [226, 126] on div "Select Type" at bounding box center [207, 124] width 42 height 11
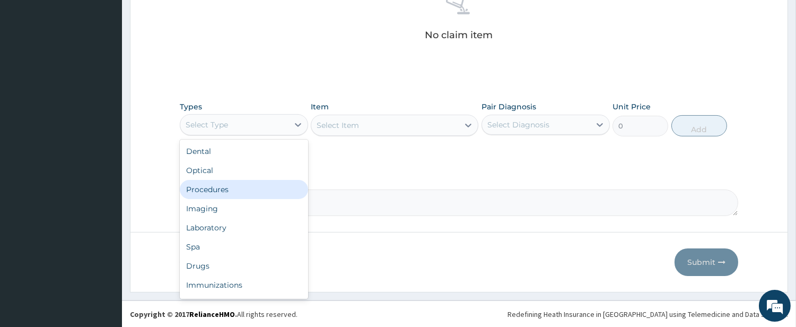
click at [215, 188] on div "Procedures" at bounding box center [244, 189] width 128 height 19
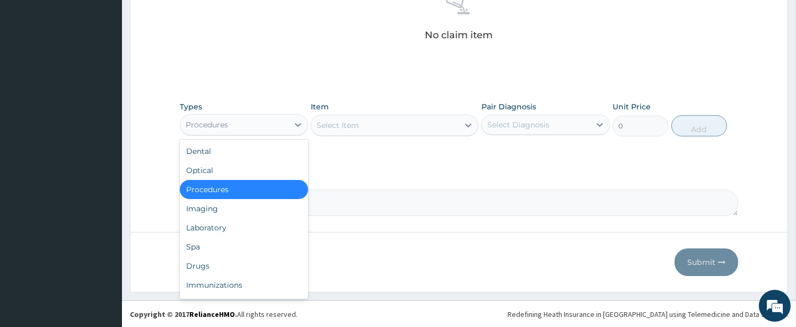
click at [253, 120] on div "Procedures" at bounding box center [234, 124] width 108 height 17
click at [412, 125] on div "Select Item" at bounding box center [384, 125] width 147 height 17
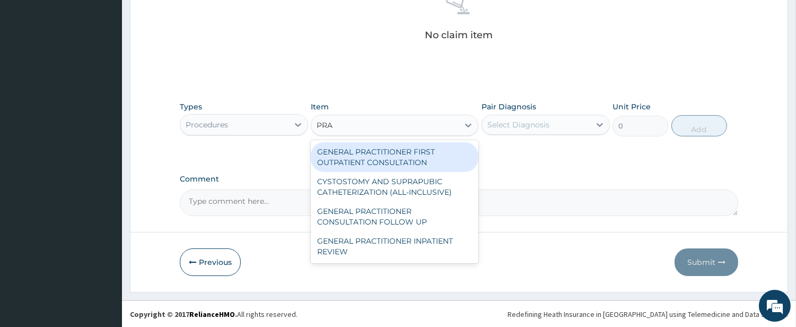
type input "PRAC"
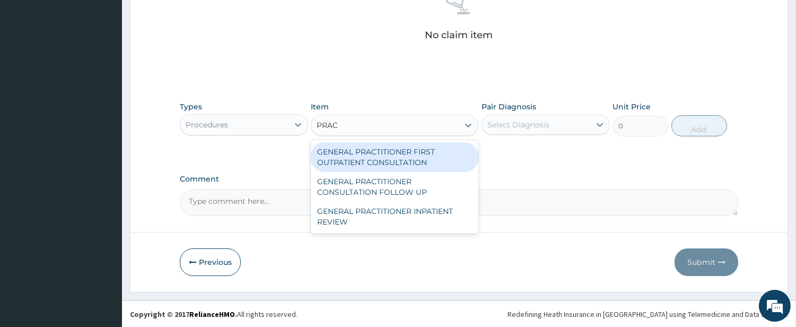
click at [364, 162] on div "GENERAL PRACTITIONER FIRST OUTPATIENT CONSULTATION" at bounding box center [395, 157] width 168 height 30
type input "4500"
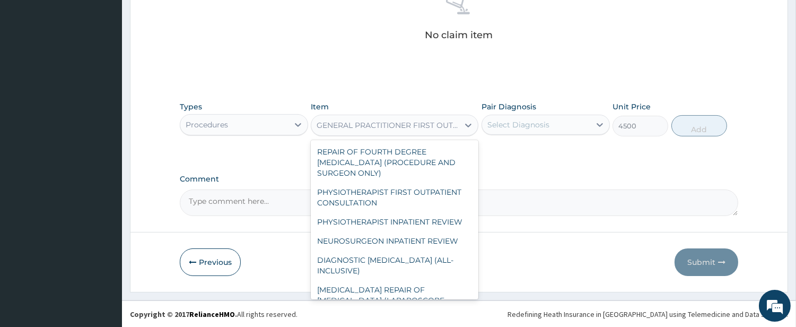
drag, startPoint x: 474, startPoint y: 128, endPoint x: 510, endPoint y: 119, distance: 37.2
click at [510, 119] on div "Types Procedures Item option GENERAL PRACTITIONER FIRST OUTPATIENT CONSULTATION…" at bounding box center [459, 119] width 558 height 46
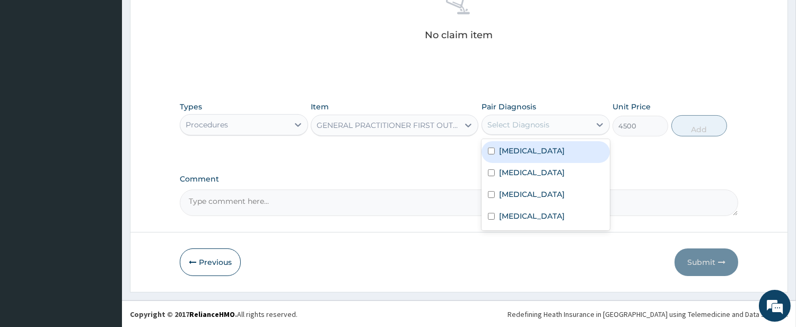
click at [511, 119] on div "Select Diagnosis" at bounding box center [518, 124] width 62 height 11
drag, startPoint x: 512, startPoint y: 157, endPoint x: 512, endPoint y: 168, distance: 11.1
click at [512, 157] on div "Sepsis" at bounding box center [545, 152] width 128 height 22
checkbox input "true"
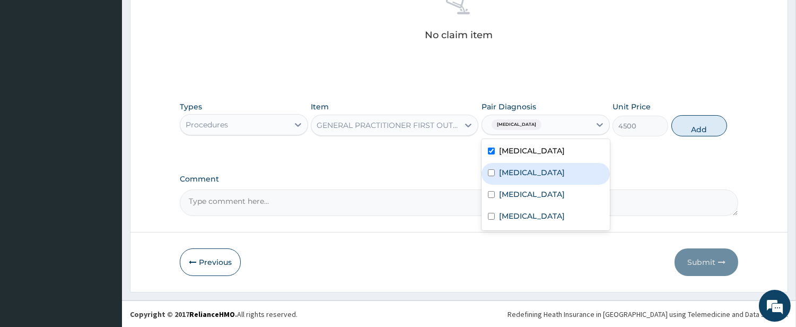
drag, startPoint x: 512, startPoint y: 168, endPoint x: 516, endPoint y: 189, distance: 21.0
click at [512, 169] on label "Malaria" at bounding box center [532, 172] width 66 height 11
checkbox input "true"
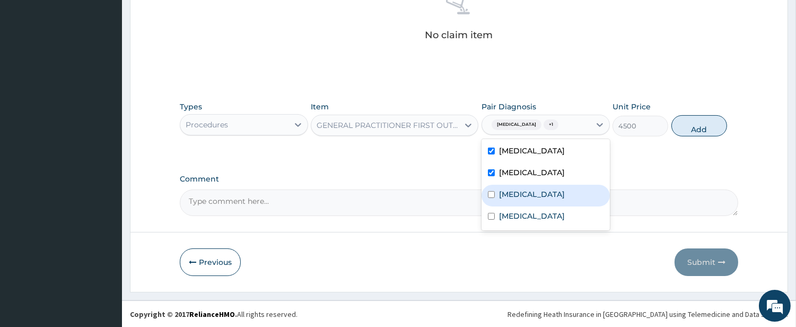
click at [516, 197] on label "Influenza" at bounding box center [532, 194] width 66 height 11
checkbox input "true"
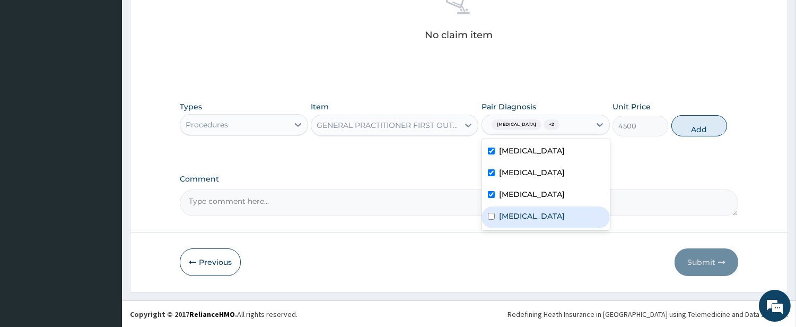
click at [513, 219] on label "Pharyngitis" at bounding box center [532, 215] width 66 height 11
checkbox input "true"
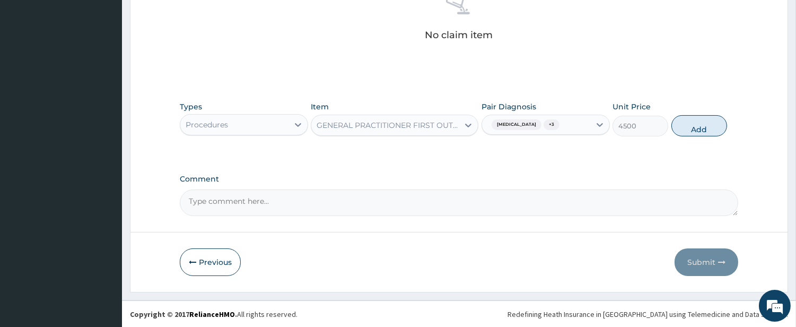
click at [702, 137] on div "Types Procedures Item GENERAL PRACTITIONER FIRST OUTPATIENT CONSULTATION Pair D…" at bounding box center [459, 119] width 558 height 46
click at [699, 128] on button "Add" at bounding box center [699, 125] width 56 height 21
type input "0"
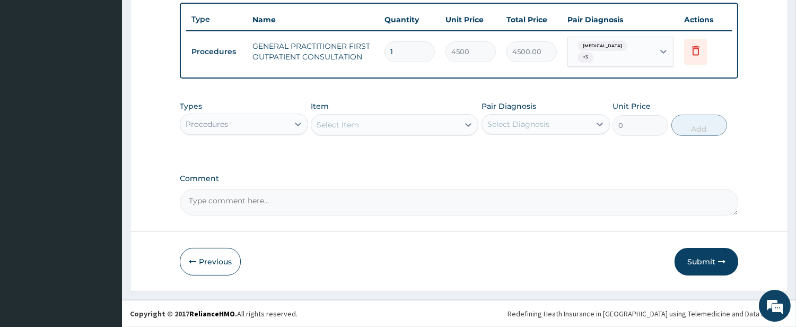
scroll to position [386, 0]
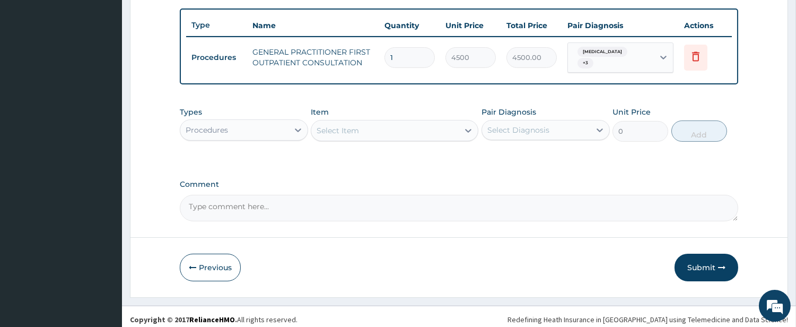
click at [262, 128] on div "Procedures" at bounding box center [234, 129] width 108 height 17
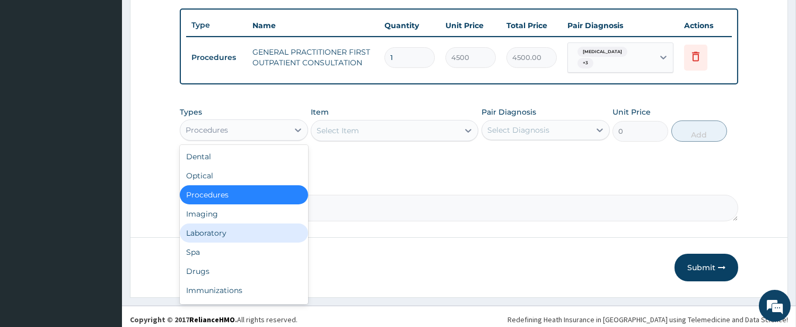
click at [255, 230] on div "Laboratory" at bounding box center [244, 232] width 128 height 19
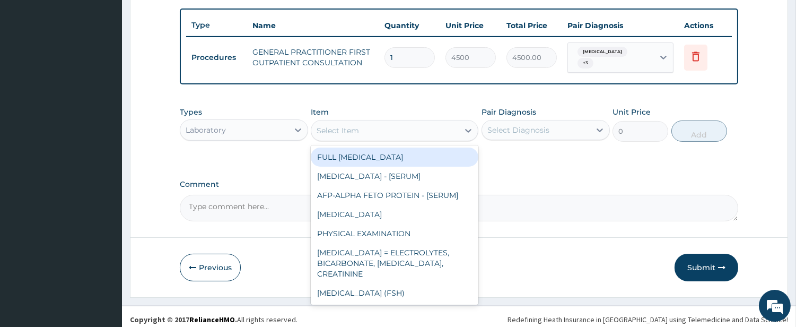
click at [416, 123] on div "Select Item" at bounding box center [384, 130] width 147 height 17
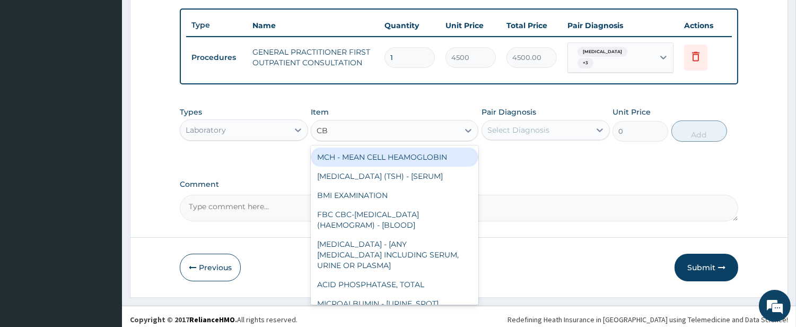
type input "CBC"
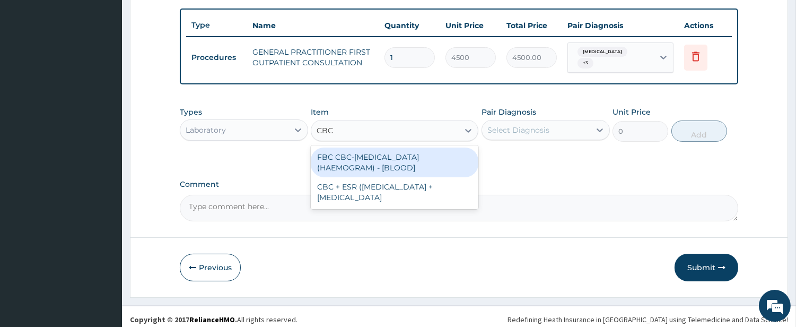
click at [401, 156] on div "FBC CBC-COMPLETE BLOOD COUNT (HAEMOGRAM) - [BLOOD]" at bounding box center [395, 162] width 168 height 30
type input "6000"
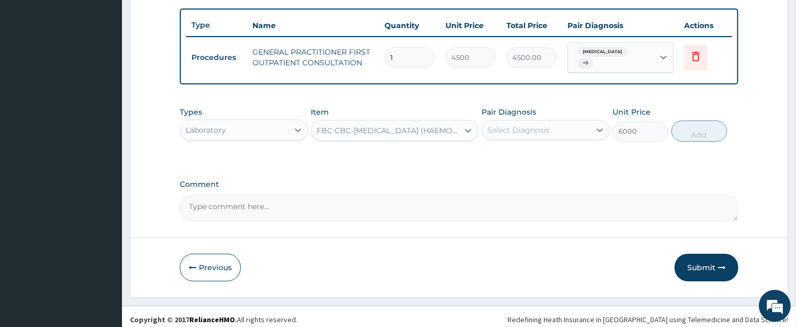
click at [508, 127] on div "Select Diagnosis" at bounding box center [518, 130] width 62 height 11
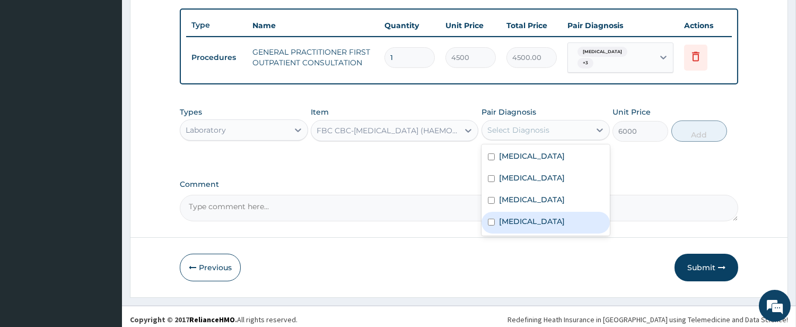
drag, startPoint x: 508, startPoint y: 218, endPoint x: 507, endPoint y: 200, distance: 18.1
click at [507, 218] on label "Pharyngitis" at bounding box center [532, 221] width 66 height 11
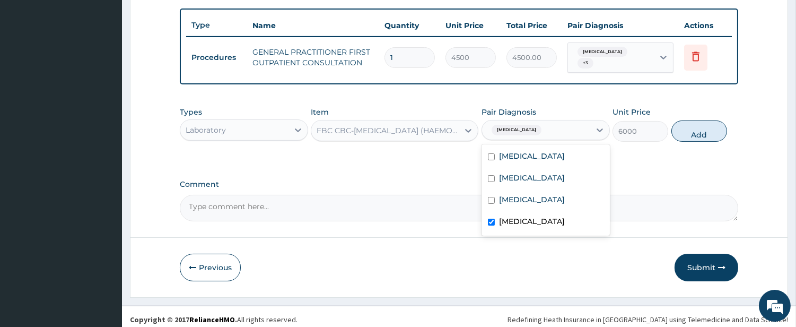
click at [499, 216] on label "Pharyngitis" at bounding box center [532, 221] width 66 height 11
checkbox input "false"
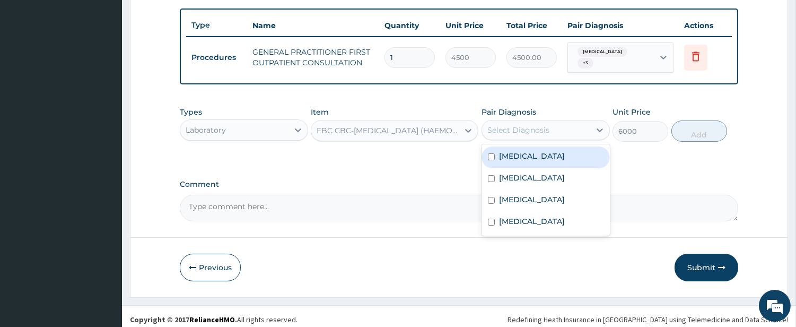
click at [510, 151] on label "Sepsis" at bounding box center [532, 156] width 66 height 11
checkbox input "true"
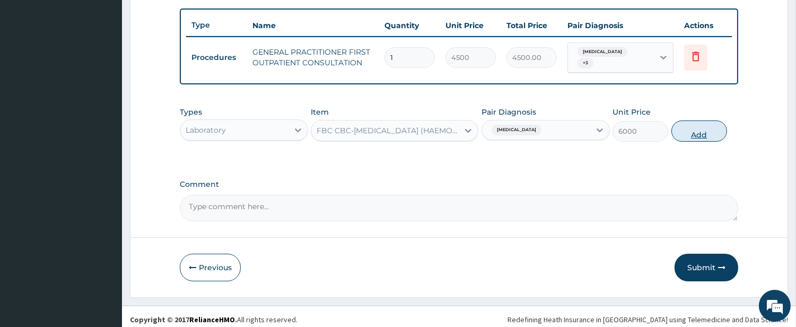
click at [691, 123] on button "Add" at bounding box center [699, 130] width 56 height 21
type input "0"
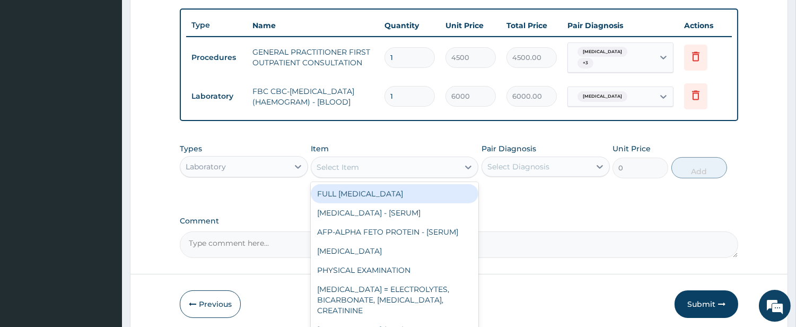
click at [423, 168] on div "Select Item" at bounding box center [384, 166] width 147 height 17
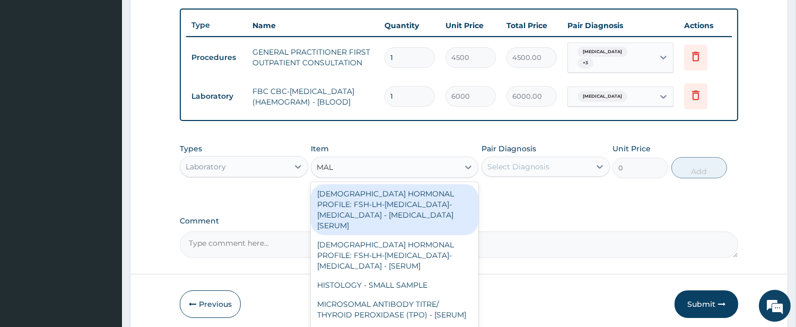
type input "MALA"
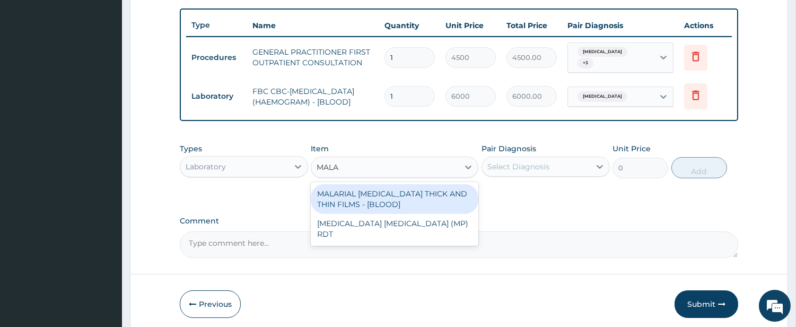
drag, startPoint x: 416, startPoint y: 195, endPoint x: 486, endPoint y: 179, distance: 72.3
click at [416, 196] on div "MALARIAL PARASITE THICK AND THIN FILMS - [BLOOD]" at bounding box center [395, 199] width 168 height 30
type input "2625"
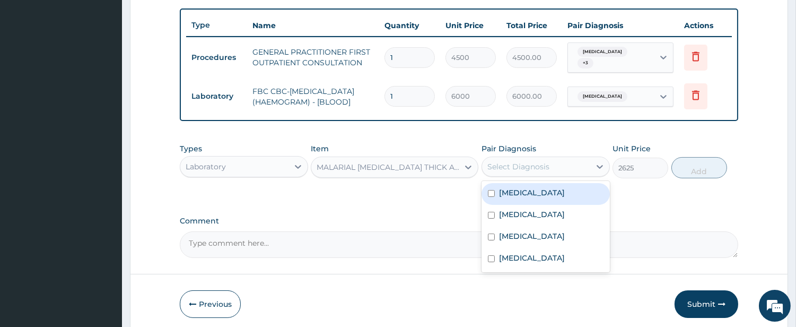
click at [522, 168] on div "Select Diagnosis" at bounding box center [518, 166] width 62 height 11
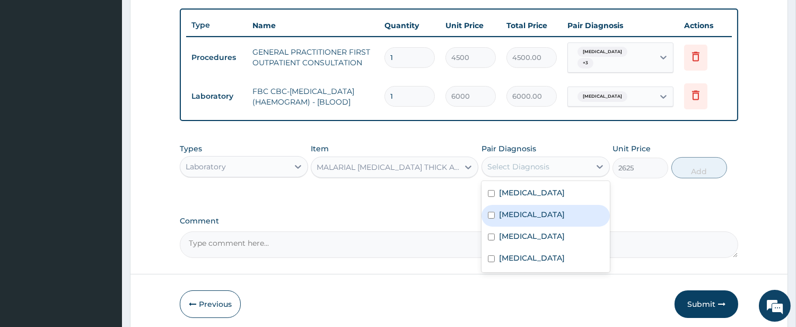
click at [520, 216] on label "Malaria" at bounding box center [532, 214] width 66 height 11
checkbox input "true"
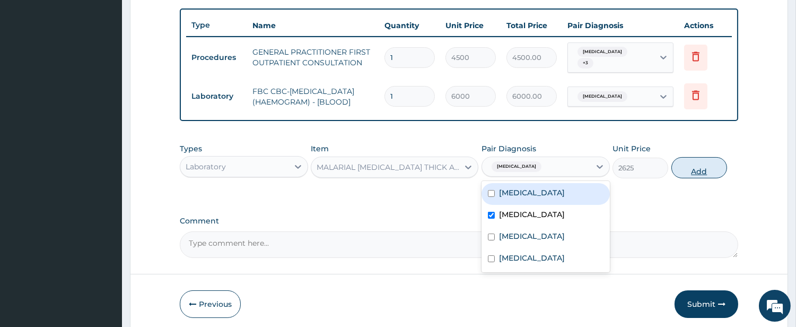
click at [697, 166] on button "Add" at bounding box center [699, 167] width 56 height 21
type input "0"
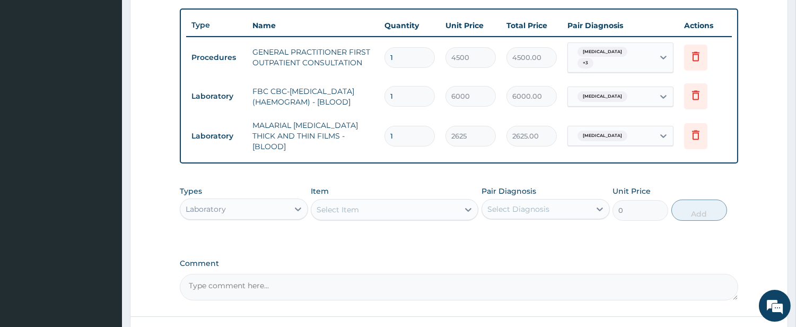
click at [263, 214] on div "Types Laboratory" at bounding box center [244, 203] width 128 height 35
click at [261, 208] on div "Laboratory" at bounding box center [234, 208] width 108 height 17
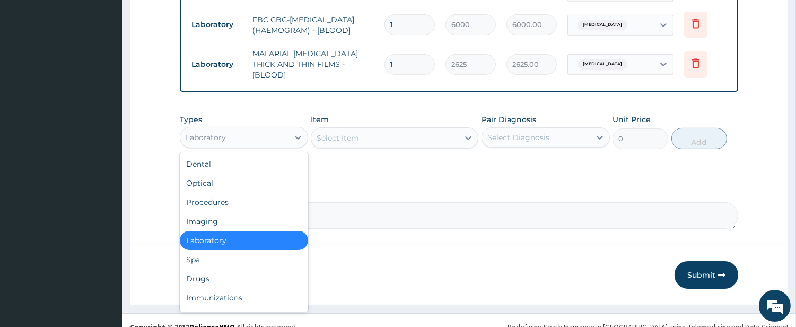
scroll to position [465, 0]
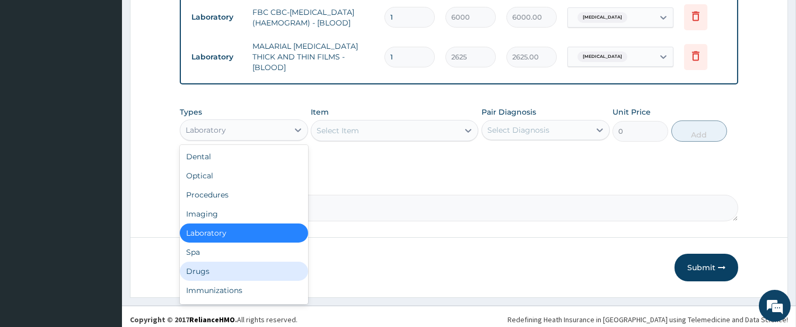
click at [285, 263] on div "Drugs" at bounding box center [244, 270] width 128 height 19
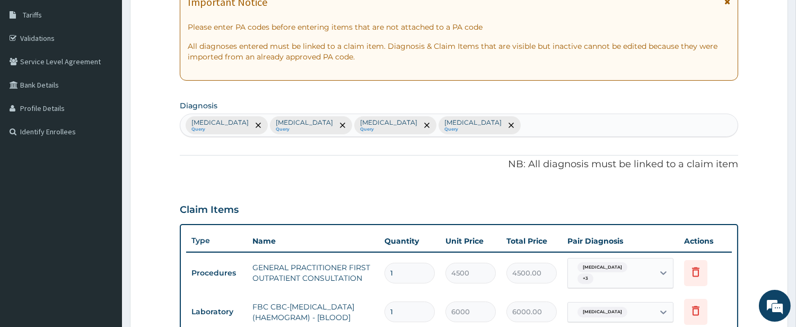
scroll to position [72, 0]
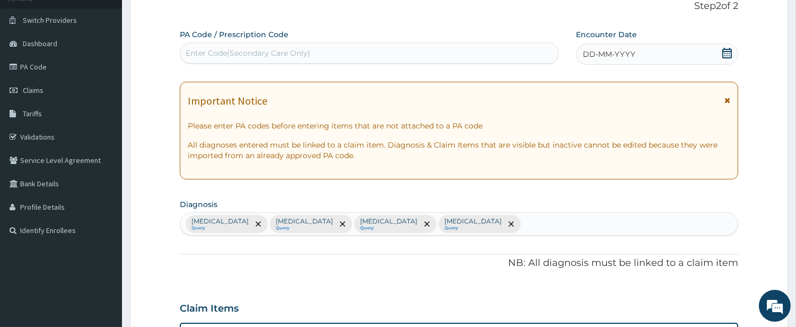
click at [603, 55] on span "DD-MM-YYYY" at bounding box center [609, 54] width 52 height 11
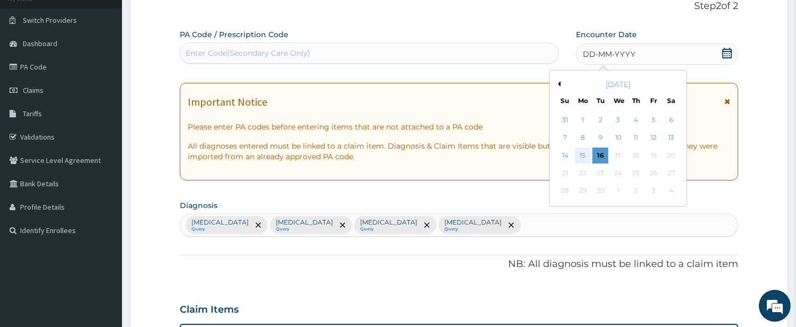
click at [580, 156] on div "15" at bounding box center [583, 155] width 16 height 16
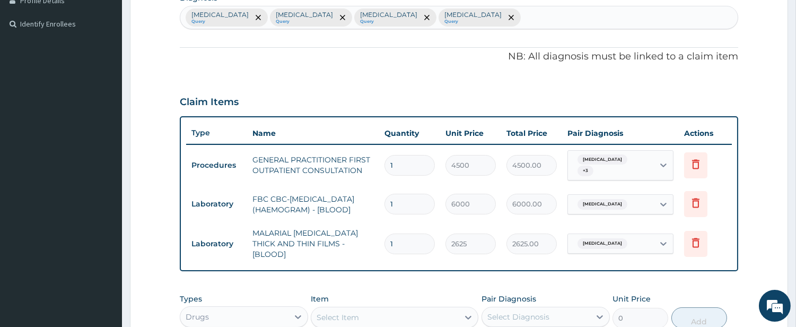
scroll to position [465, 0]
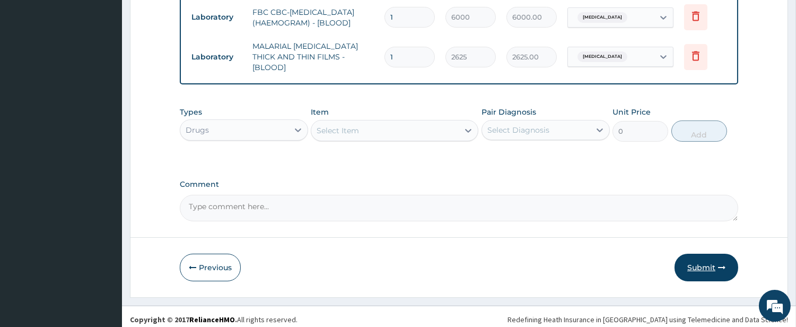
click at [698, 264] on button "Submit" at bounding box center [706, 267] width 64 height 28
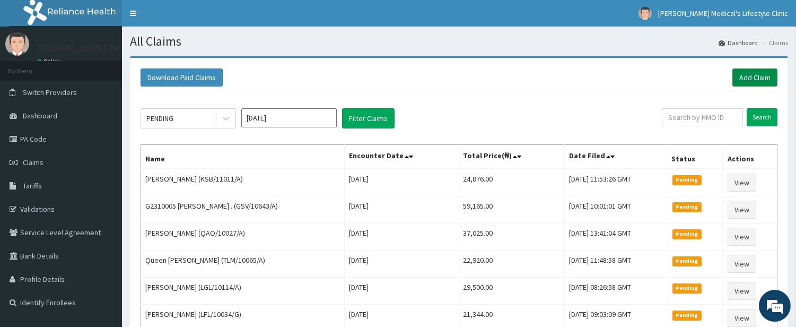
click at [737, 78] on link "Add Claim" at bounding box center [754, 77] width 45 height 18
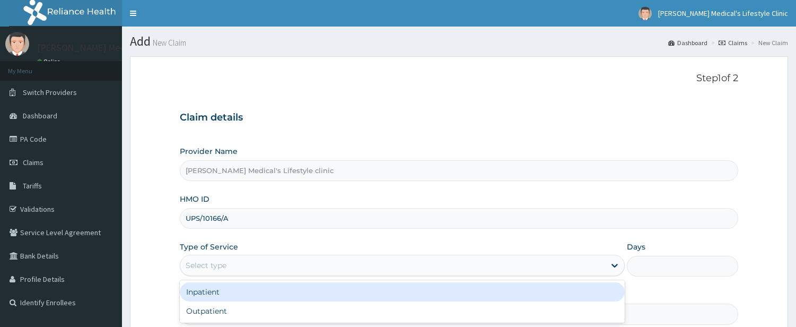
click at [228, 257] on div "Select type" at bounding box center [392, 265] width 425 height 17
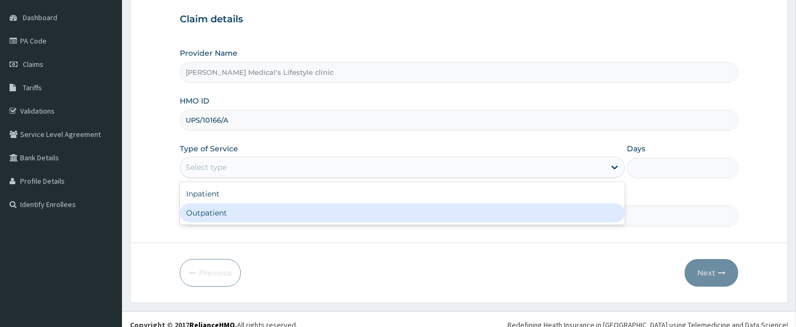
click at [221, 208] on div "Outpatient" at bounding box center [402, 212] width 445 height 19
type input "1"
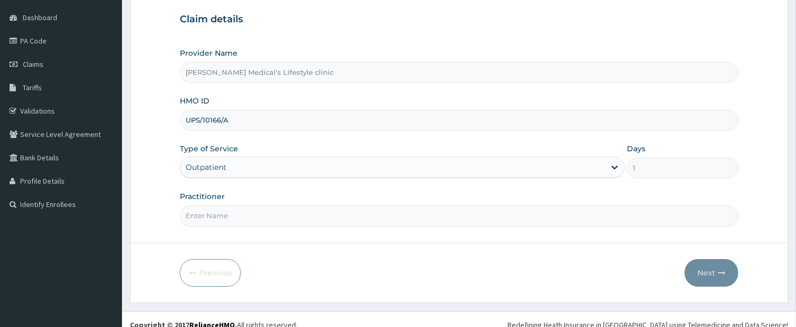
drag, startPoint x: 221, startPoint y: 215, endPoint x: 234, endPoint y: 194, distance: 25.0
click at [221, 215] on input "Practitioner" at bounding box center [459, 215] width 558 height 21
click at [290, 204] on div "Practitioner" at bounding box center [459, 208] width 558 height 35
click at [284, 215] on input "Practitioner" at bounding box center [459, 215] width 558 height 21
type input "[PERSON_NAME]"
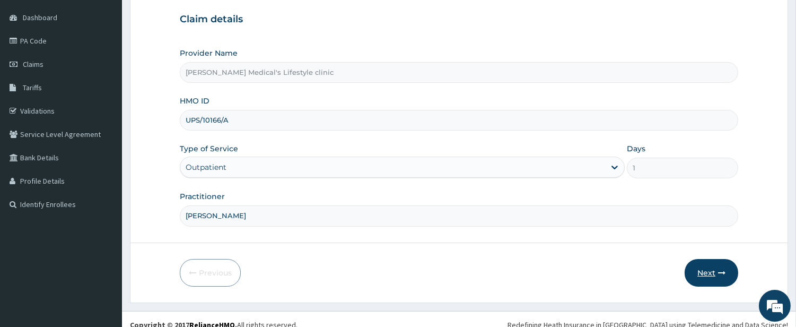
click at [706, 276] on button "Next" at bounding box center [711, 273] width 54 height 28
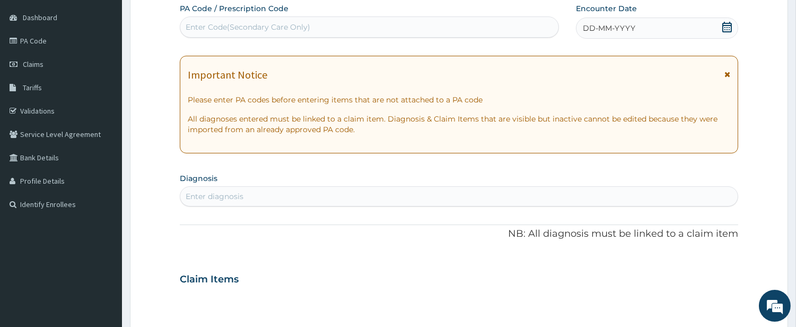
click at [267, 193] on div "Enter diagnosis" at bounding box center [458, 196] width 557 height 17
type input "SEP"
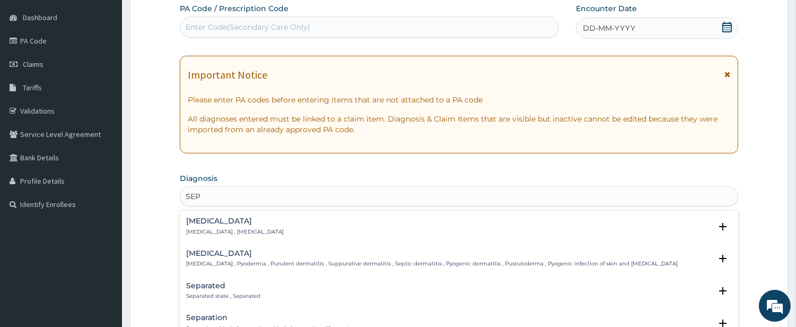
click at [221, 228] on p "Systemic infection , Sepsis" at bounding box center [235, 231] width 98 height 7
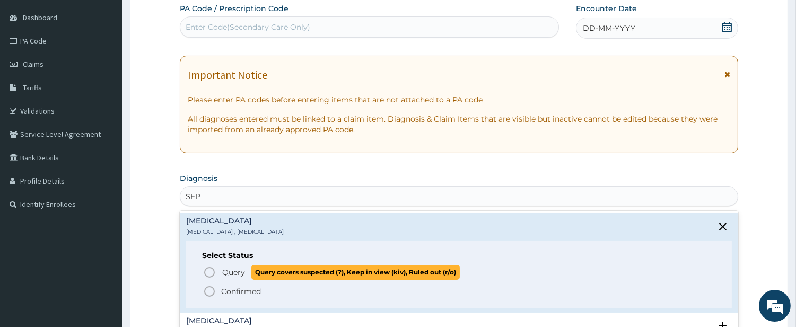
click at [209, 266] on icon "status option query" at bounding box center [209, 272] width 13 height 13
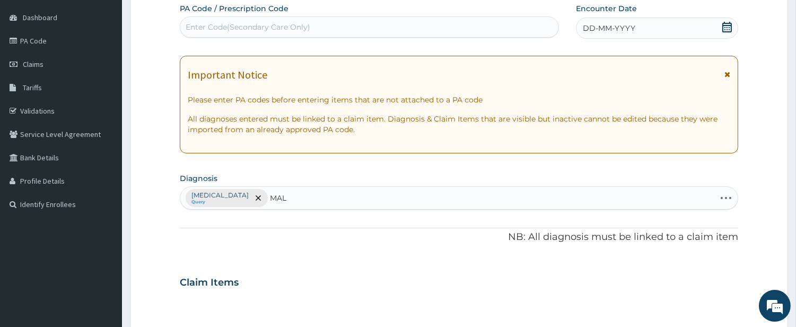
type input "MALA"
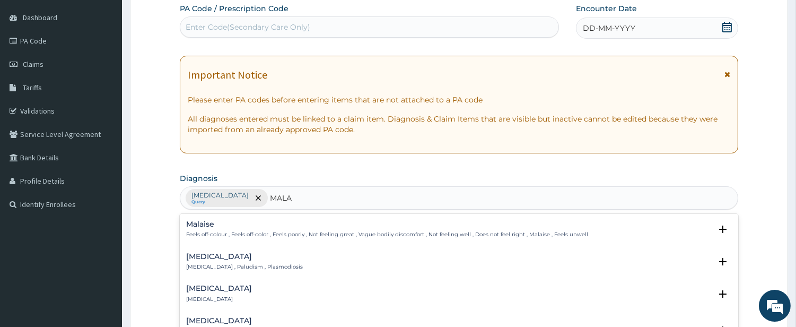
click at [219, 270] on p "Malaria , Paludism , Plasmodiosis" at bounding box center [244, 266] width 117 height 7
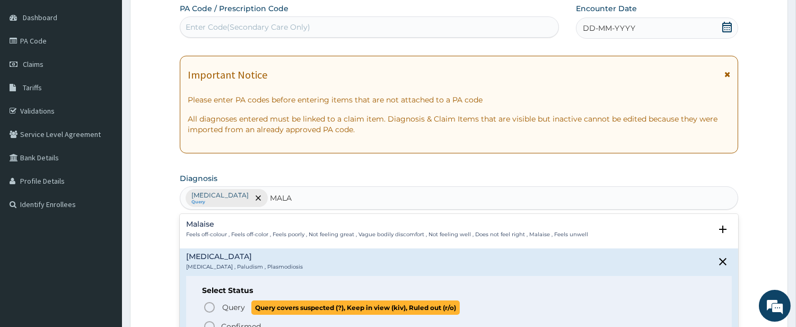
click at [215, 304] on icon "status option query" at bounding box center [209, 307] width 13 height 13
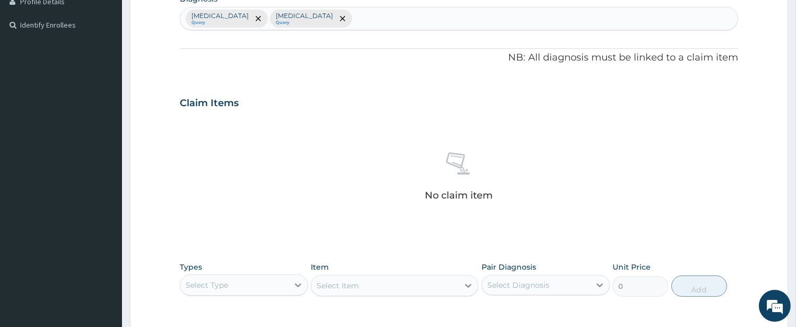
scroll to position [393, 0]
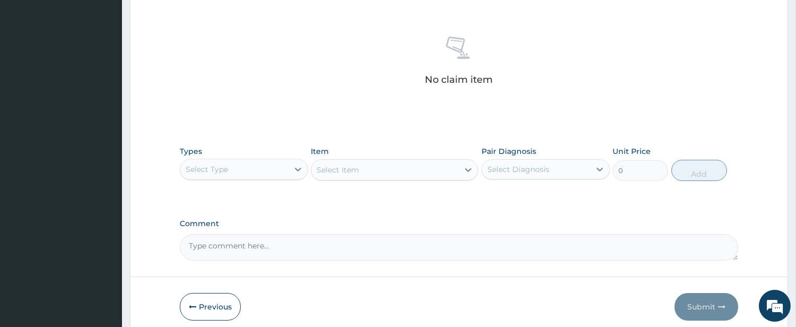
click at [267, 166] on div "Select Type" at bounding box center [234, 169] width 108 height 17
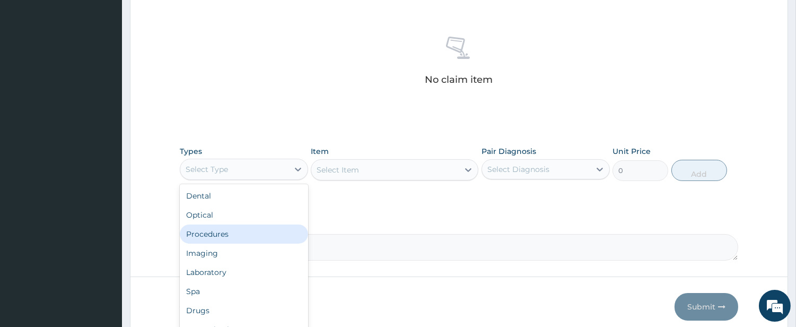
click at [264, 232] on div "Procedures" at bounding box center [244, 233] width 128 height 19
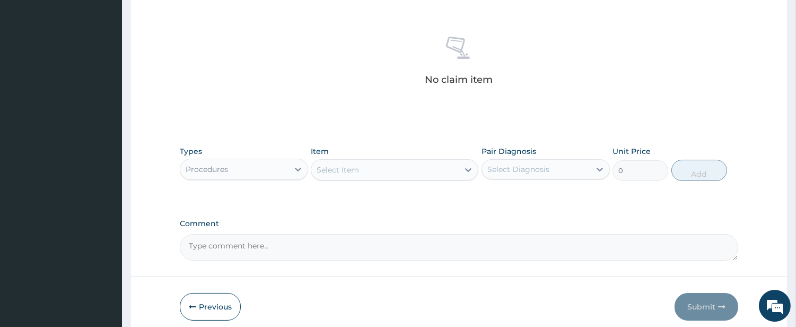
click at [395, 173] on div "Select Item" at bounding box center [384, 169] width 147 height 17
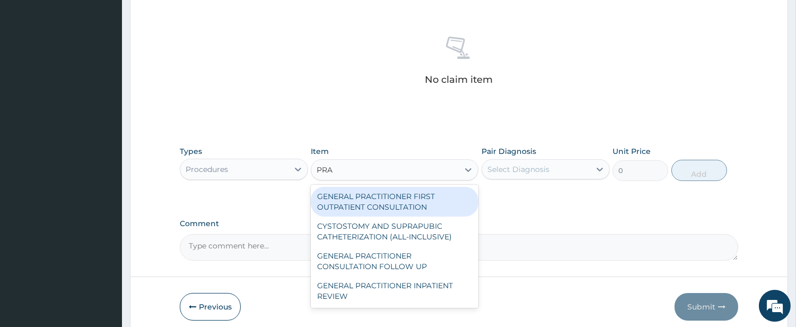
type input "PRAC"
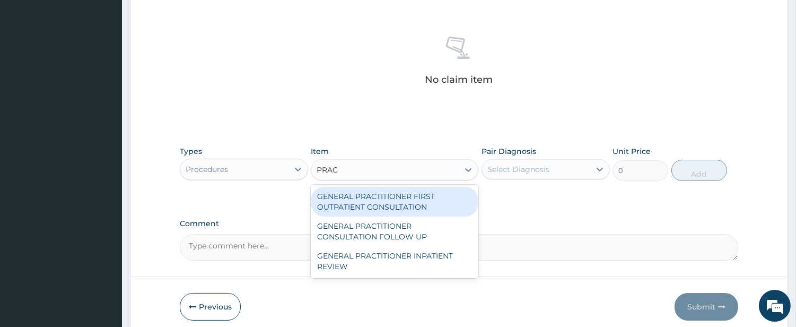
click at [463, 197] on div "GENERAL PRACTITIONER FIRST OUTPATIENT CONSULTATION" at bounding box center [395, 202] width 168 height 30
type input "4500"
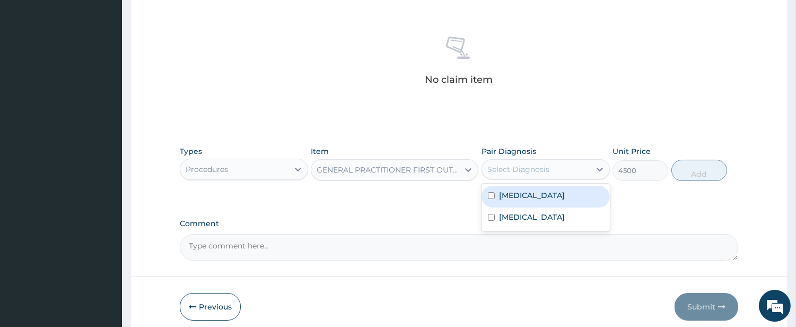
click at [506, 173] on div "Select Diagnosis" at bounding box center [518, 169] width 62 height 11
click at [510, 189] on div "Sepsis" at bounding box center [545, 197] width 128 height 22
checkbox input "true"
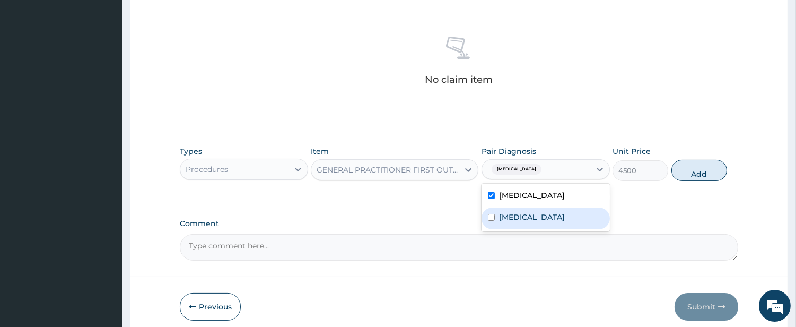
click at [509, 213] on label "Malaria" at bounding box center [532, 217] width 66 height 11
checkbox input "true"
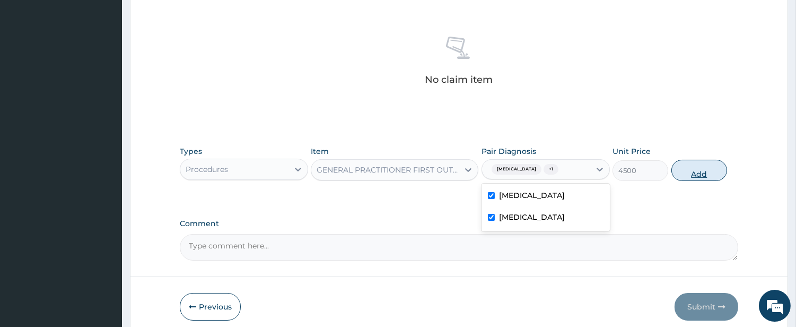
click at [683, 174] on button "Add" at bounding box center [699, 170] width 56 height 21
type input "0"
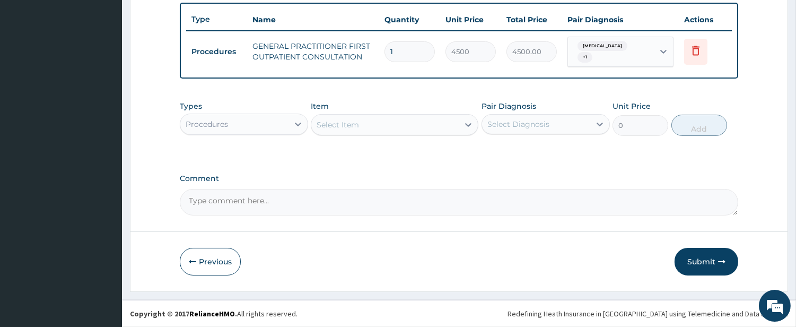
scroll to position [386, 0]
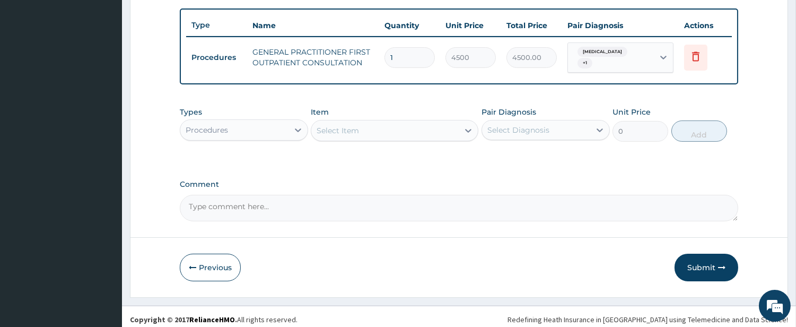
click at [400, 135] on div "Select Item" at bounding box center [395, 130] width 168 height 21
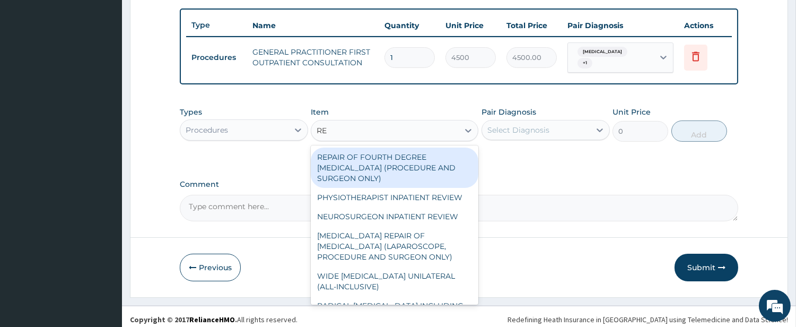
type input "REG"
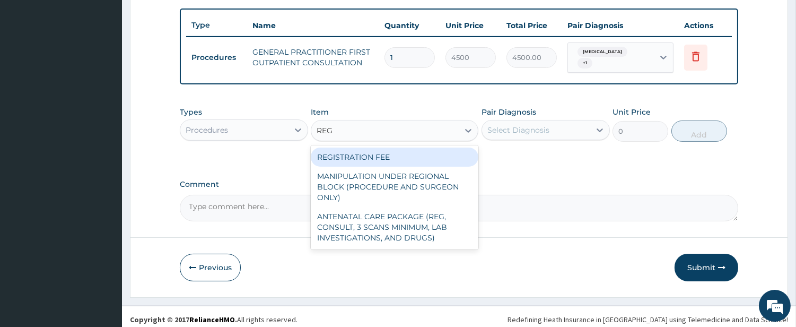
click at [393, 147] on div "REGISTRATION FEE" at bounding box center [395, 156] width 168 height 19
type input "3000"
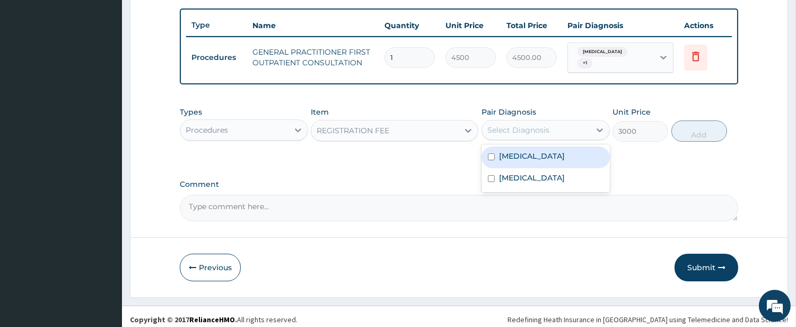
click at [521, 125] on div "Select Diagnosis" at bounding box center [518, 130] width 62 height 11
click at [512, 151] on label "Sepsis" at bounding box center [532, 156] width 66 height 11
checkbox input "true"
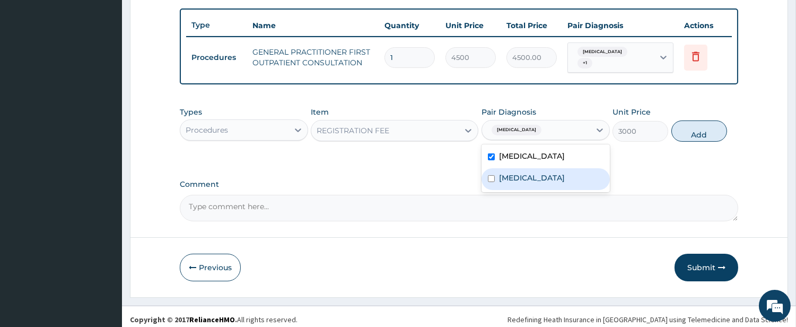
click at [512, 168] on div "Malaria" at bounding box center [545, 179] width 128 height 22
checkbox input "true"
click at [707, 128] on button "Add" at bounding box center [699, 130] width 56 height 21
type input "0"
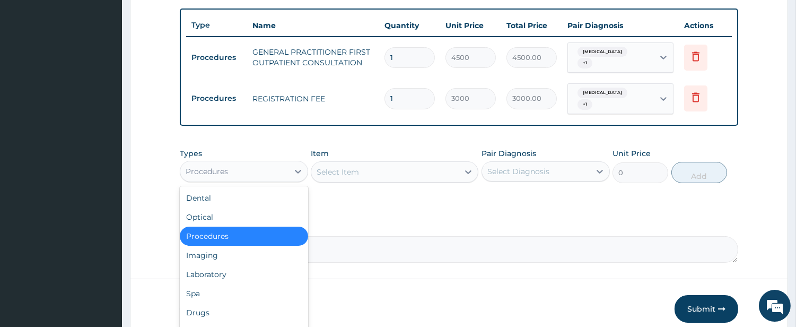
click at [274, 163] on div "Procedures" at bounding box center [234, 171] width 108 height 17
click at [267, 265] on div "Laboratory" at bounding box center [244, 274] width 128 height 19
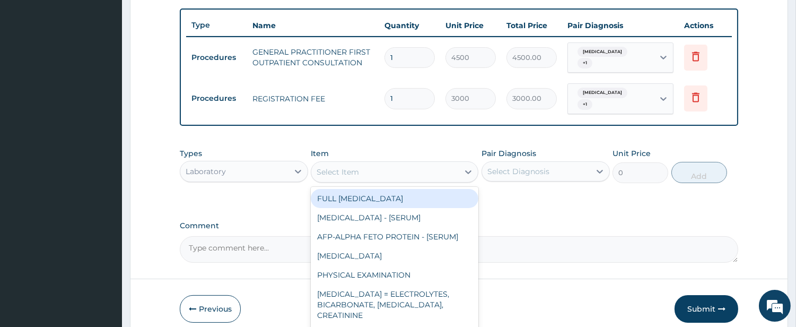
click at [408, 166] on div "Select Item" at bounding box center [384, 171] width 147 height 17
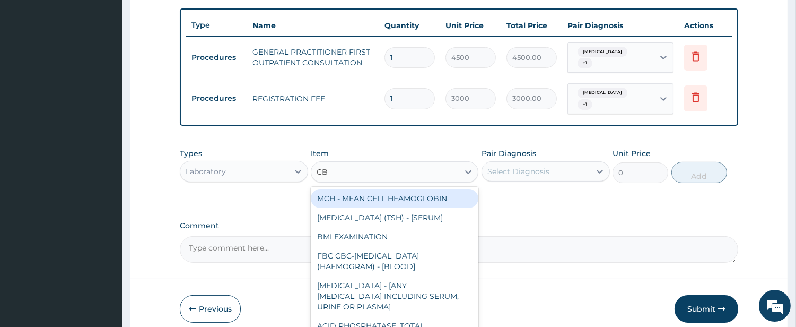
type input "CBC"
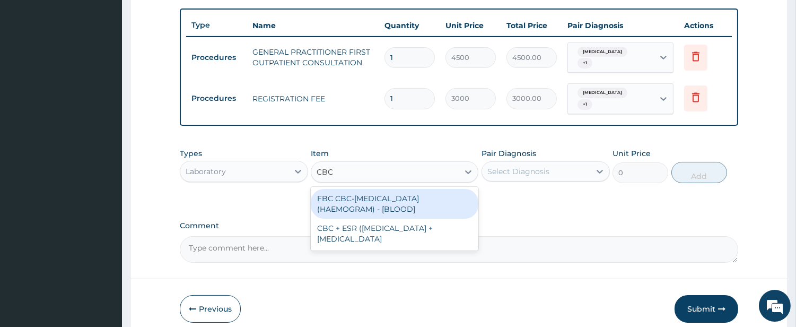
click at [410, 189] on div "FBC CBC-COMPLETE BLOOD COUNT (HAEMOGRAM) - [BLOOD]" at bounding box center [395, 204] width 168 height 30
type input "6000"
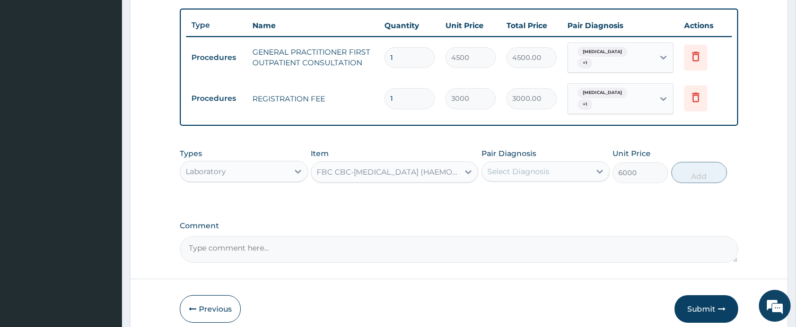
click at [521, 166] on div "Select Diagnosis" at bounding box center [518, 171] width 62 height 11
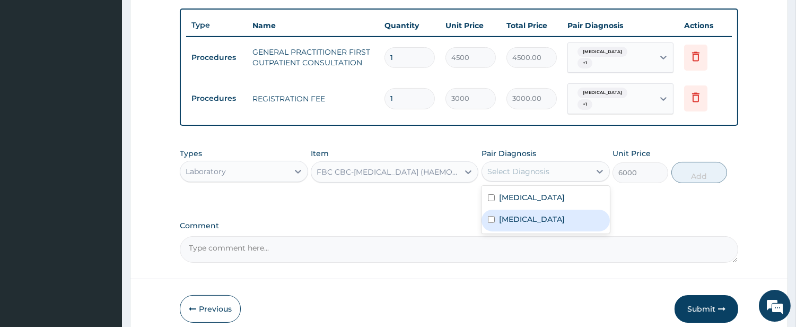
click at [500, 214] on label "Malaria" at bounding box center [532, 219] width 66 height 11
checkbox input "true"
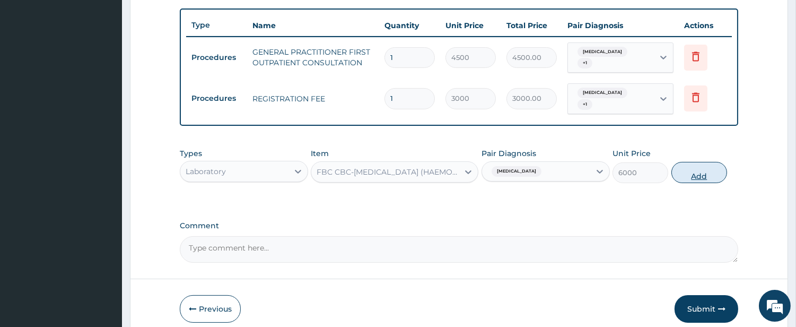
click at [682, 163] on button "Add" at bounding box center [699, 172] width 56 height 21
type input "0"
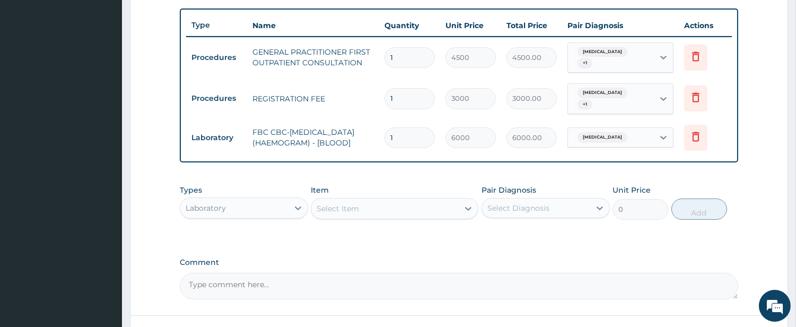
click at [427, 202] on div "Select Item" at bounding box center [384, 208] width 147 height 17
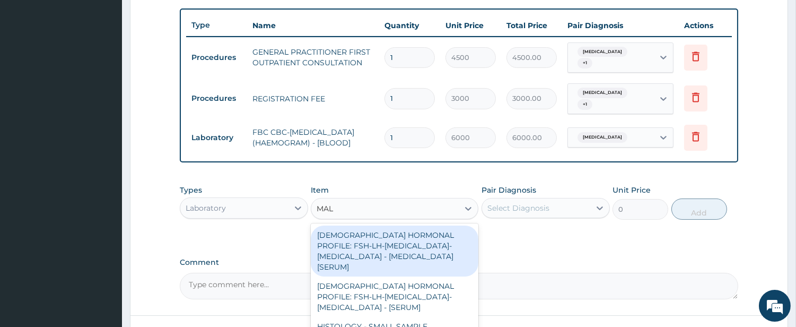
type input "MALA"
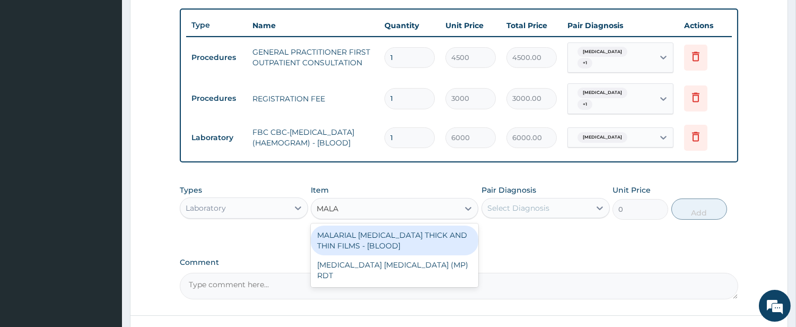
click at [432, 237] on div "MALARIAL PARASITE THICK AND THIN FILMS - [BLOOD]" at bounding box center [395, 240] width 168 height 30
type input "2625"
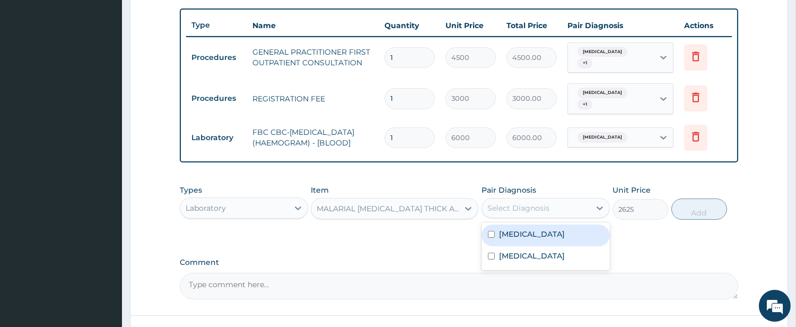
click at [525, 199] on div "Select Diagnosis" at bounding box center [536, 207] width 108 height 17
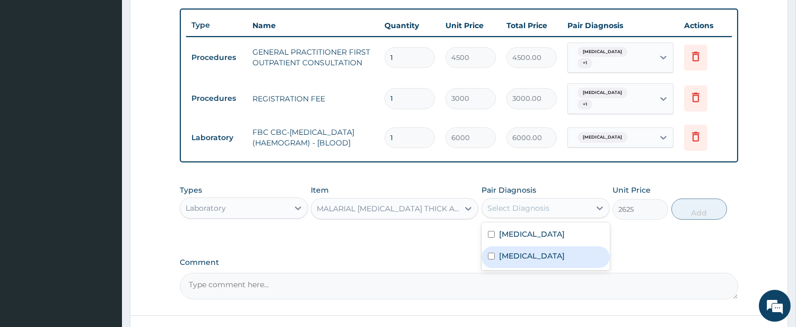
click at [507, 250] on label "Malaria" at bounding box center [532, 255] width 66 height 11
checkbox input "true"
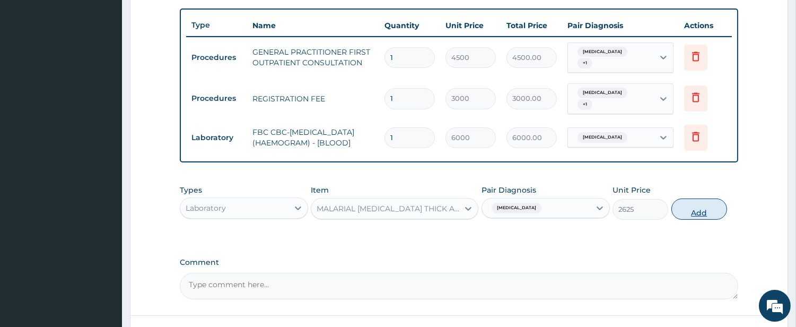
click at [703, 198] on button "Add" at bounding box center [699, 208] width 56 height 21
type input "0"
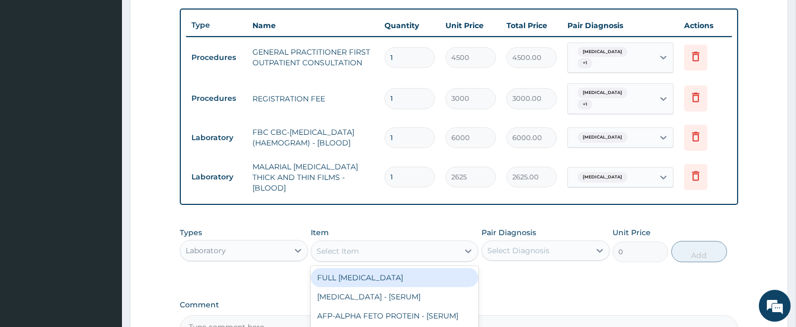
click at [413, 242] on div "Select Item" at bounding box center [384, 250] width 147 height 17
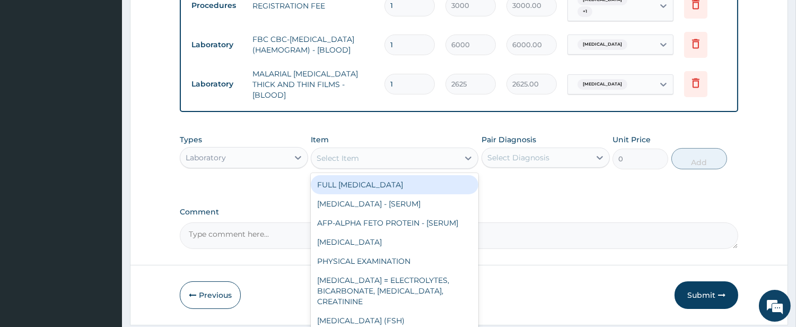
scroll to position [502, 0]
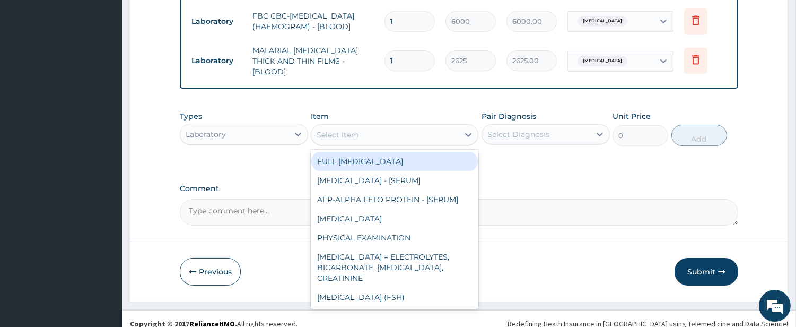
click at [275, 126] on div "Laboratory" at bounding box center [234, 134] width 108 height 17
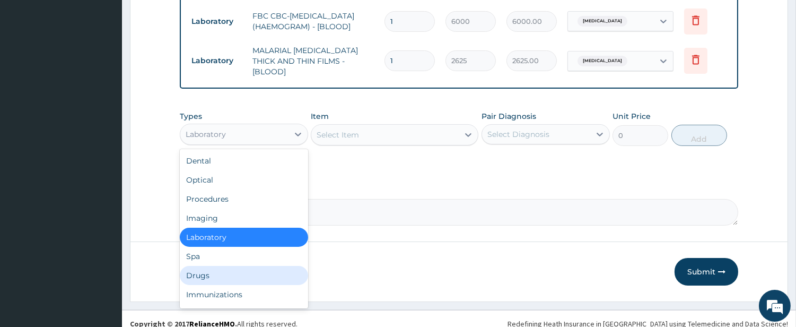
click at [288, 266] on div "Drugs" at bounding box center [244, 275] width 128 height 19
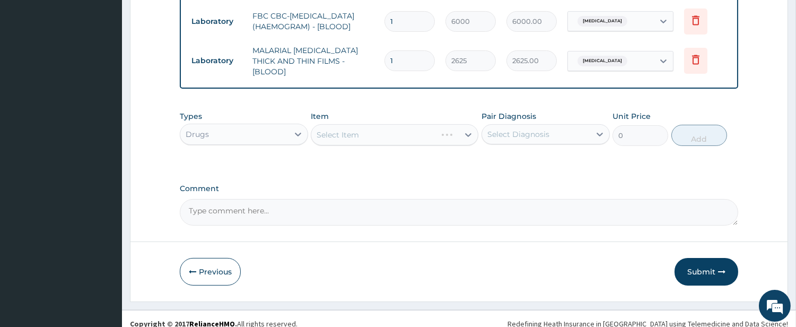
click at [441, 126] on div "Select Item" at bounding box center [395, 134] width 168 height 21
click at [441, 126] on div "Select Item" at bounding box center [384, 134] width 147 height 17
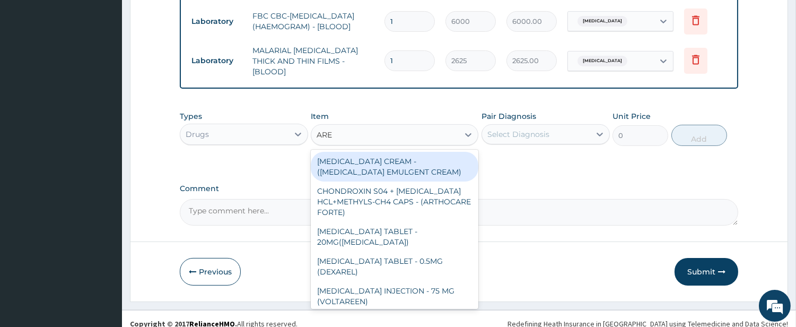
type input "AREE"
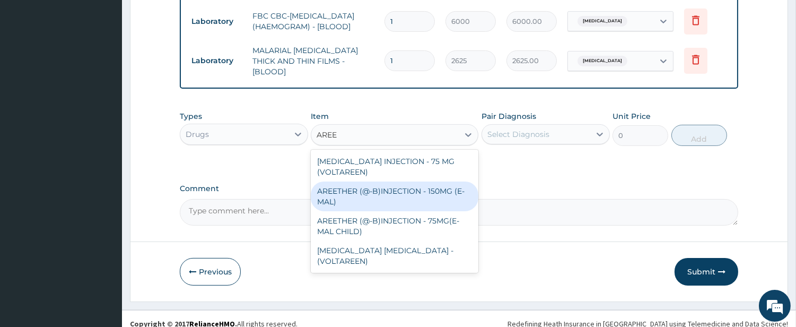
click at [409, 181] on div "AREETHER (@-B)INJECTION - 150MG (E-MAL)" at bounding box center [395, 196] width 168 height 30
type input "1920"
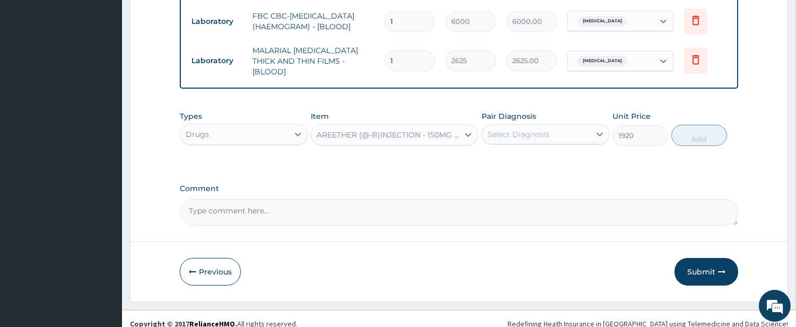
click at [500, 129] on div "Select Diagnosis" at bounding box center [518, 134] width 62 height 11
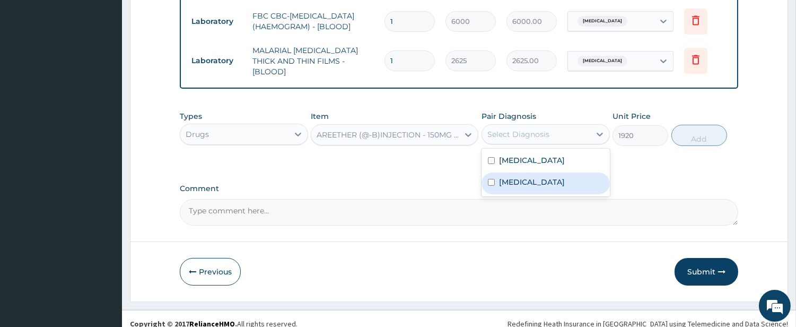
drag, startPoint x: 500, startPoint y: 153, endPoint x: 497, endPoint y: 166, distance: 14.1
click at [497, 166] on div "Sepsis Malaria" at bounding box center [545, 172] width 128 height 48
click at [497, 172] on div "Malaria" at bounding box center [545, 183] width 128 height 22
checkbox input "true"
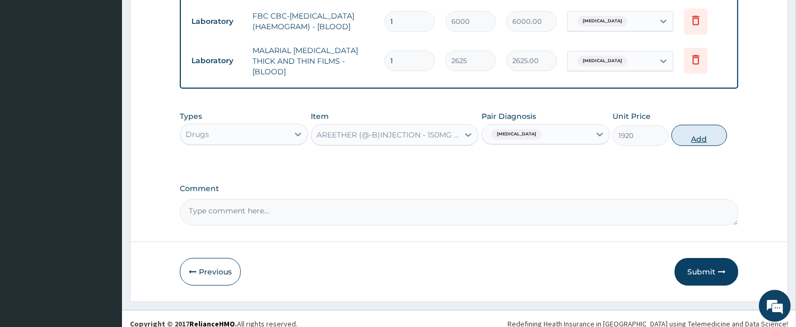
click at [697, 130] on button "Add" at bounding box center [699, 135] width 56 height 21
type input "0"
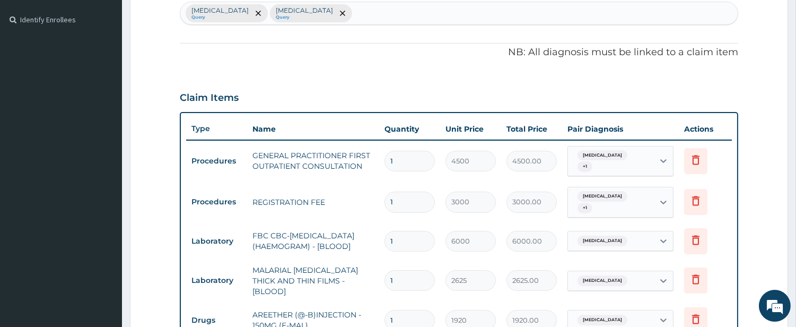
scroll to position [208, 0]
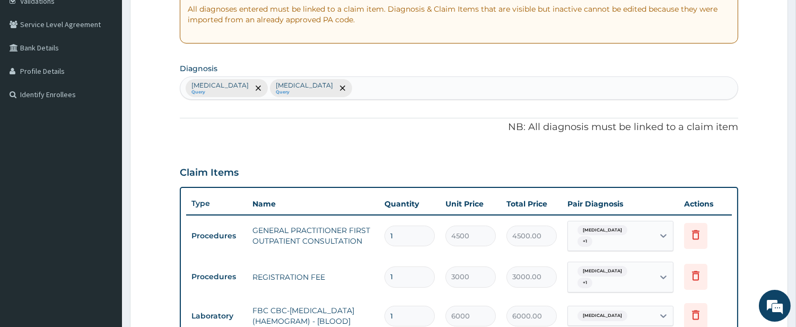
click at [339, 88] on div "Sepsis Query Malaria Query" at bounding box center [458, 88] width 557 height 22
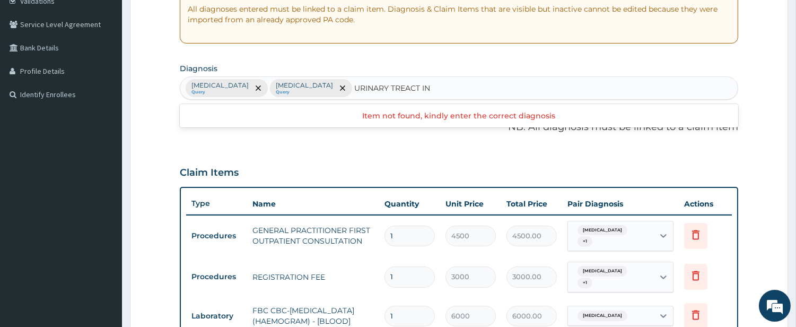
click at [354, 90] on input "URINARY TREACT IN" at bounding box center [392, 88] width 77 height 11
type input "URINARY TRACT IN"
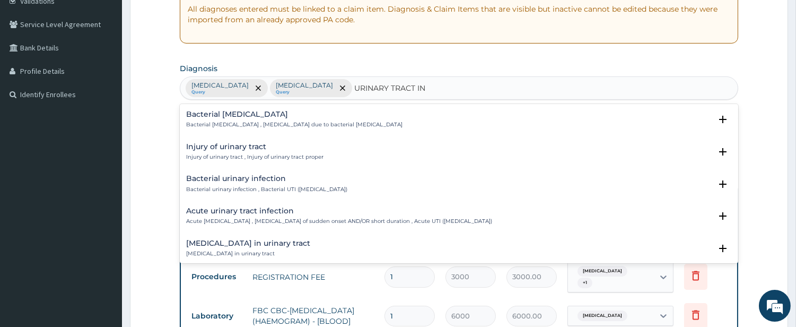
click at [232, 181] on h4 "Bacterial urinary infection" at bounding box center [266, 178] width 161 height 8
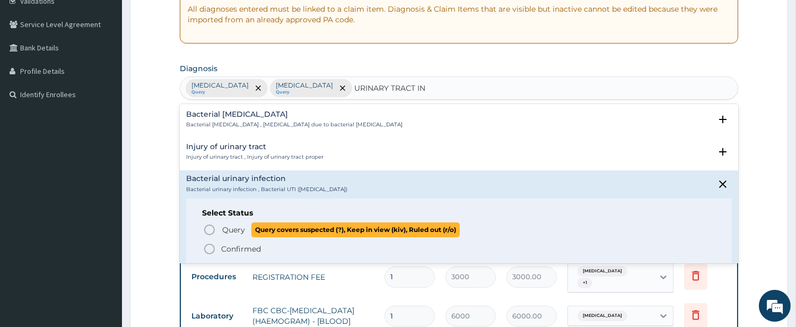
click at [211, 232] on icon "status option query" at bounding box center [209, 229] width 13 height 13
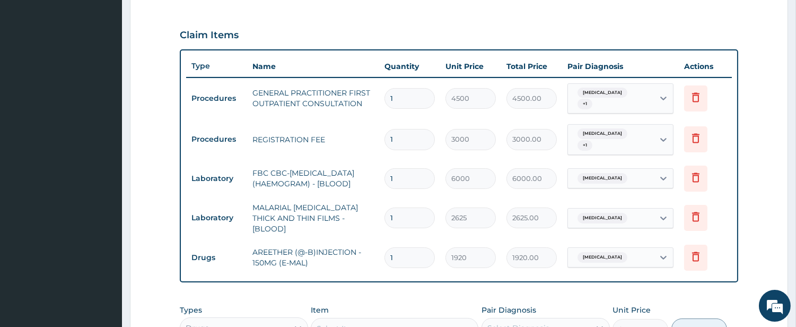
scroll to position [404, 0]
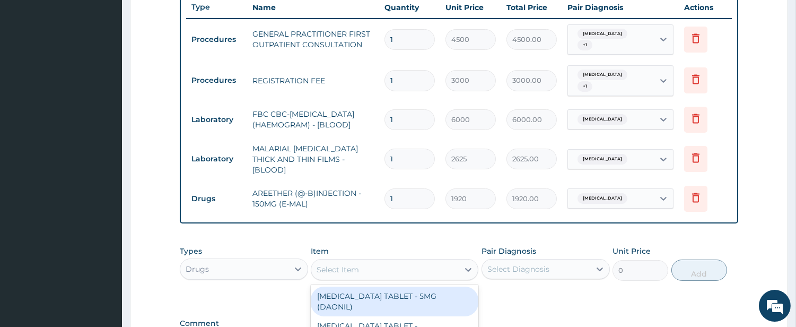
click at [411, 261] on div "Select Item" at bounding box center [384, 269] width 147 height 17
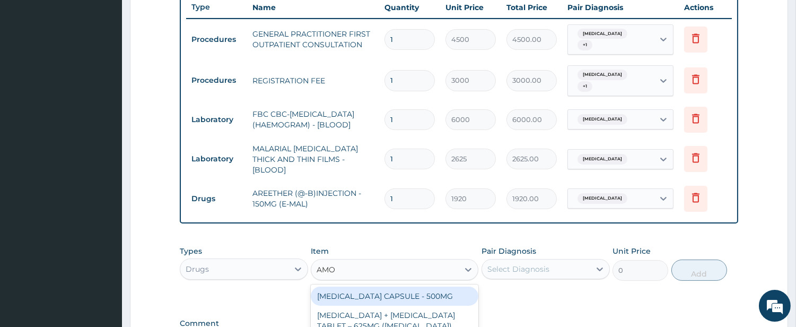
type input "AMOX"
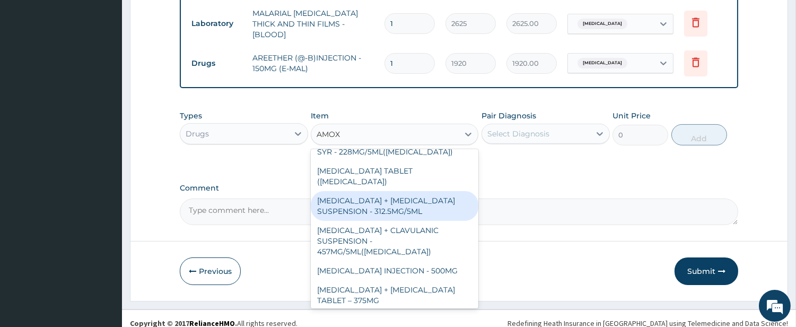
scroll to position [196, 0]
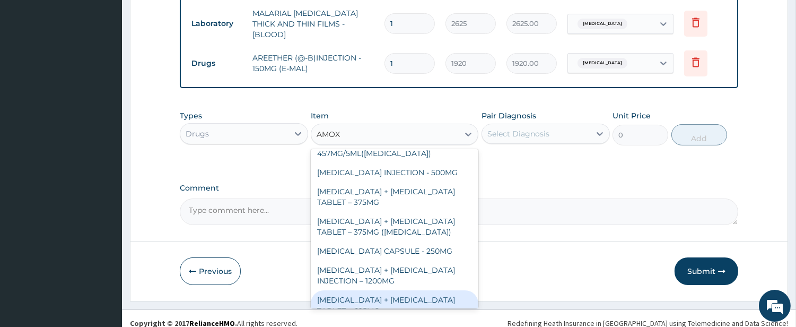
click at [400, 290] on div "AMOXICILLIN + CLAVULANIC ACID TABLET – 625MG" at bounding box center [395, 305] width 168 height 30
type input "480"
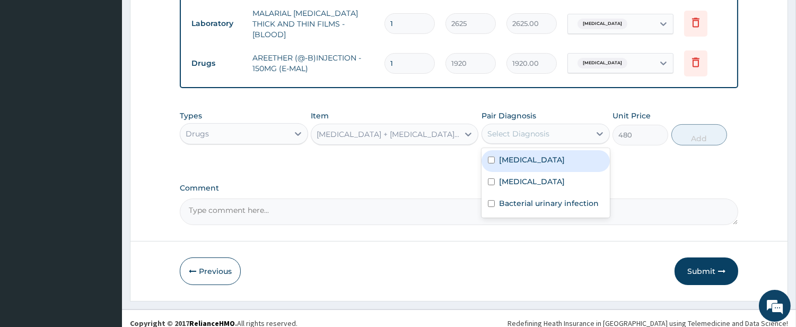
click at [521, 125] on div "Select Diagnosis" at bounding box center [536, 133] width 108 height 17
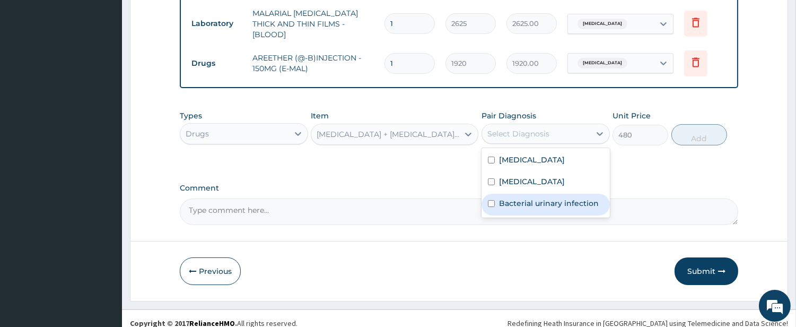
click at [521, 198] on label "Bacterial urinary infection" at bounding box center [549, 203] width 100 height 11
checkbox input "true"
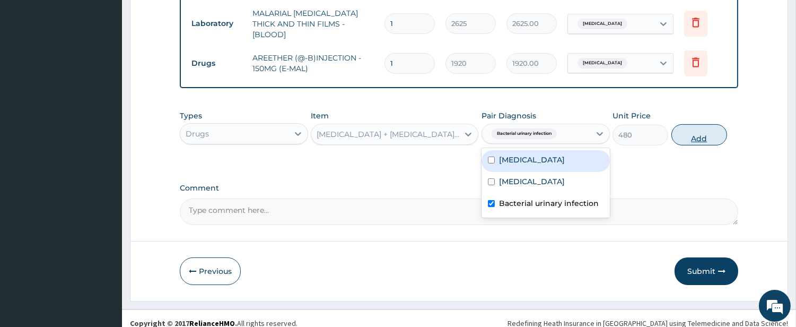
click at [702, 124] on button "Add" at bounding box center [699, 134] width 56 height 21
type input "0"
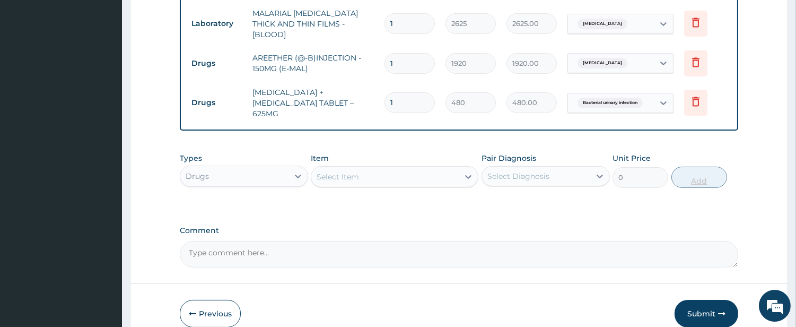
type input "14"
type input "6720.00"
type input "14"
click at [384, 168] on div "Select Item" at bounding box center [384, 176] width 147 height 17
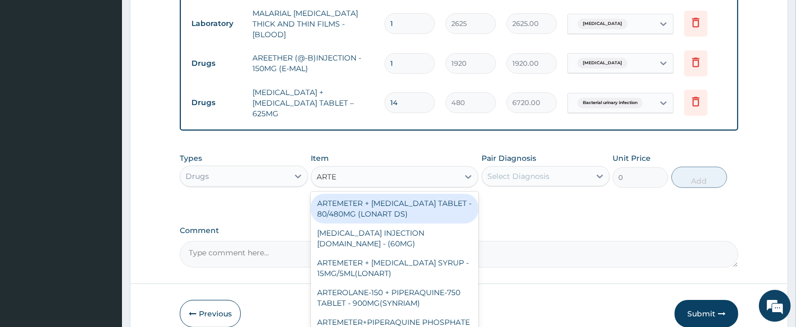
type input "ARTEM"
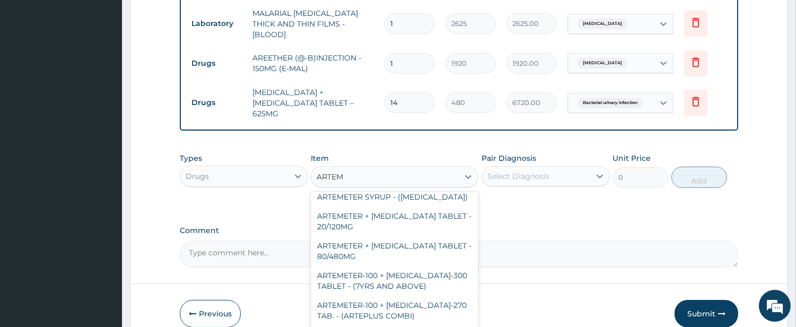
scroll to position [98, 0]
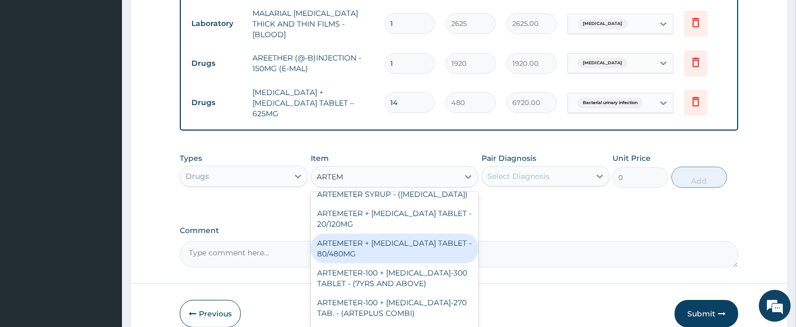
click at [399, 233] on div "ARTEMETER + LUMEFANTRINE TABLET - 80/480MG" at bounding box center [395, 248] width 168 height 30
type input "416"
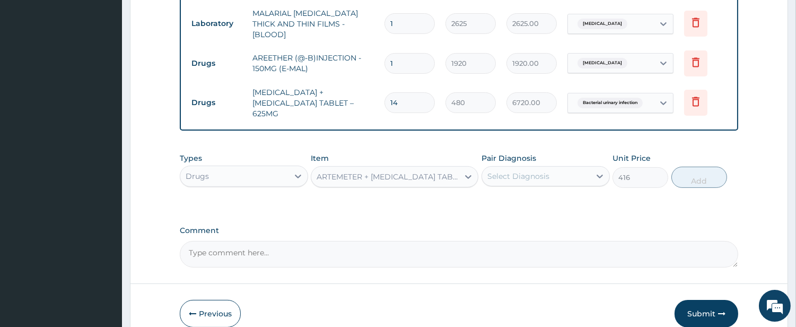
click at [503, 171] on div "Select Diagnosis" at bounding box center [518, 176] width 62 height 11
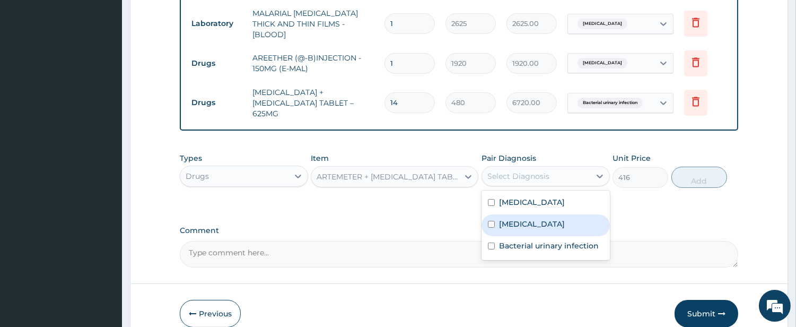
click at [527, 214] on div "Malaria" at bounding box center [545, 225] width 128 height 22
checkbox input "true"
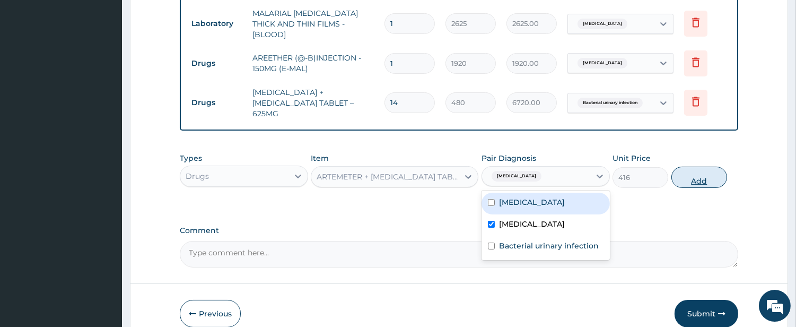
click at [692, 166] on button "Add" at bounding box center [699, 176] width 56 height 21
type input "0"
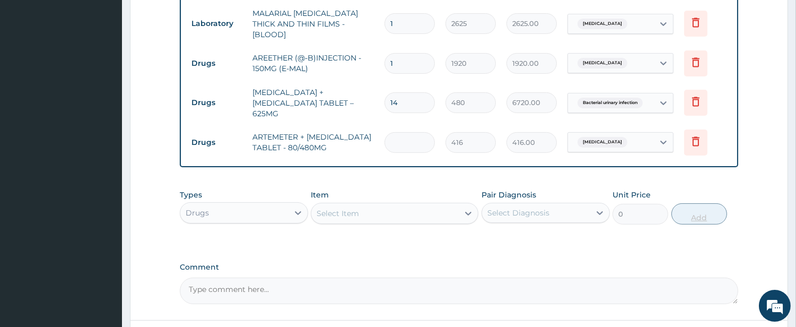
type input "0.00"
type input "6"
type input "2496.00"
type input "6"
click at [436, 205] on div "Select Item" at bounding box center [384, 213] width 147 height 17
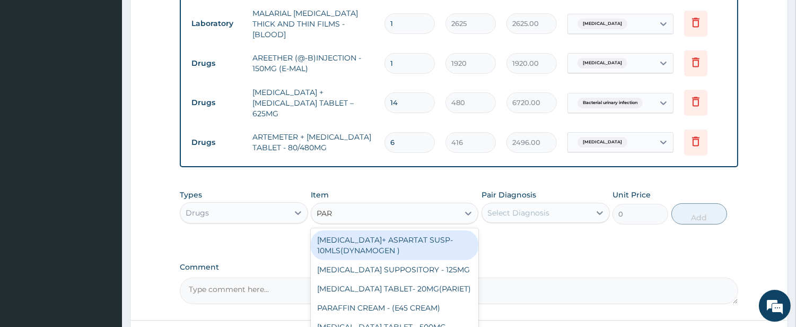
type input "PARA"
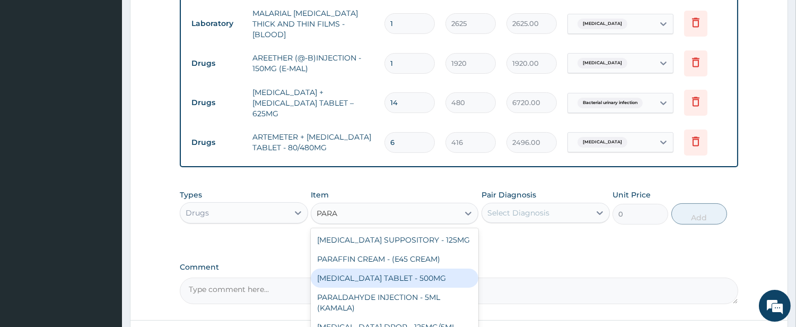
click at [444, 268] on div "PARACETAMOL TABLET - 500MG" at bounding box center [395, 277] width 168 height 19
type input "38.400000000000006"
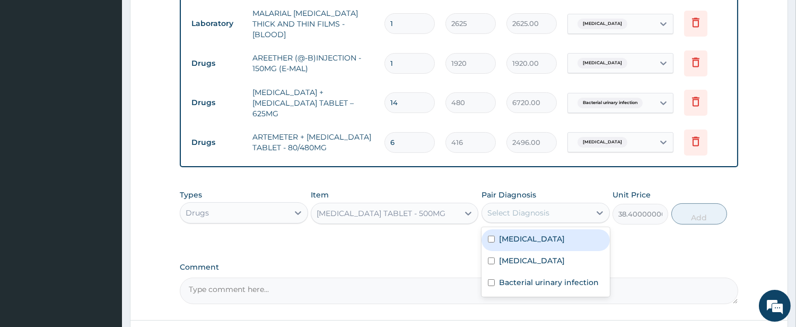
click at [544, 207] on div "Select Diagnosis" at bounding box center [518, 212] width 62 height 11
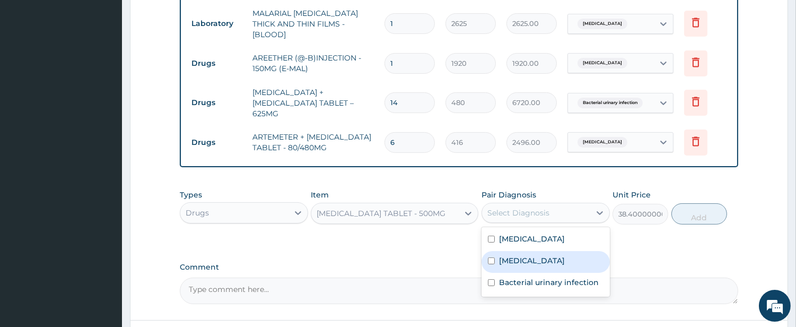
click at [518, 255] on label "Malaria" at bounding box center [532, 260] width 66 height 11
checkbox input "true"
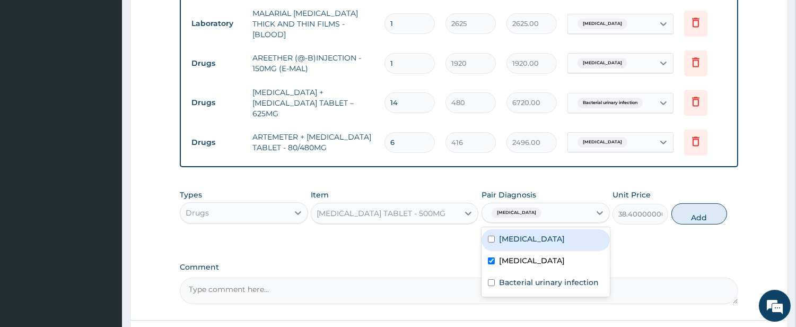
click at [514, 233] on label "Sepsis" at bounding box center [532, 238] width 66 height 11
checkbox input "true"
click at [683, 204] on button "Add" at bounding box center [699, 213] width 56 height 21
type input "0"
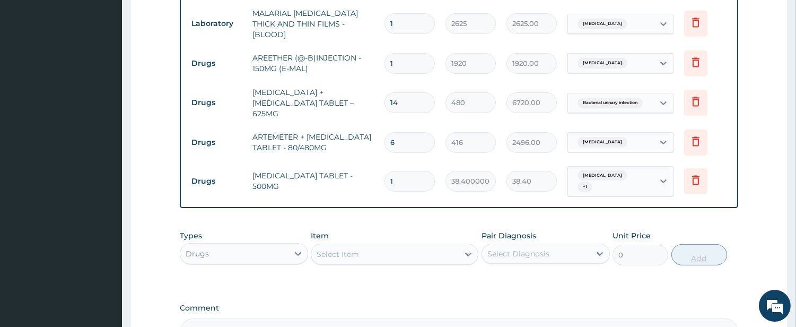
type input "18"
type input "691.20"
type input "18"
drag, startPoint x: 399, startPoint y: 89, endPoint x: 393, endPoint y: 89, distance: 6.4
click at [393, 92] on input "14" at bounding box center [409, 102] width 50 height 21
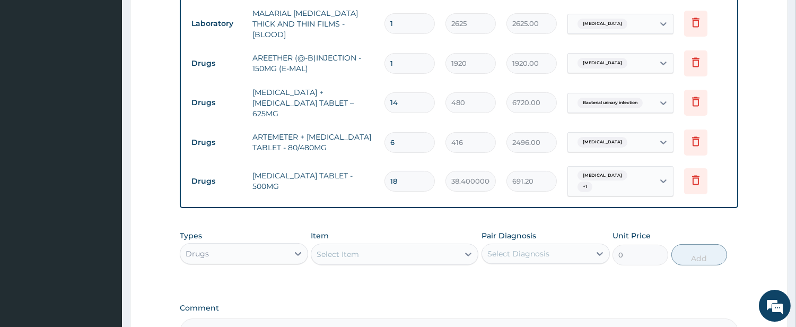
type input "10"
type input "4800.00"
type input "10"
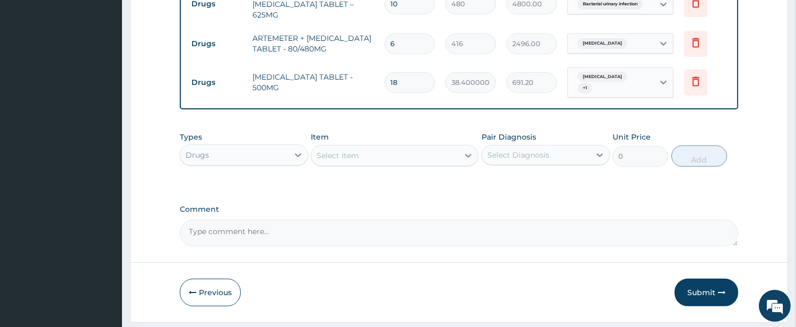
scroll to position [649, 0]
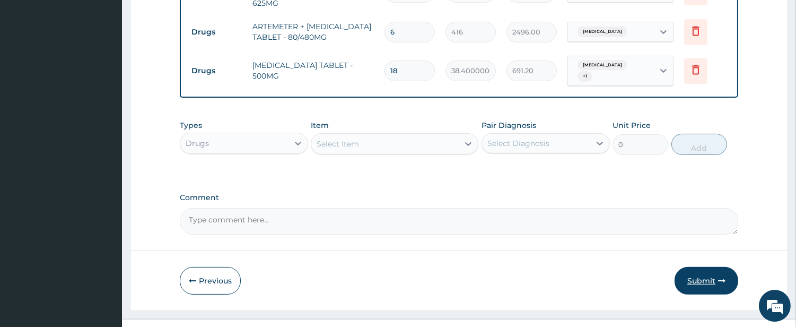
click at [709, 267] on button "Submit" at bounding box center [706, 281] width 64 height 28
click at [704, 267] on button "Submit" at bounding box center [706, 281] width 64 height 28
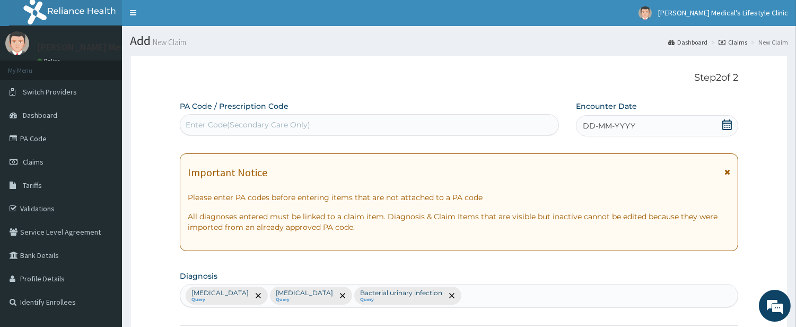
scroll to position [0, 0]
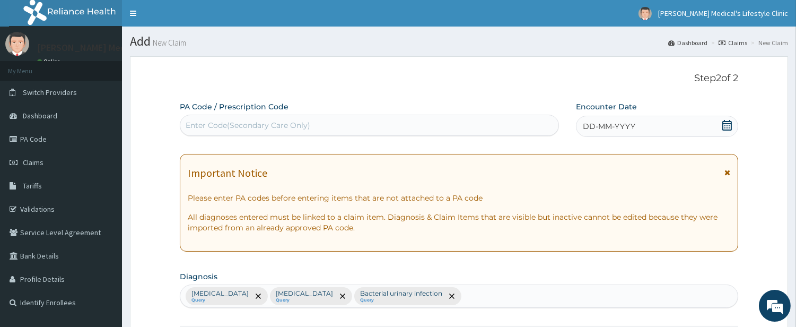
click at [598, 129] on span "DD-MM-YYYY" at bounding box center [609, 126] width 52 height 11
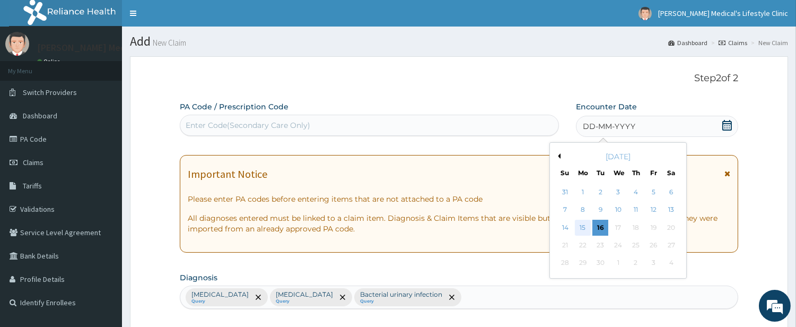
click at [586, 229] on div "15" at bounding box center [583, 227] width 16 height 16
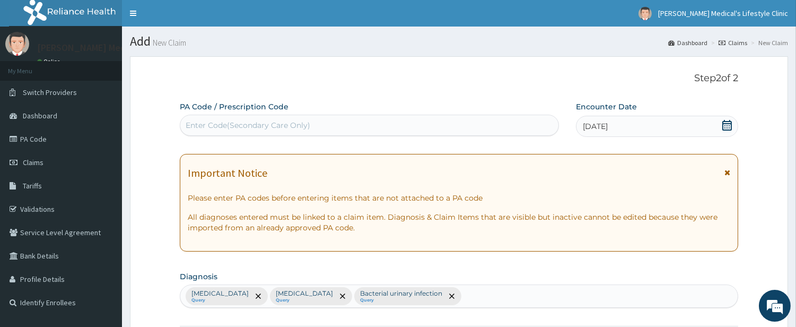
scroll to position [649, 0]
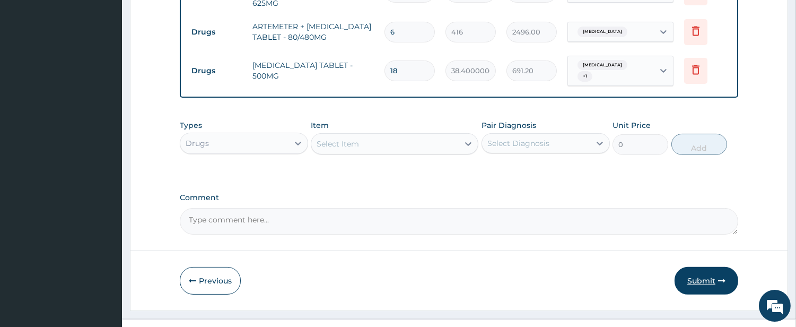
click at [703, 267] on button "Submit" at bounding box center [706, 281] width 64 height 28
